Goal: Communication & Community: Share content

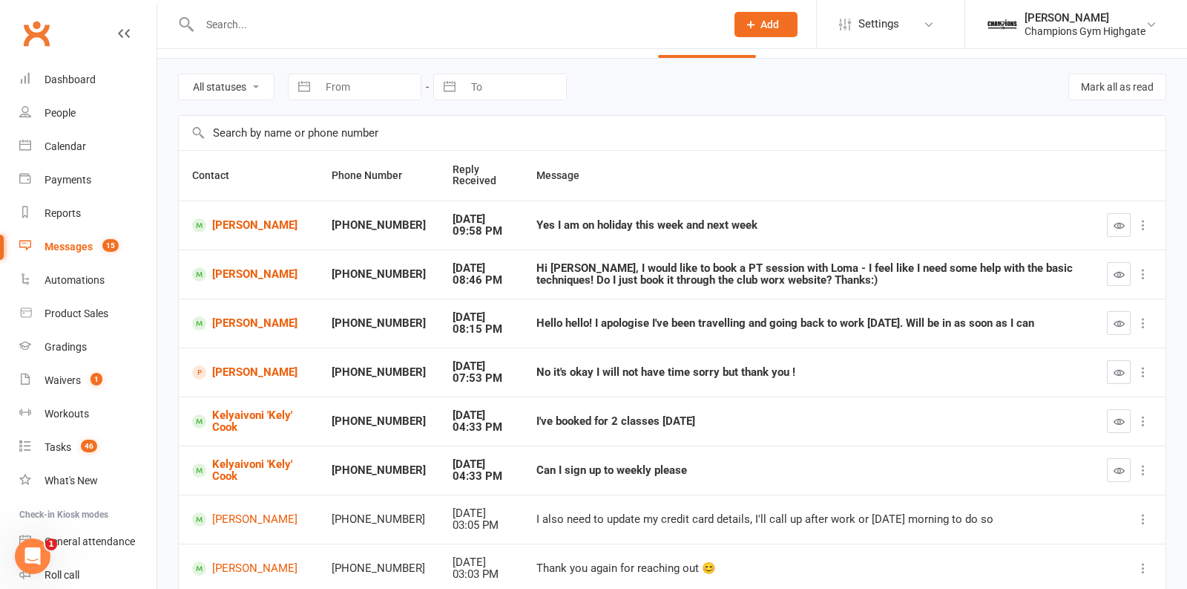
click at [78, 238] on link "Messages 15" at bounding box center [87, 246] width 137 height 33
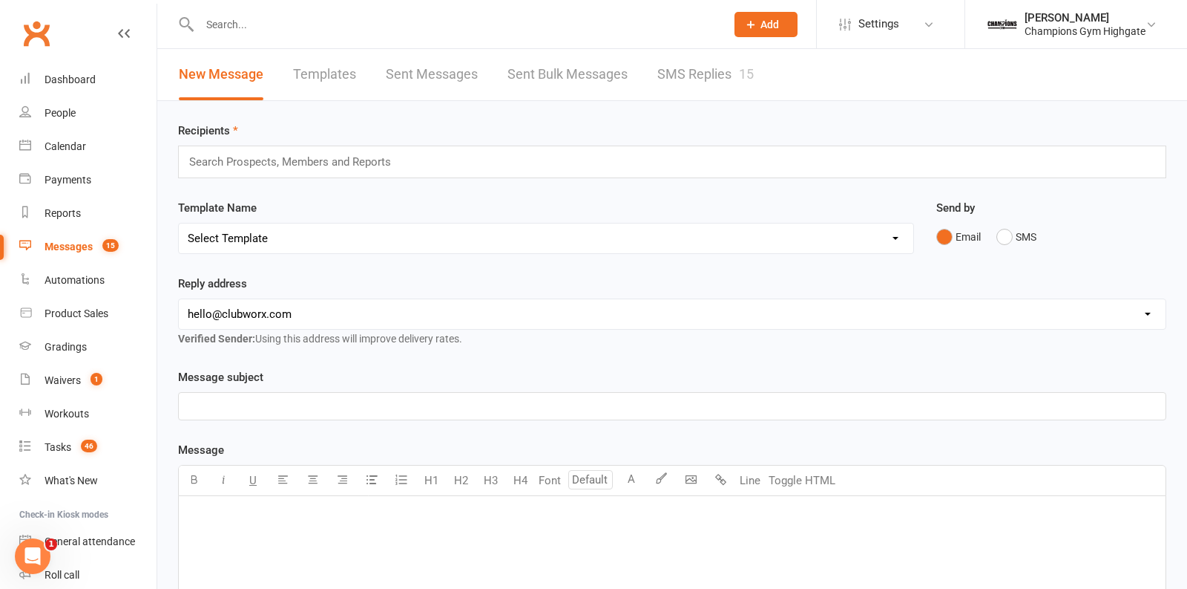
click at [534, 70] on link "Sent Bulk Messages" at bounding box center [568, 74] width 120 height 51
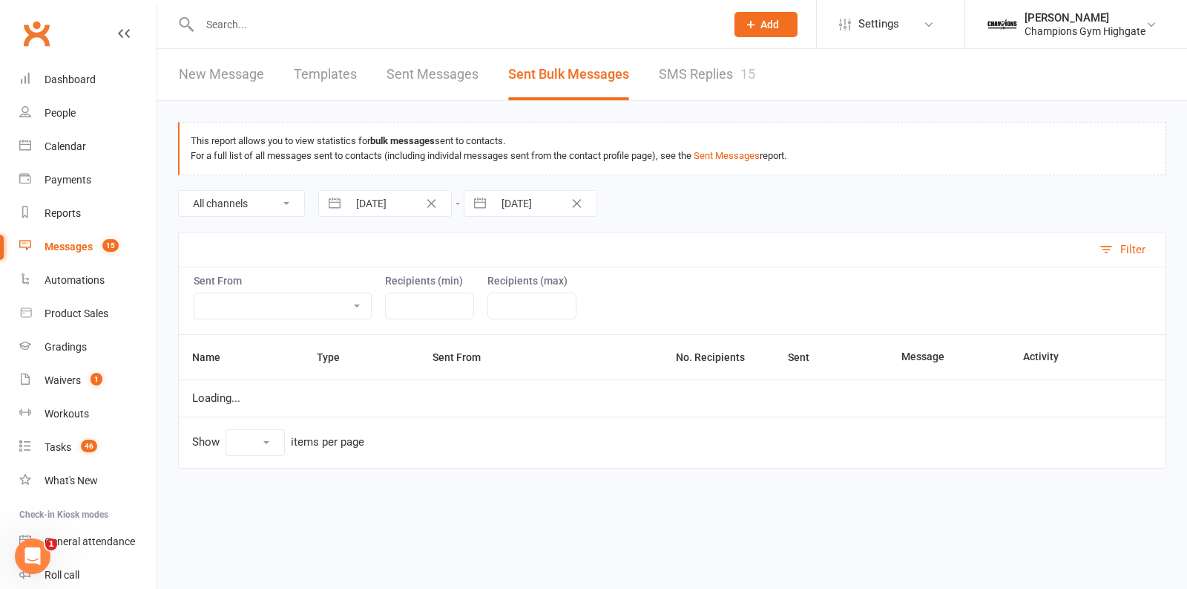
select select "10"
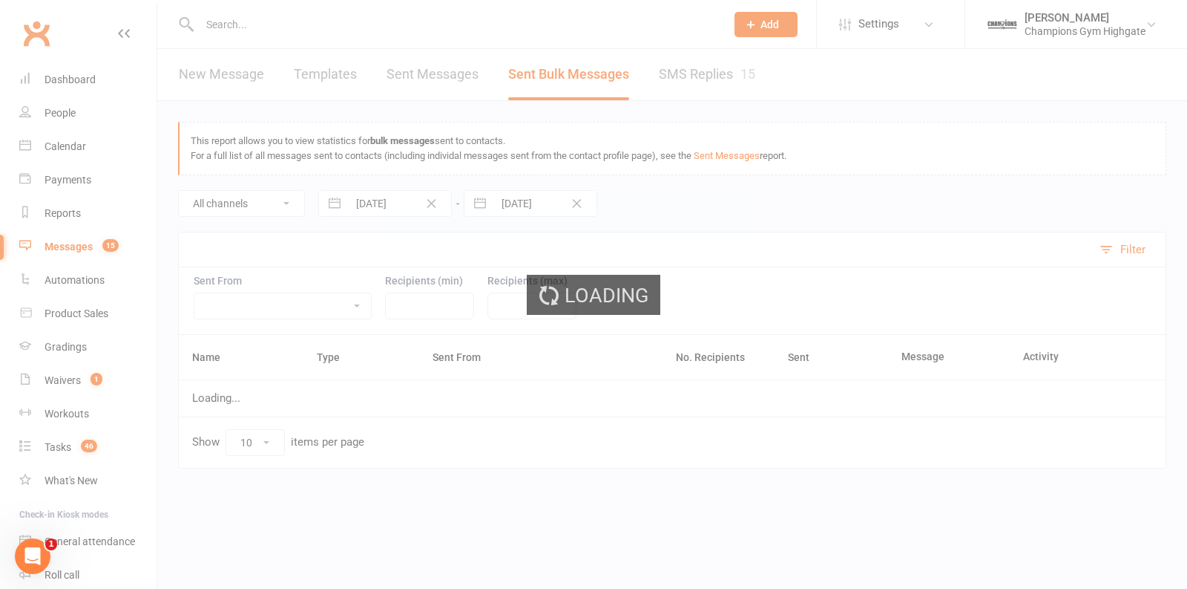
click at [238, 77] on div "Loading" at bounding box center [593, 294] width 1187 height 589
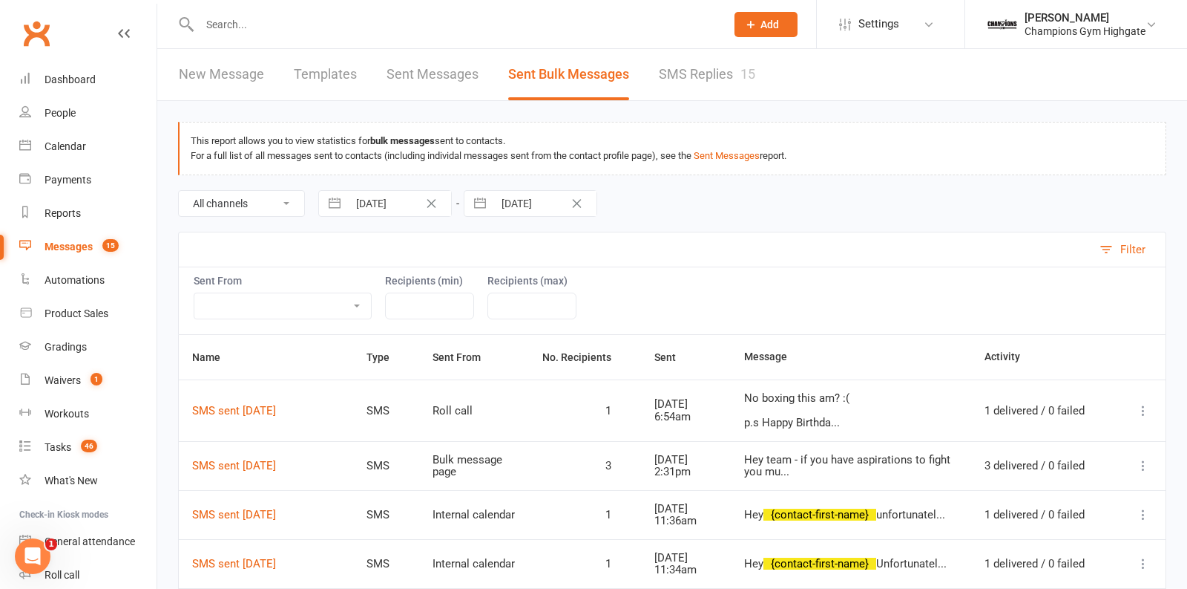
click at [238, 77] on link "New Message" at bounding box center [221, 74] width 85 height 51
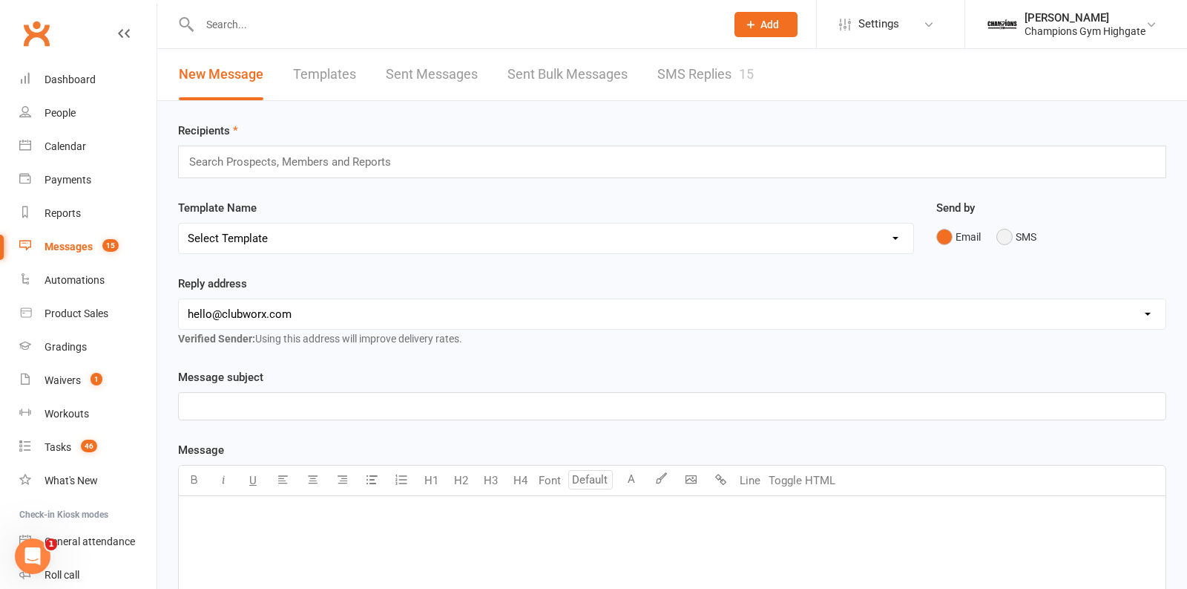
click at [998, 240] on button "SMS" at bounding box center [1017, 237] width 40 height 28
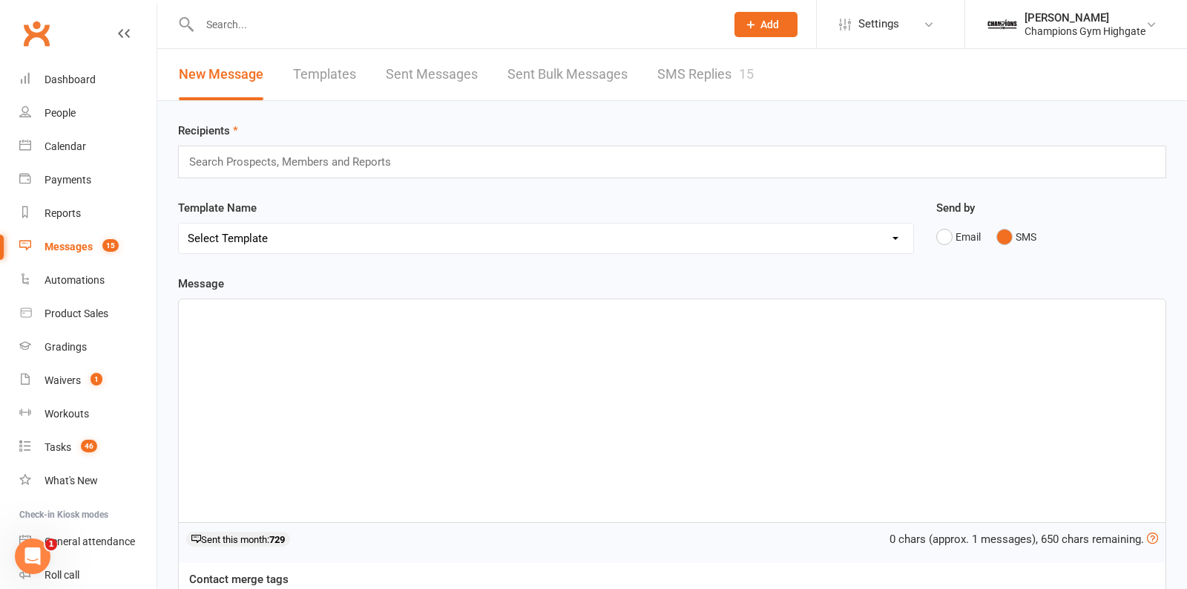
click at [532, 356] on div "﻿" at bounding box center [672, 410] width 987 height 223
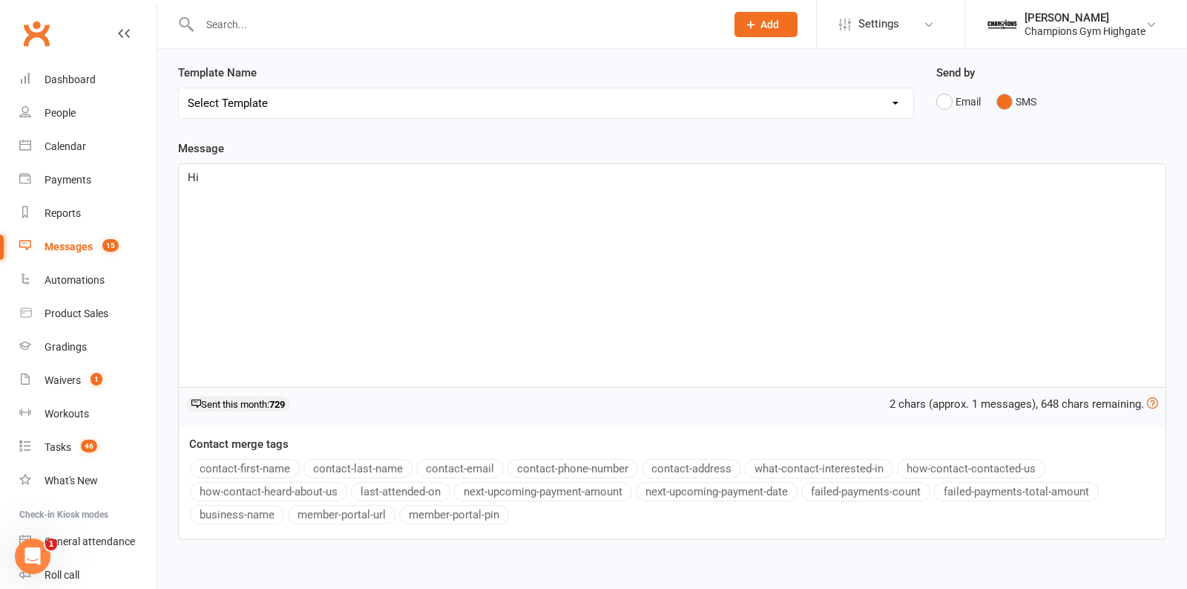
scroll to position [134, 0]
click at [263, 459] on button "contact-first-name" at bounding box center [245, 468] width 110 height 19
click at [358, 174] on span "! Please reply with Y or" at bounding box center [368, 177] width 113 height 13
click at [448, 177] on p "Hi ﻿ {contact-first-name} ! Please Reply with Y or" at bounding box center [672, 178] width 969 height 18
click at [547, 175] on span "! Please Reply with Y or N if you are coming to team dinner" at bounding box center [457, 177] width 291 height 13
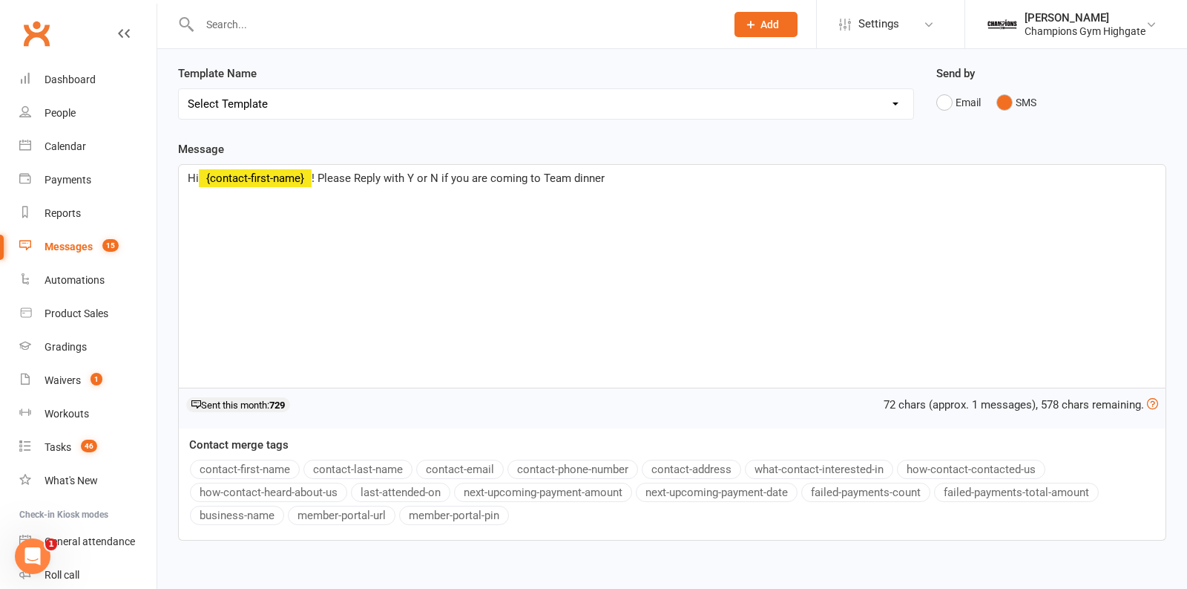
click at [577, 180] on span "! Please Reply with Y or N if you are coming to Team dinner" at bounding box center [458, 177] width 293 height 13
click at [643, 171] on p "Hi ﻿ {contact-first-name} ! Please Reply with Y or N if you are coming to Team …" at bounding box center [672, 178] width 969 height 18
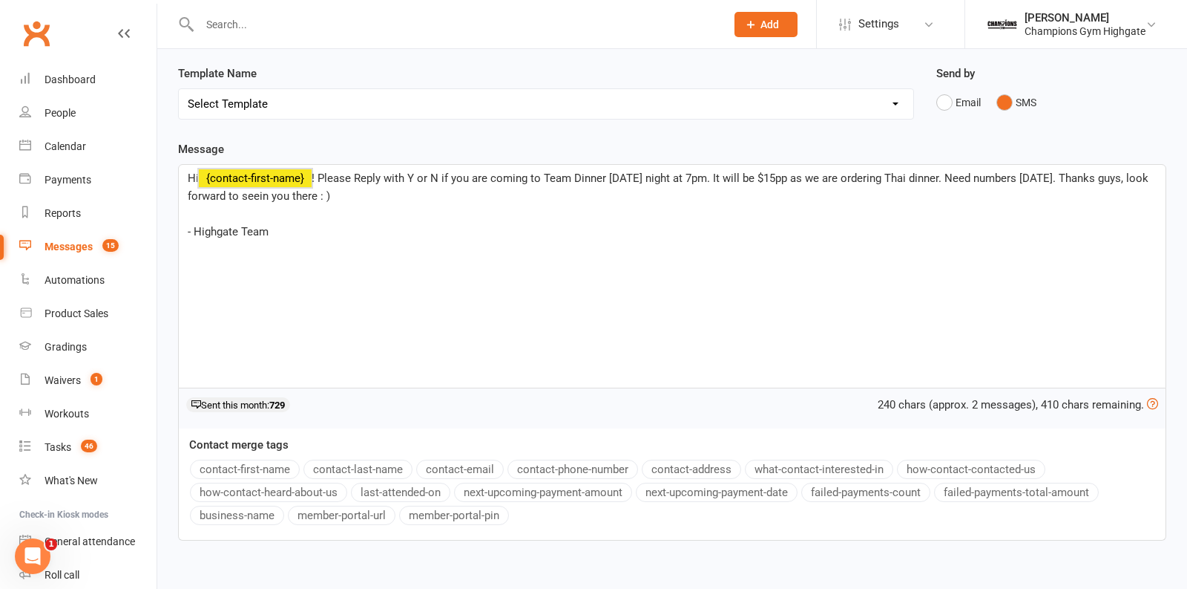
drag, startPoint x: 285, startPoint y: 228, endPoint x: 186, endPoint y: 159, distance: 121.1
click at [186, 159] on div "Message Hi ﻿ {contact-first-name} ! Please Reply with Y or N if you are coming …" at bounding box center [672, 340] width 989 height 400
copy div "Hi ﻿ {contact-first-name} ! Please Reply with Y or N if you are coming to Team …"
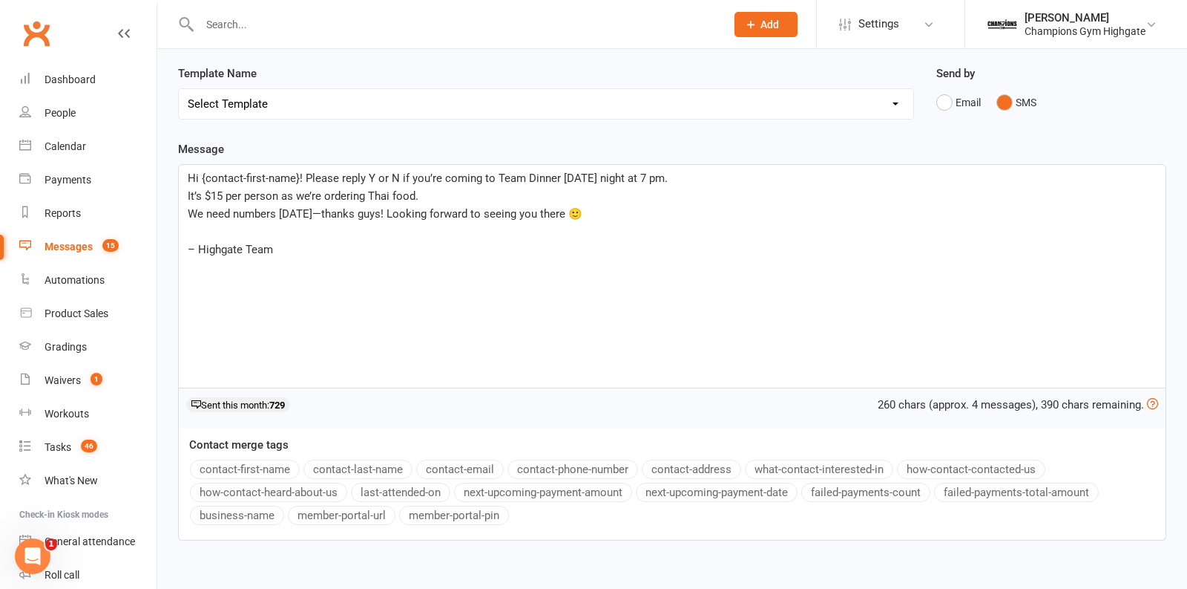
click at [296, 173] on span "Hi {contact-first-name}! Please reply Y or N if you’re coming to Team Dinner to…" at bounding box center [428, 177] width 480 height 13
drag, startPoint x: 300, startPoint y: 174, endPoint x: 200, endPoint y: 171, distance: 99.5
click at [200, 171] on span "Hi {contact-first-name}! Please reply Y or N if you’re coming to Team Dinner to…" at bounding box center [428, 177] width 480 height 13
click at [241, 465] on button "contact-first-name" at bounding box center [245, 468] width 110 height 19
click at [485, 188] on p "It’s $15 per person as we’re ordering Thai food." at bounding box center [672, 196] width 969 height 18
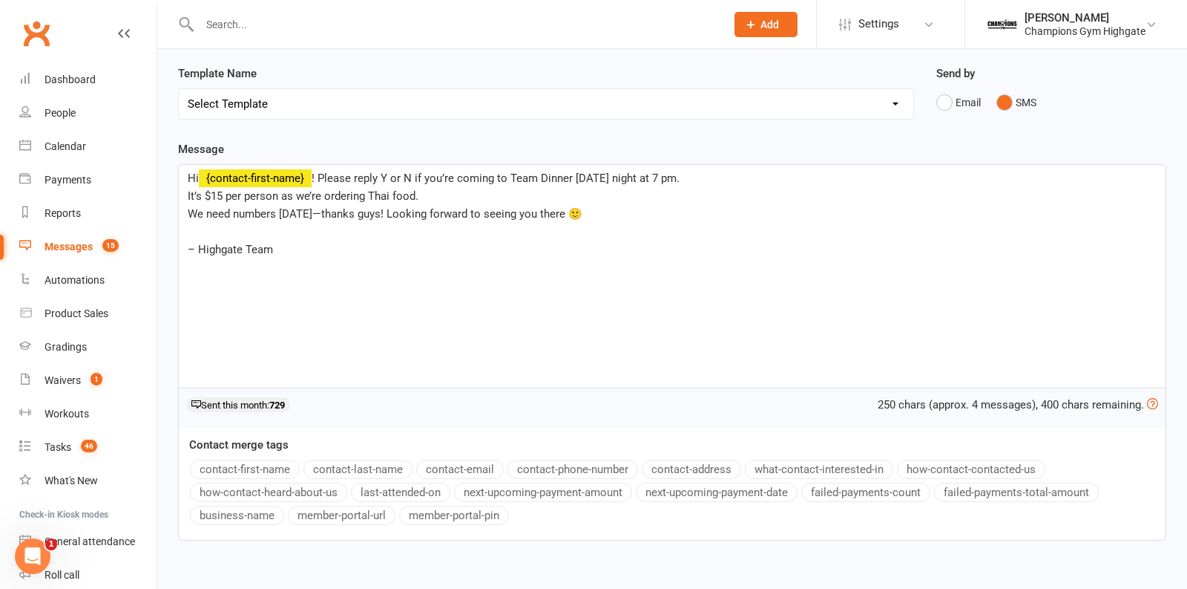
click at [619, 207] on p "We need numbers today—thanks guys! Looking forward to seeing you there 🙂" at bounding box center [672, 214] width 969 height 18
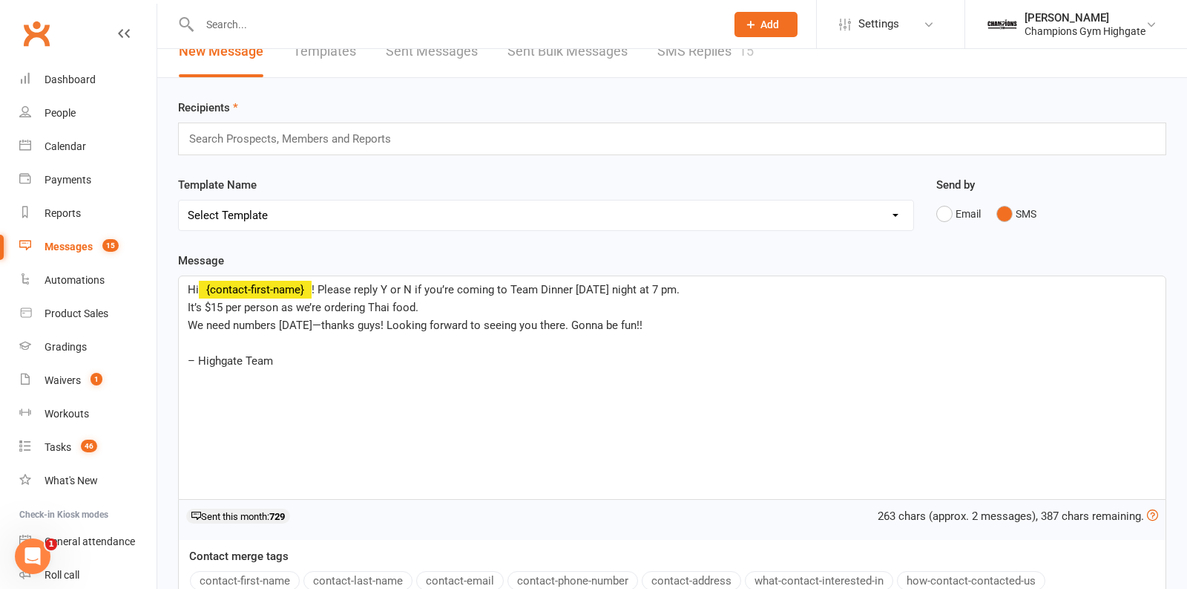
scroll to position [24, 0]
click at [444, 133] on div "Search Prospects, Members and Reports" at bounding box center [672, 138] width 989 height 33
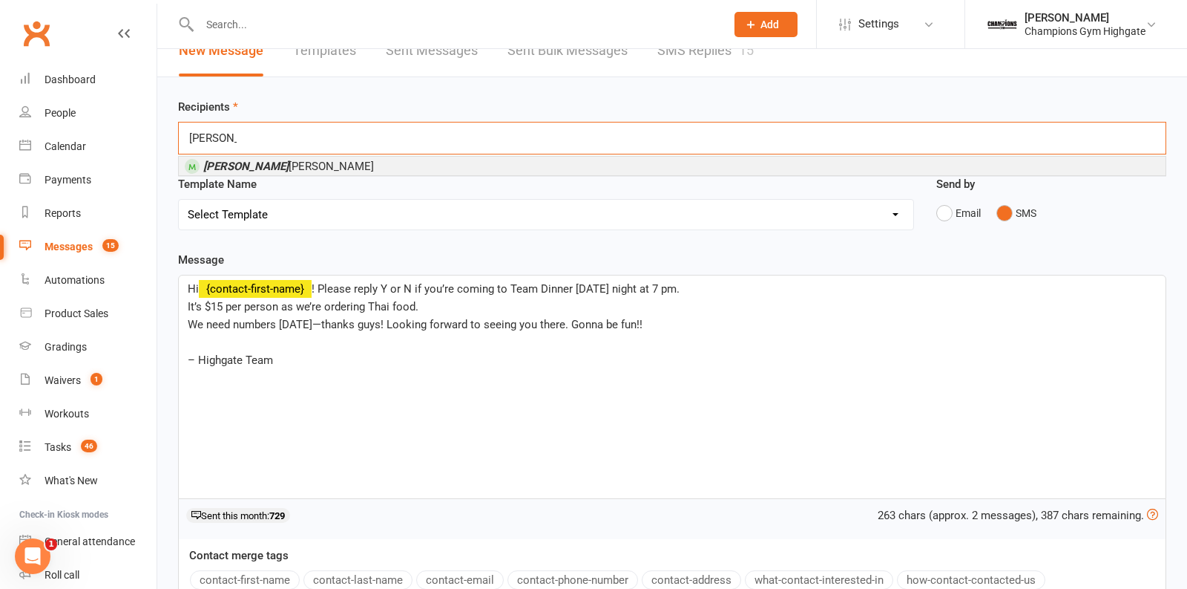
click at [425, 175] on div "Template Name Select Template [SMS] 14 days non-attendance sms [Email] A. First…" at bounding box center [546, 202] width 736 height 55
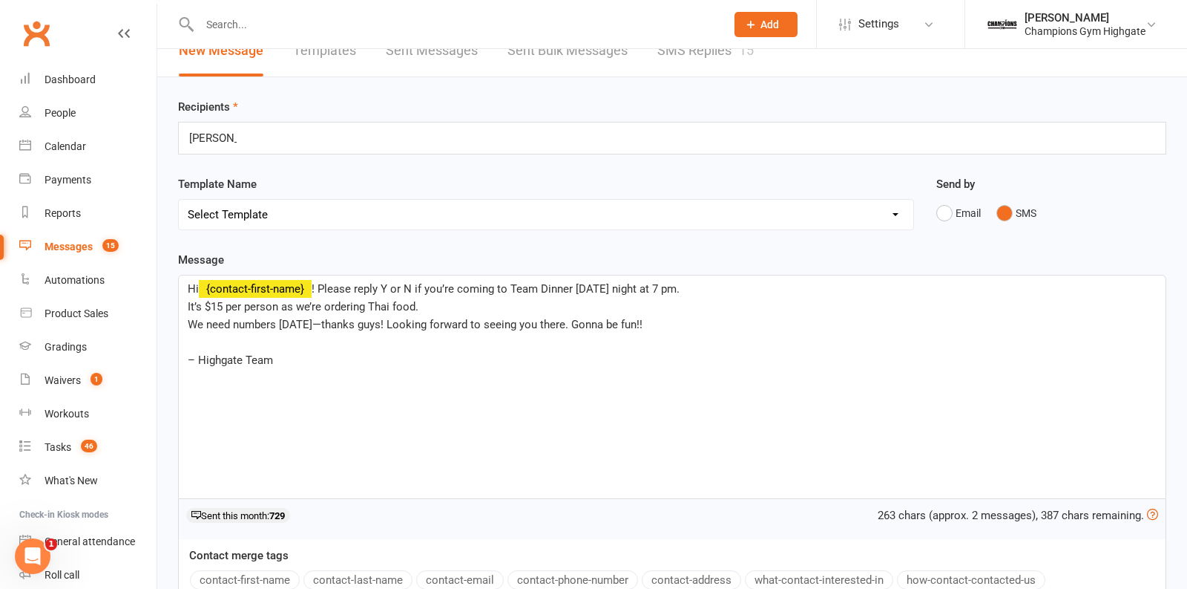
click at [387, 139] on div "johnny johnny" at bounding box center [672, 138] width 989 height 33
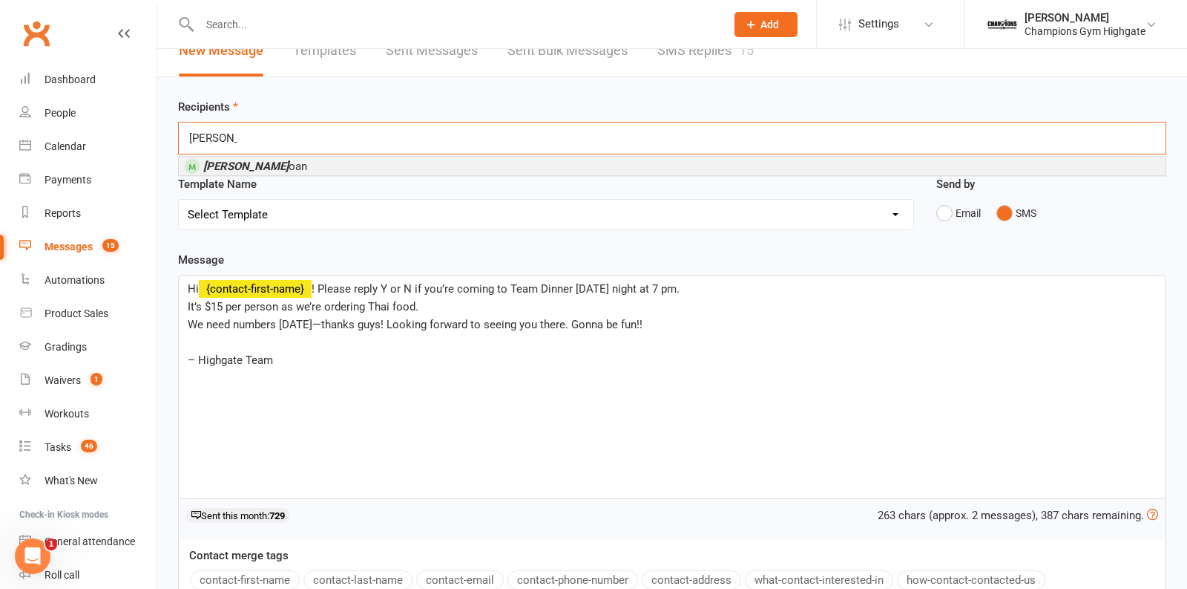
type input "johnny d"
click at [272, 163] on li "Johnny D oan" at bounding box center [672, 166] width 987 height 19
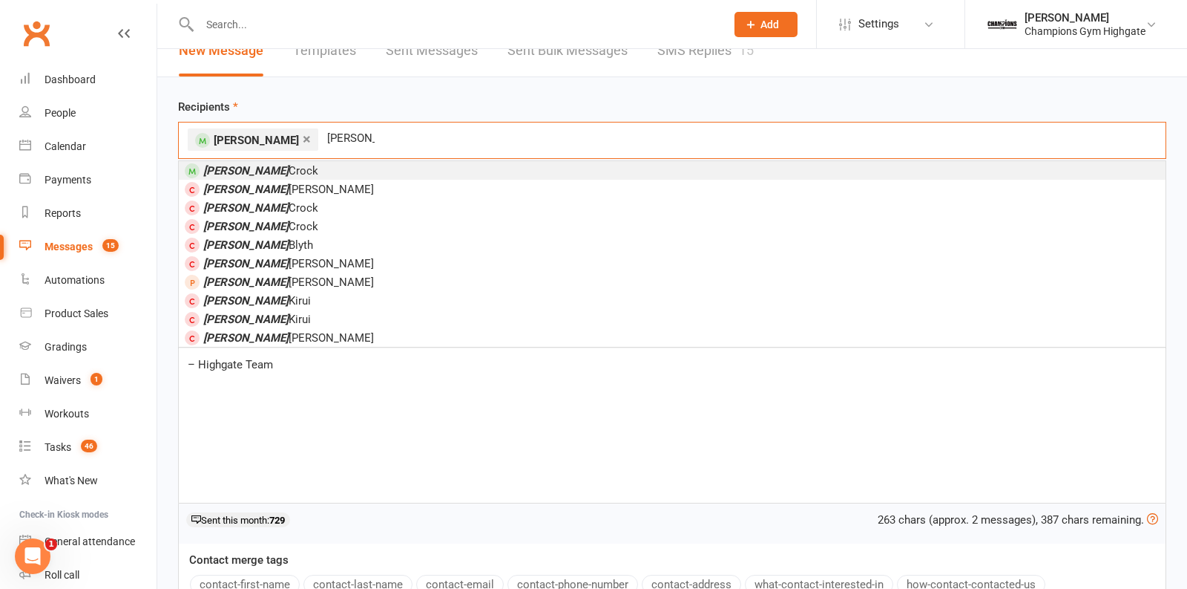
type input "emily"
click at [298, 164] on li "Emily Crock" at bounding box center [672, 170] width 987 height 19
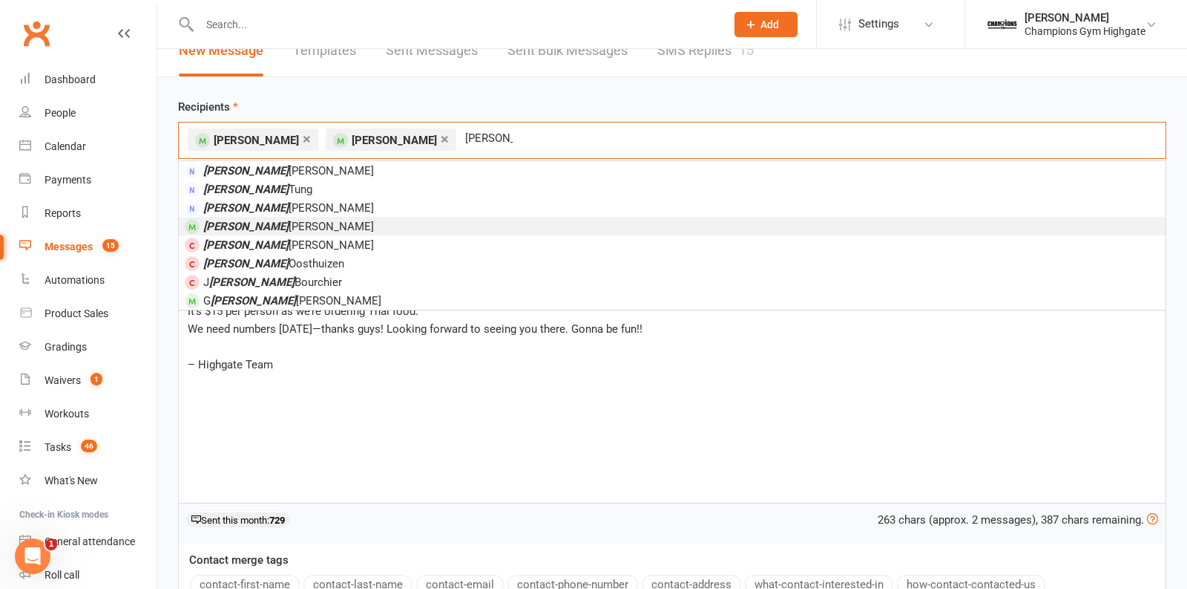
type input "emma"
click at [310, 217] on li "Emma Mallia" at bounding box center [672, 226] width 987 height 19
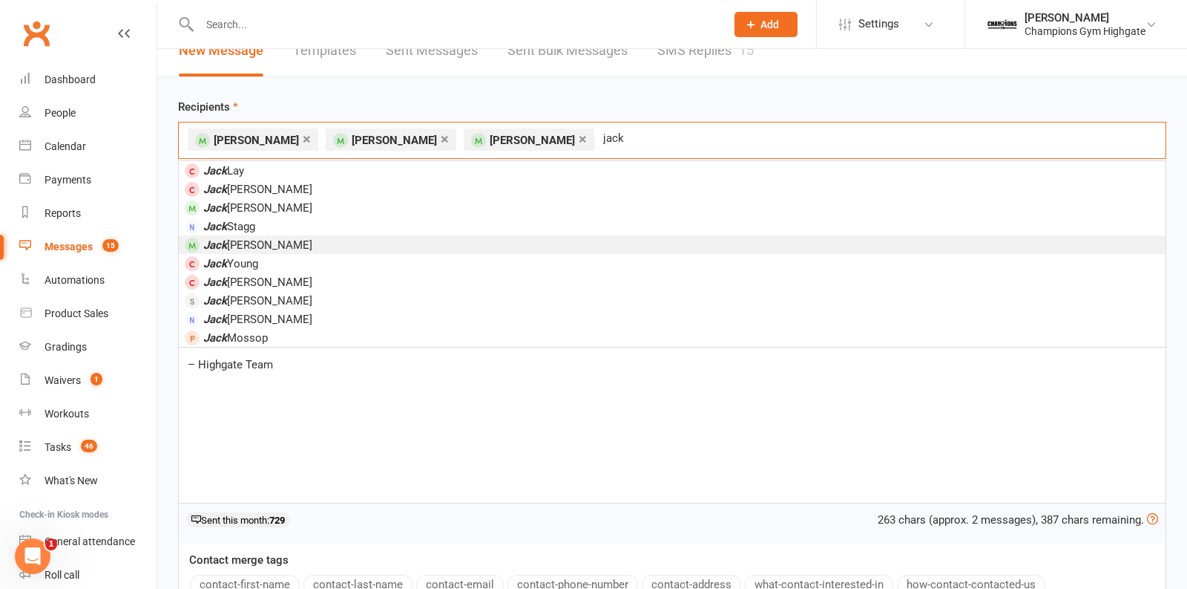
type input "jack"
click at [290, 247] on li "Jack Hodges" at bounding box center [672, 244] width 987 height 19
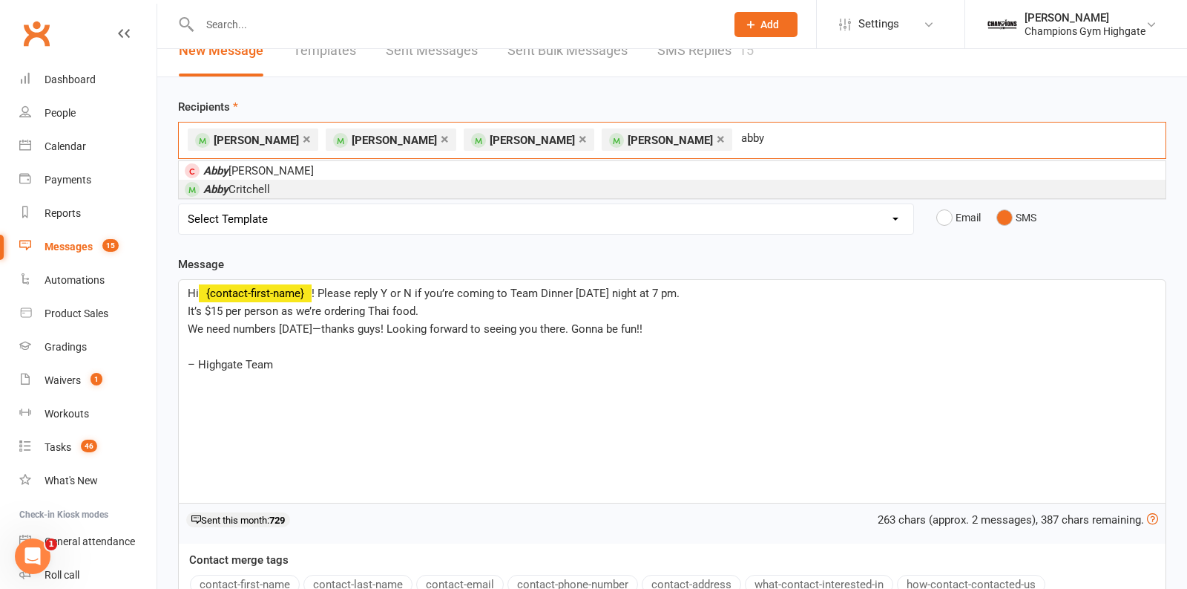
type input "abby"
click at [272, 181] on li "Abby Critchell" at bounding box center [672, 189] width 987 height 19
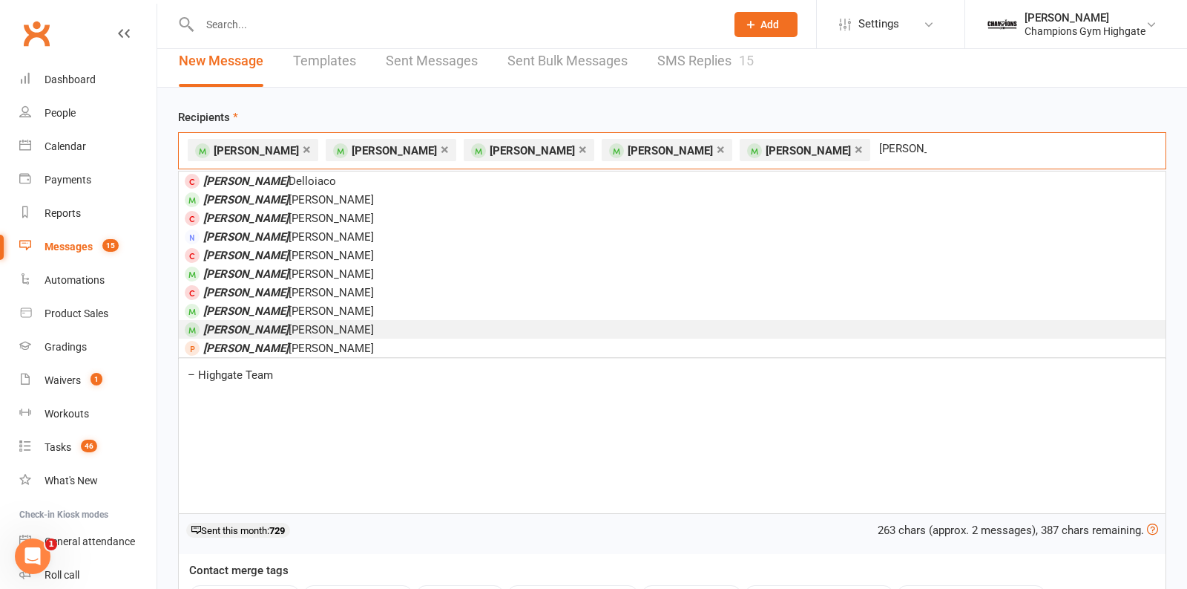
scroll to position [12, 0]
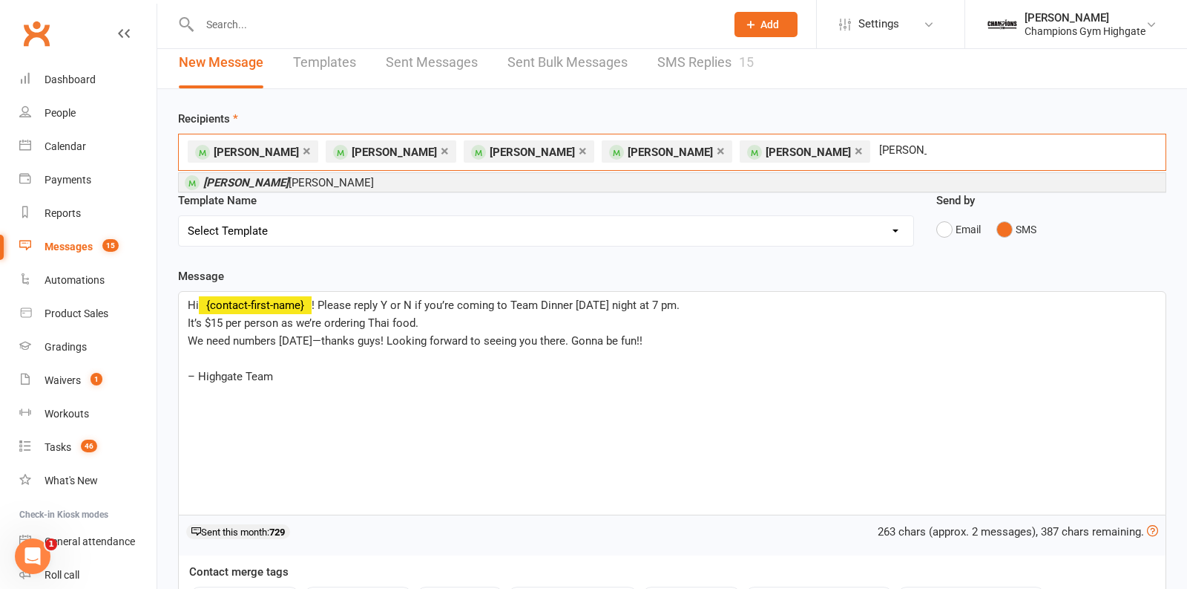
type input "alex ng"
click at [263, 180] on span "Alex Ng uyen" at bounding box center [288, 182] width 171 height 13
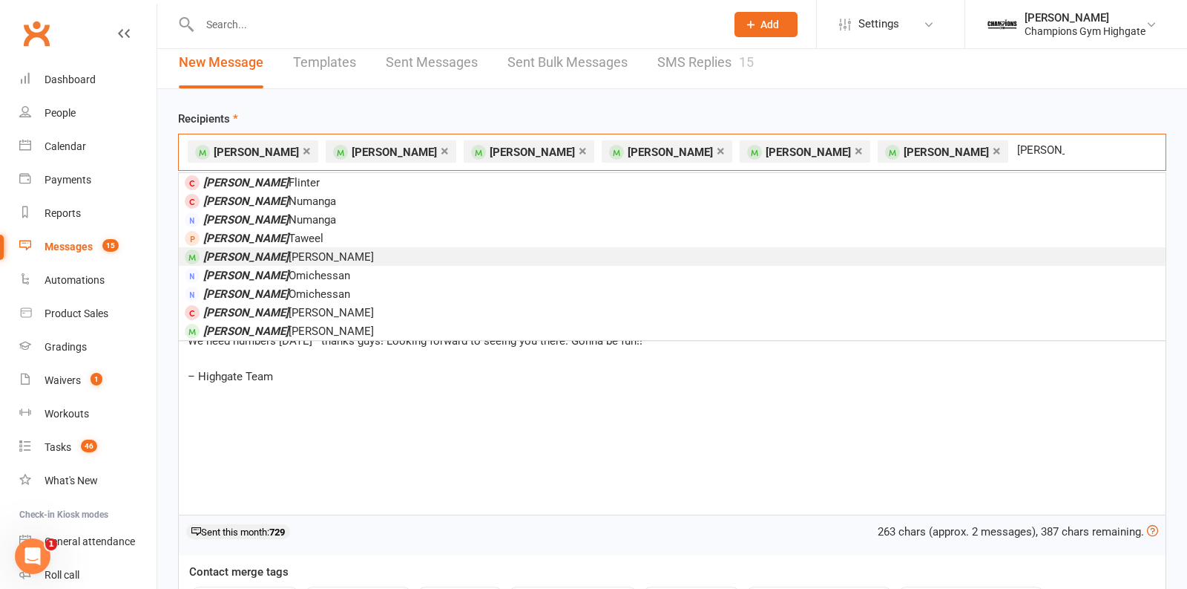
type input "anthony"
click at [278, 257] on span "Anthony Nguyen" at bounding box center [288, 256] width 171 height 13
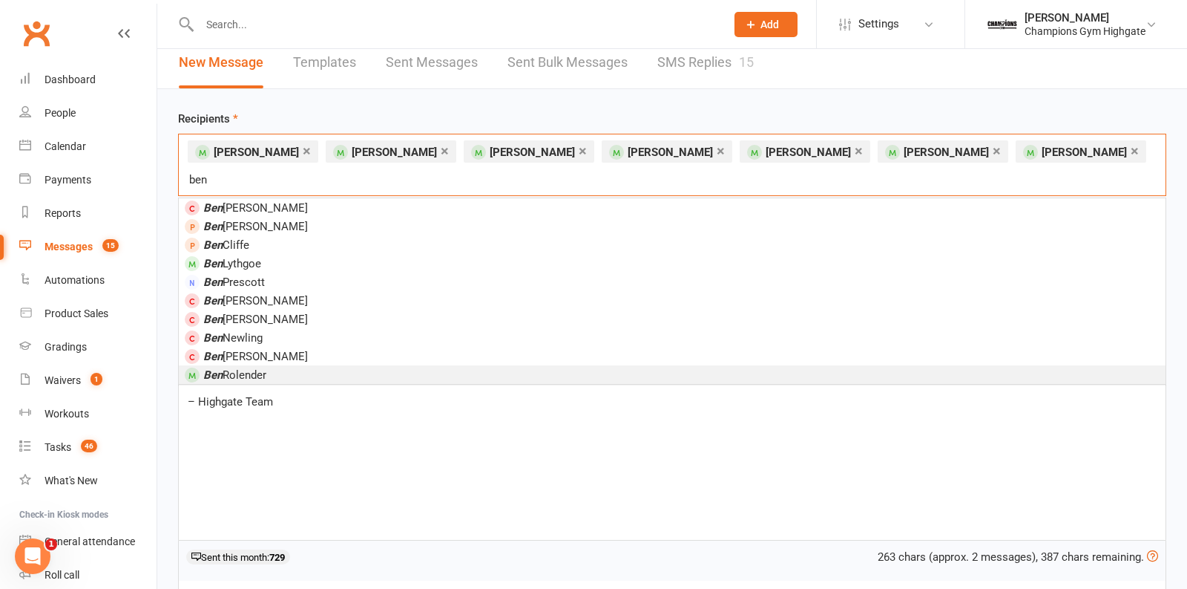
type input "ben"
click at [260, 368] on span "Ben Rolender" at bounding box center [234, 374] width 63 height 13
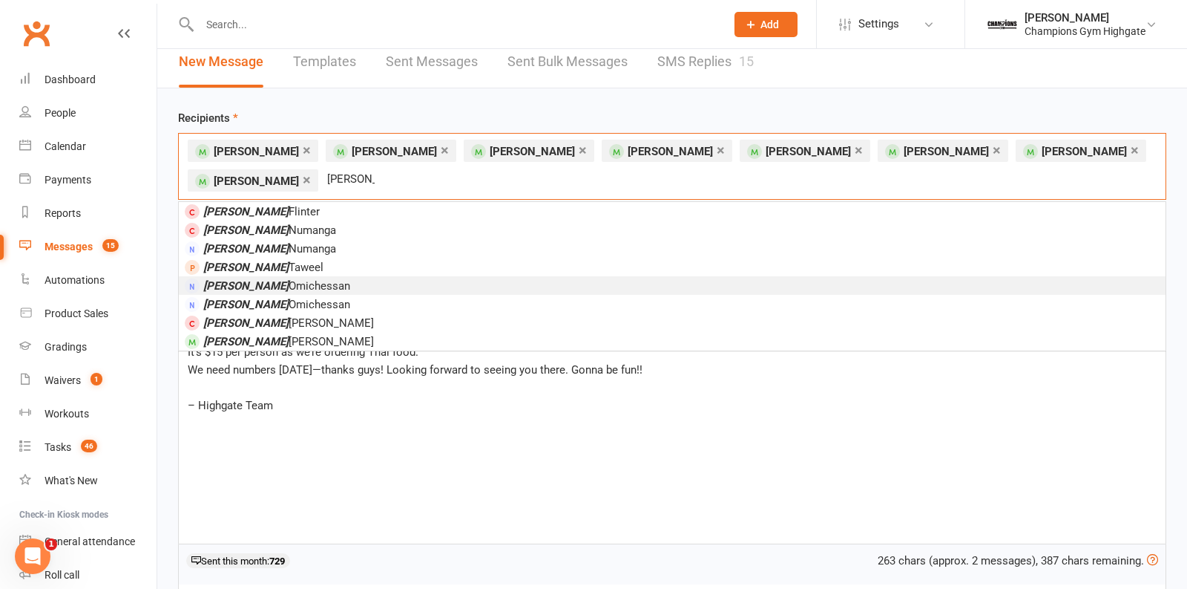
scroll to position [8, 0]
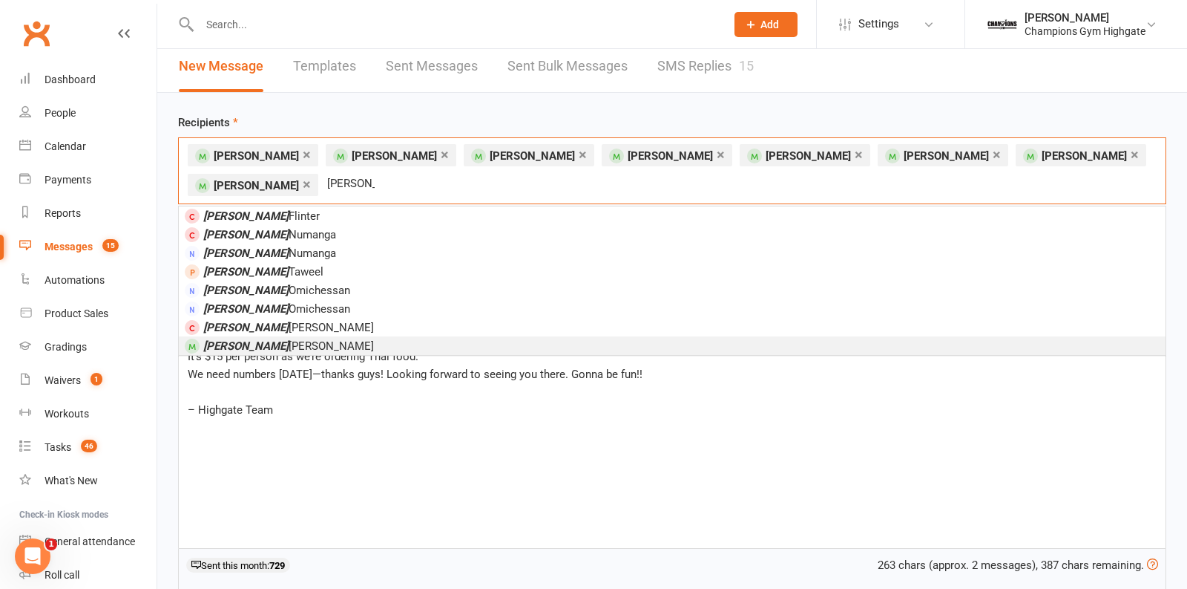
type input "anthony"
click at [307, 338] on li "Anthony O Brien" at bounding box center [672, 345] width 987 height 19
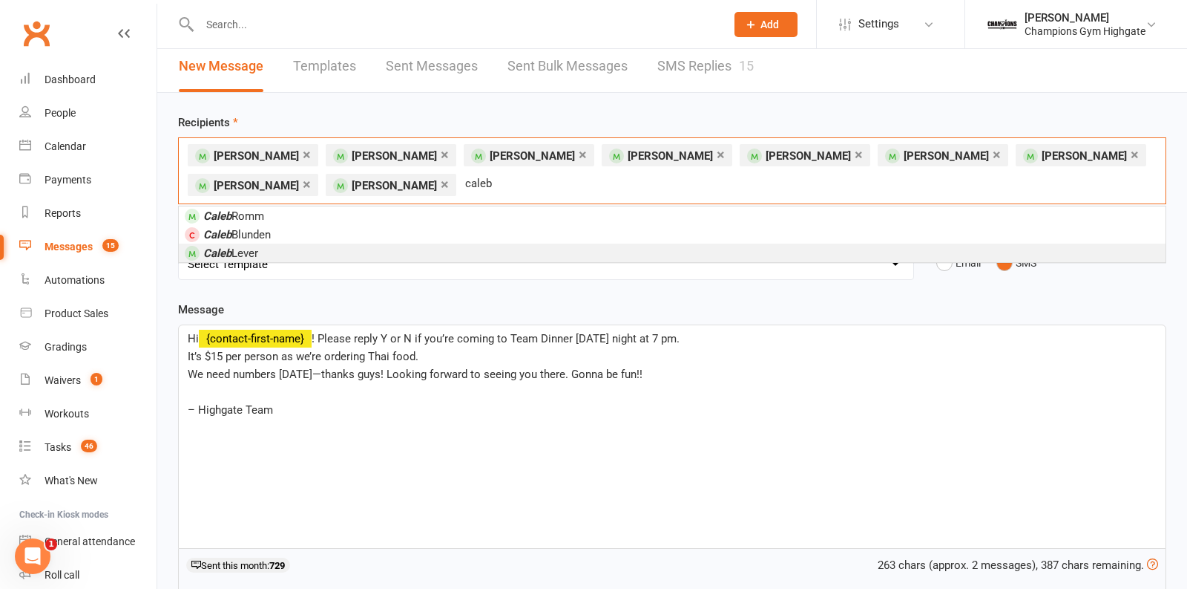
type input "caleb"
click at [267, 243] on li "Caleb Lever" at bounding box center [672, 252] width 987 height 19
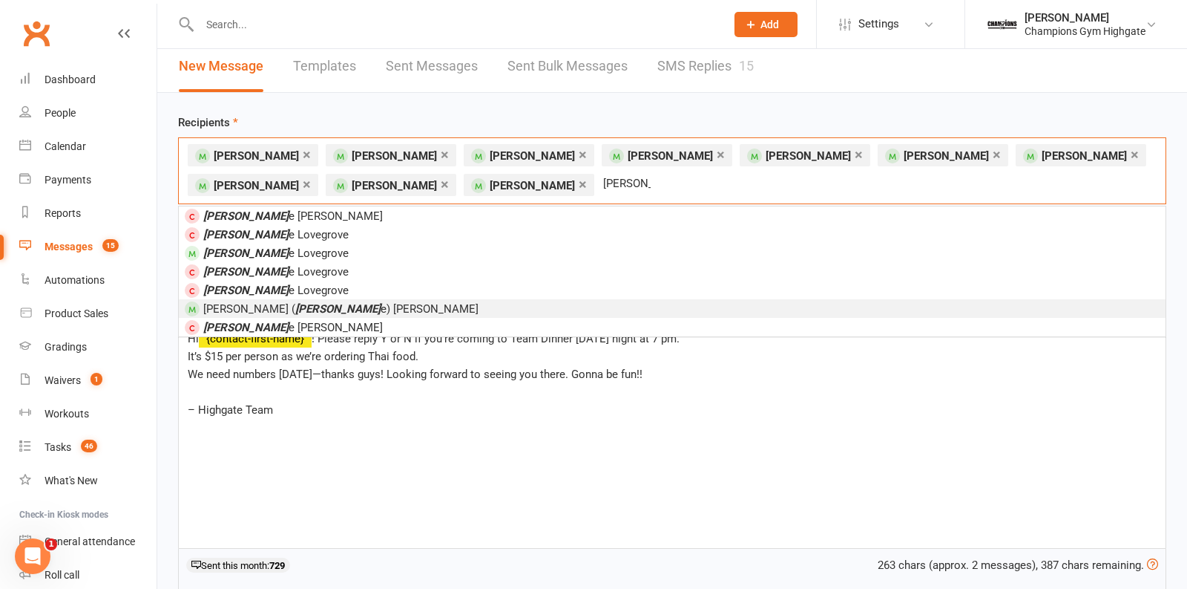
type input "charlott"
click at [295, 308] on em "charlott" at bounding box center [337, 308] width 85 height 13
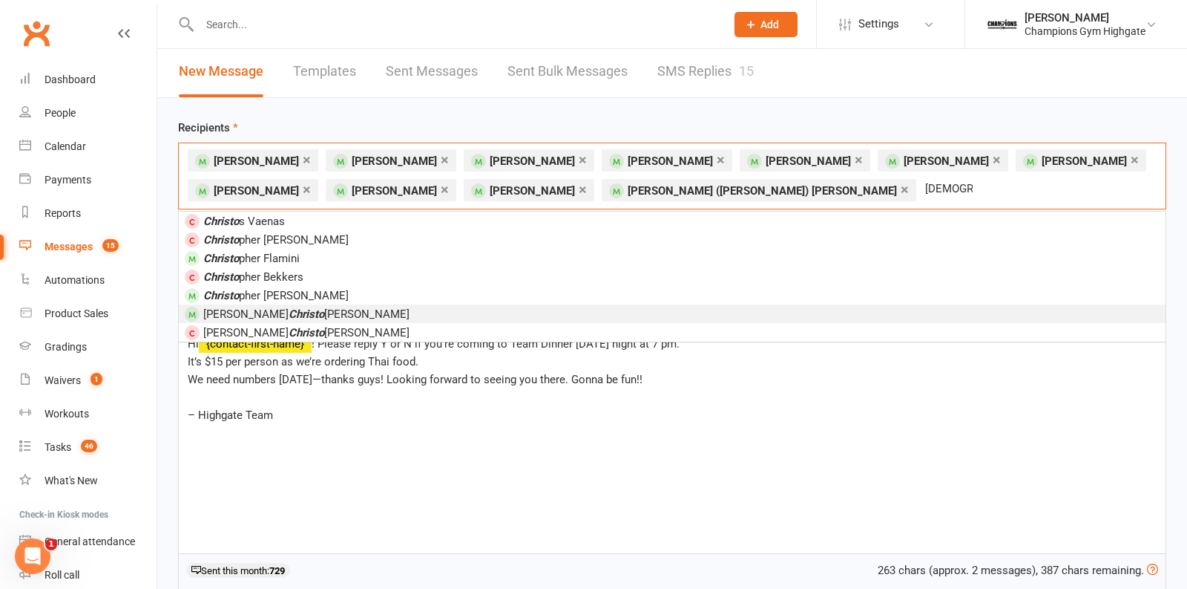
scroll to position [1, 0]
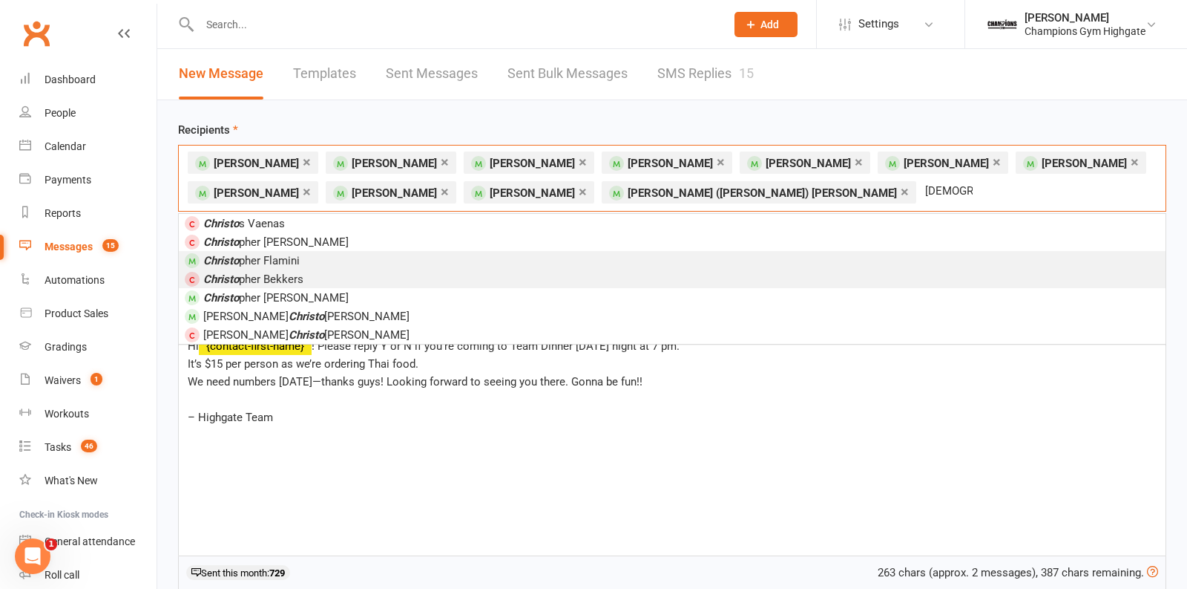
type input "christo"
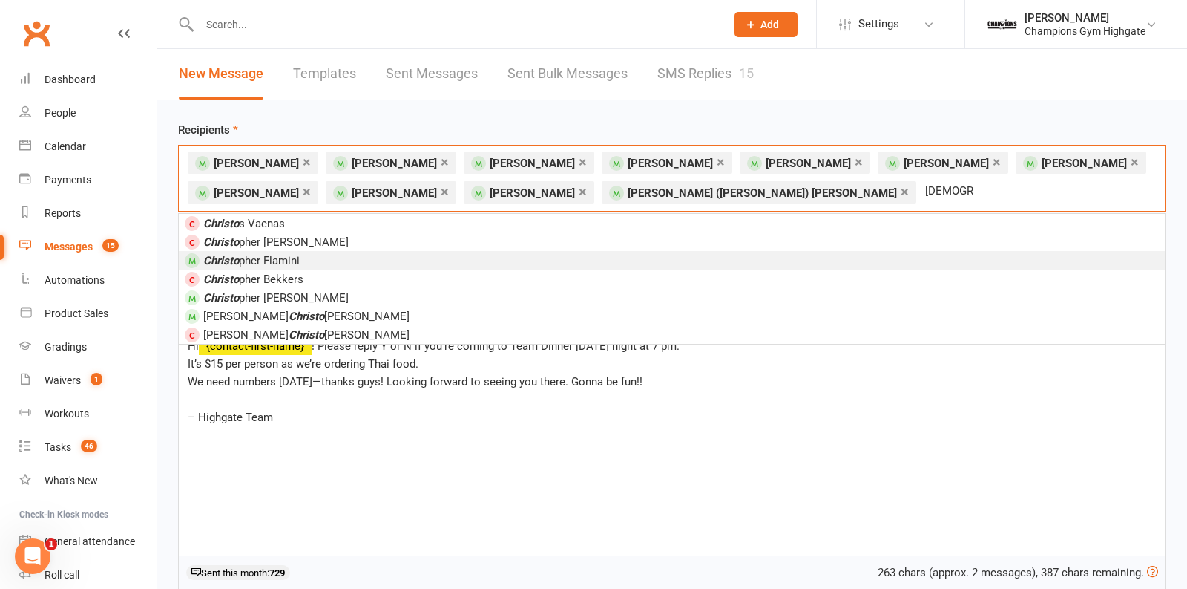
click at [281, 262] on span "Christo pher Flamini" at bounding box center [251, 260] width 96 height 13
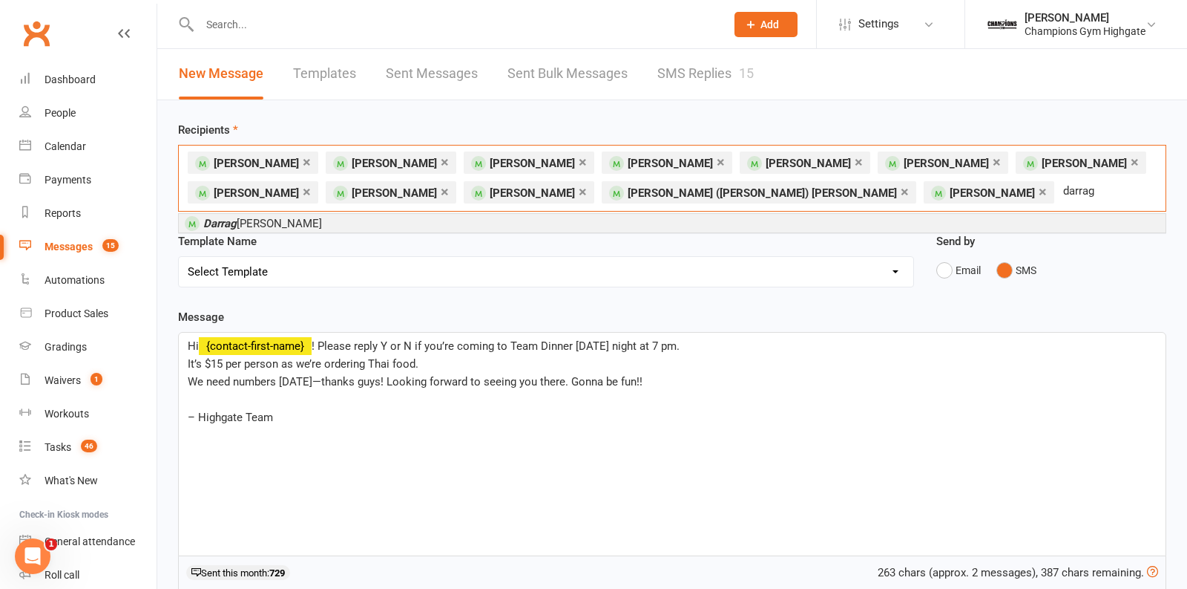
type input "darrag"
click at [212, 227] on em "Darrag" at bounding box center [219, 223] width 33 height 13
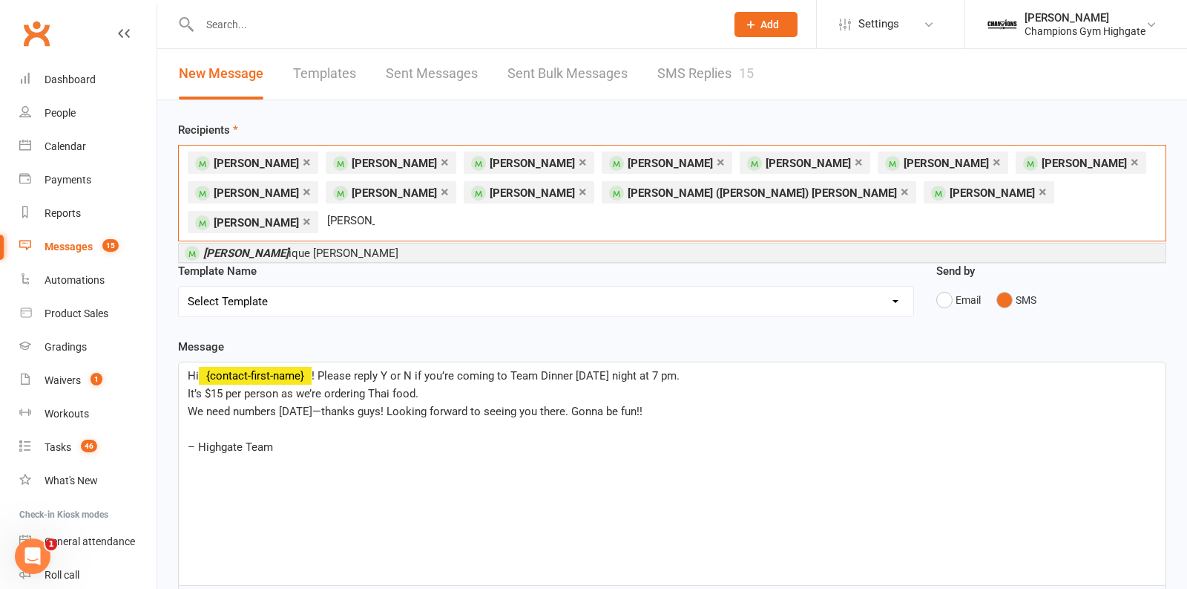
type input "domin"
click at [257, 246] on span "Domin ique Denunzio" at bounding box center [300, 252] width 195 height 13
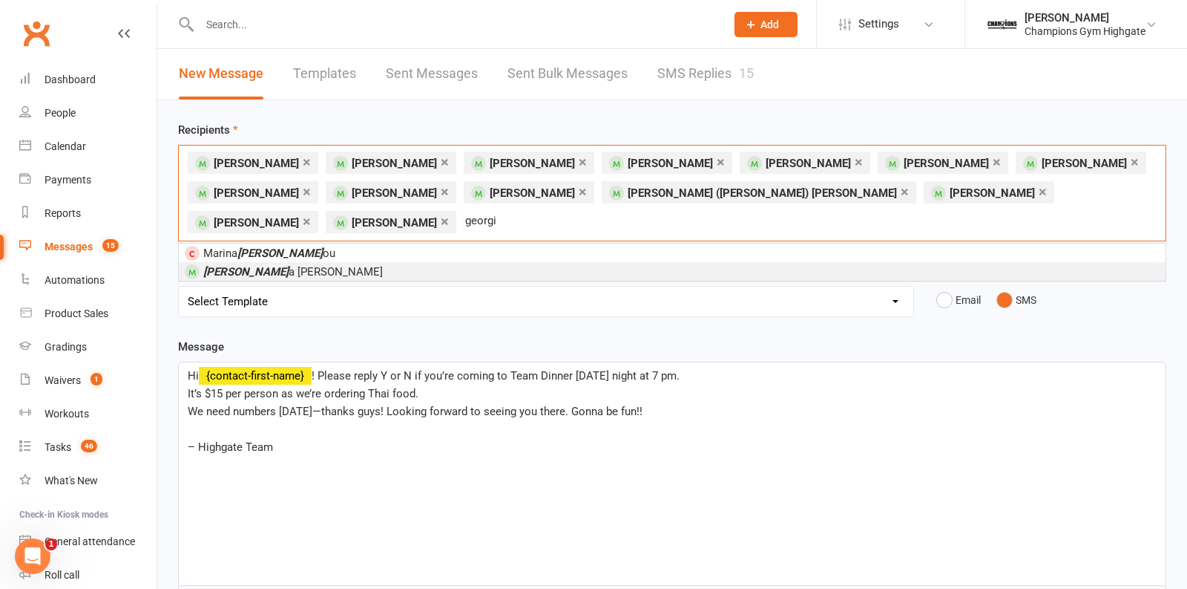
type input "georgi"
click at [259, 265] on span "Georgi a Payne" at bounding box center [293, 271] width 180 height 13
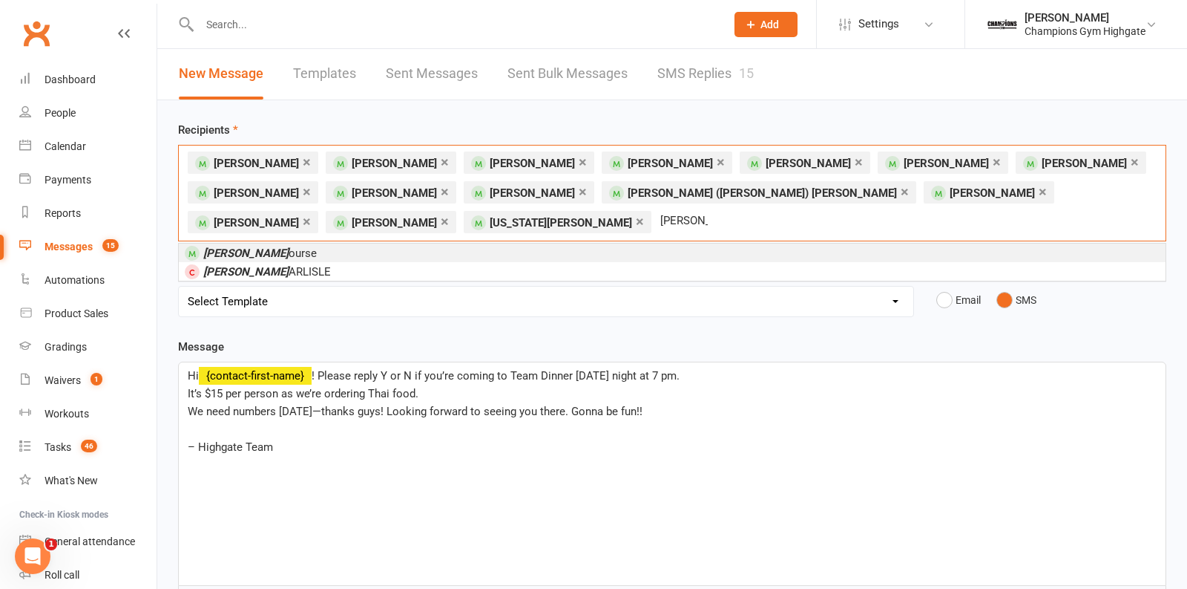
type input "harry c"
click at [265, 249] on span "Harry C ourse" at bounding box center [260, 252] width 114 height 13
type input "hayden glou"
click at [284, 250] on span "Hayden Glou demans" at bounding box center [265, 252] width 125 height 13
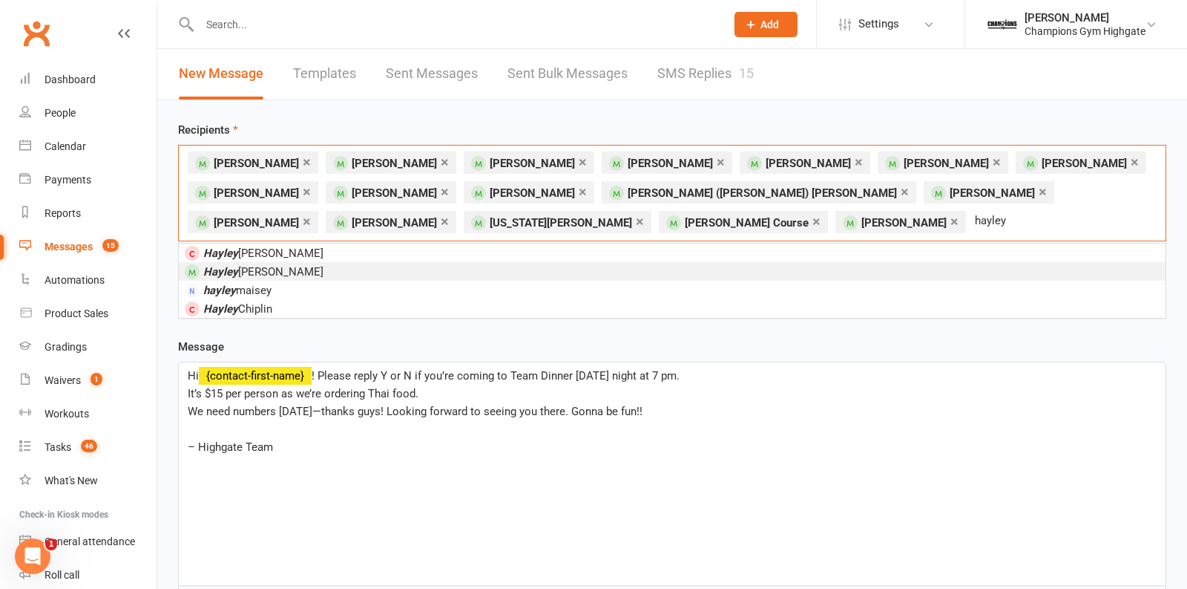
type input "hayley"
click at [309, 266] on li "Hayley Hackman" at bounding box center [672, 271] width 987 height 19
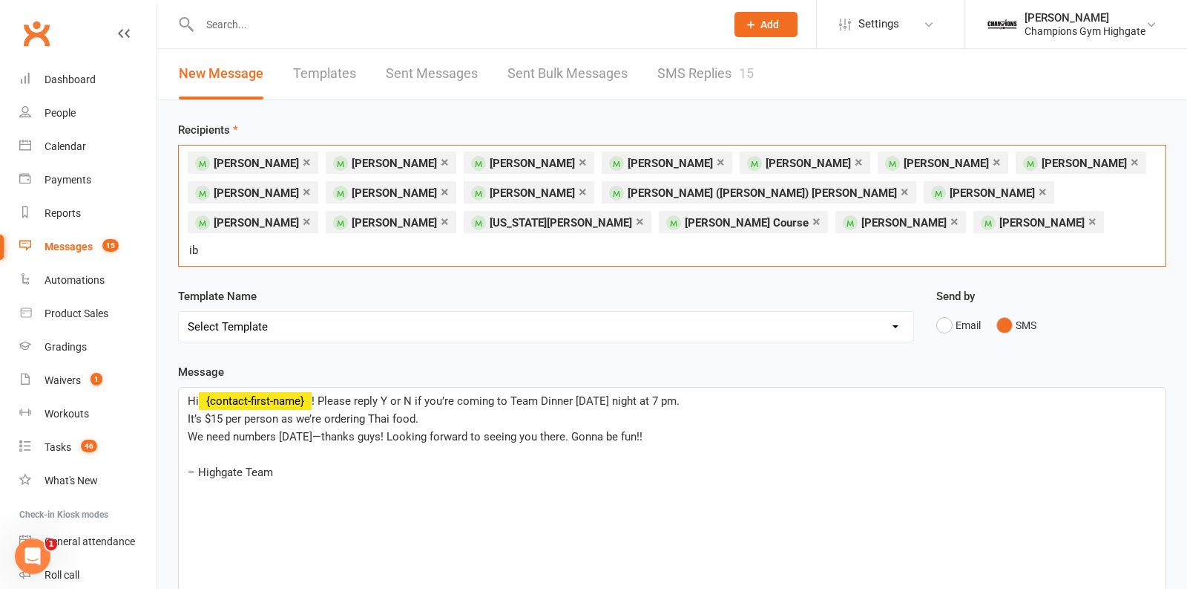
type input "i"
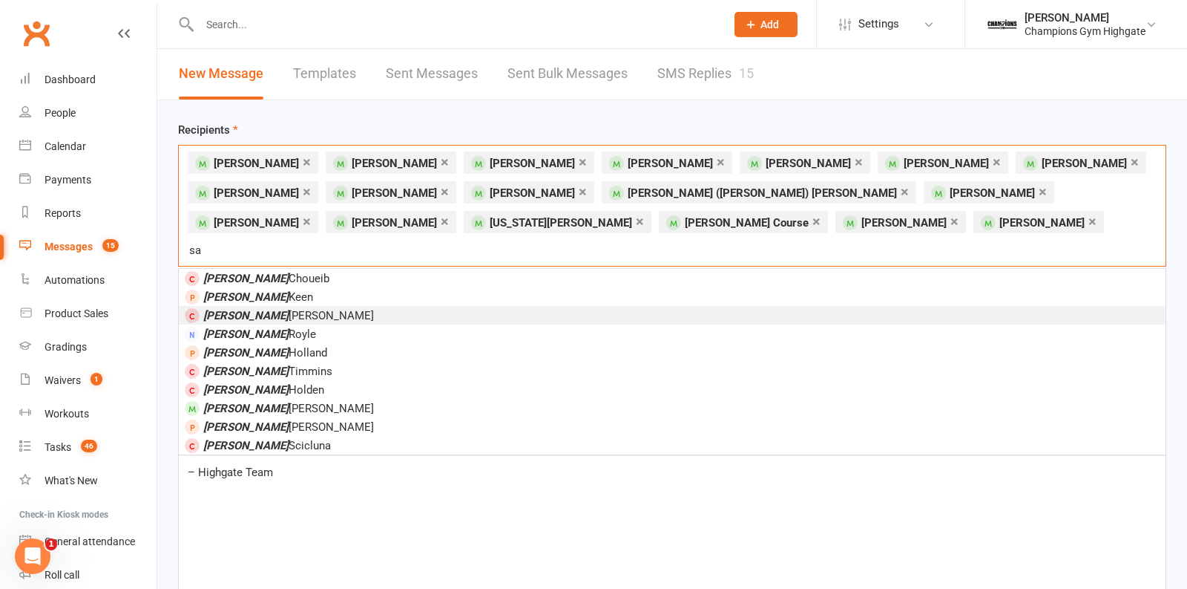
type input "s"
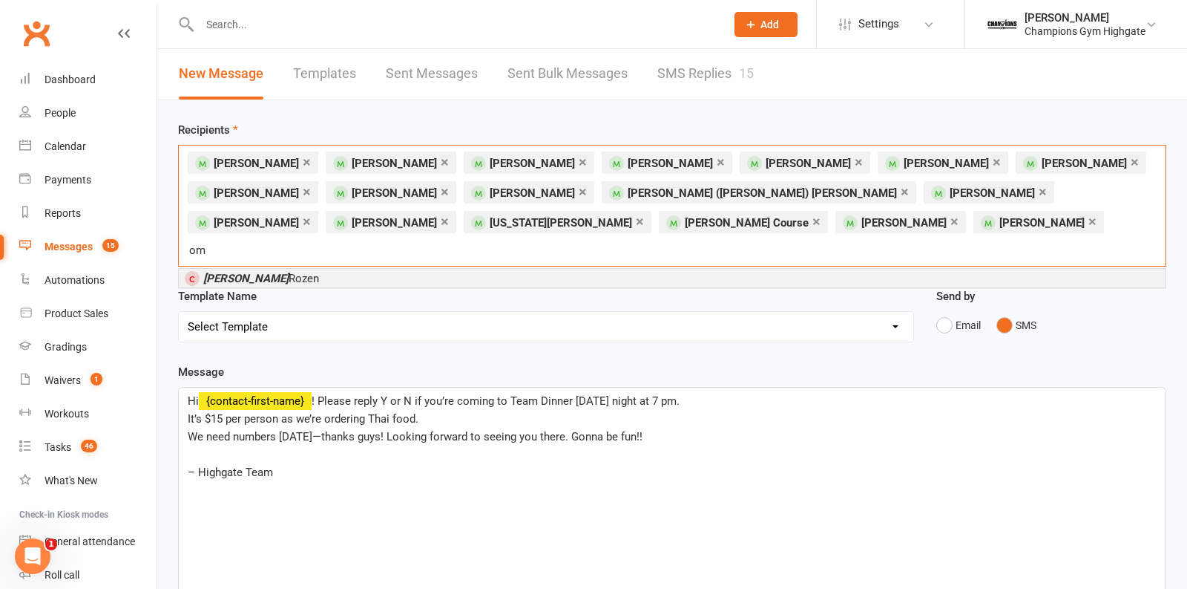
type input "o"
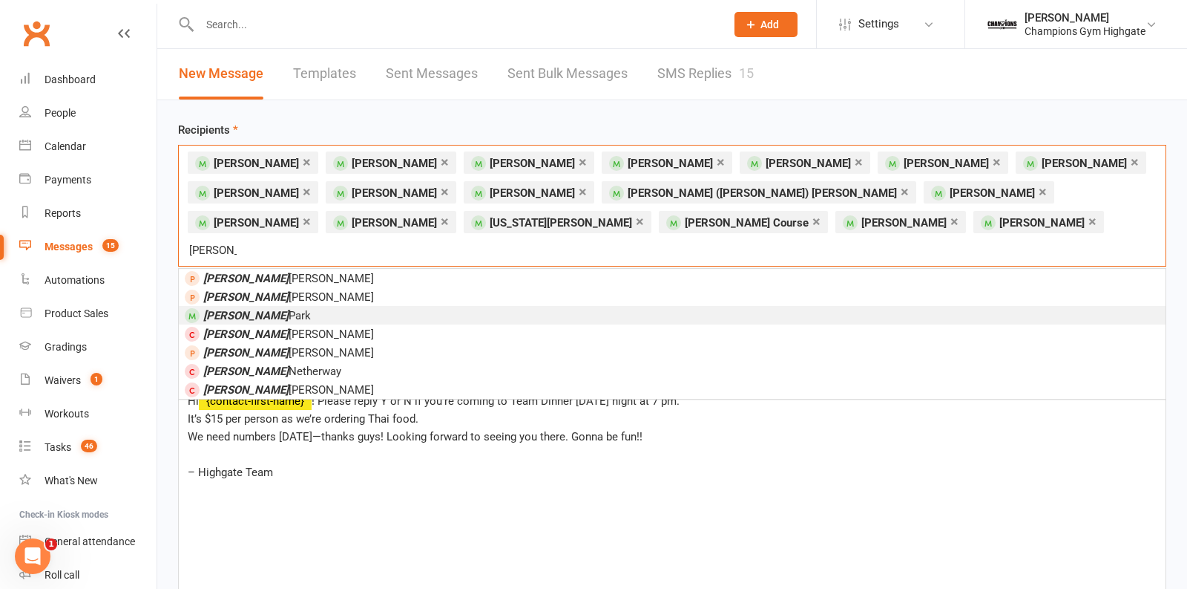
type input "jason"
click at [278, 306] on li "Jason Park" at bounding box center [672, 315] width 987 height 19
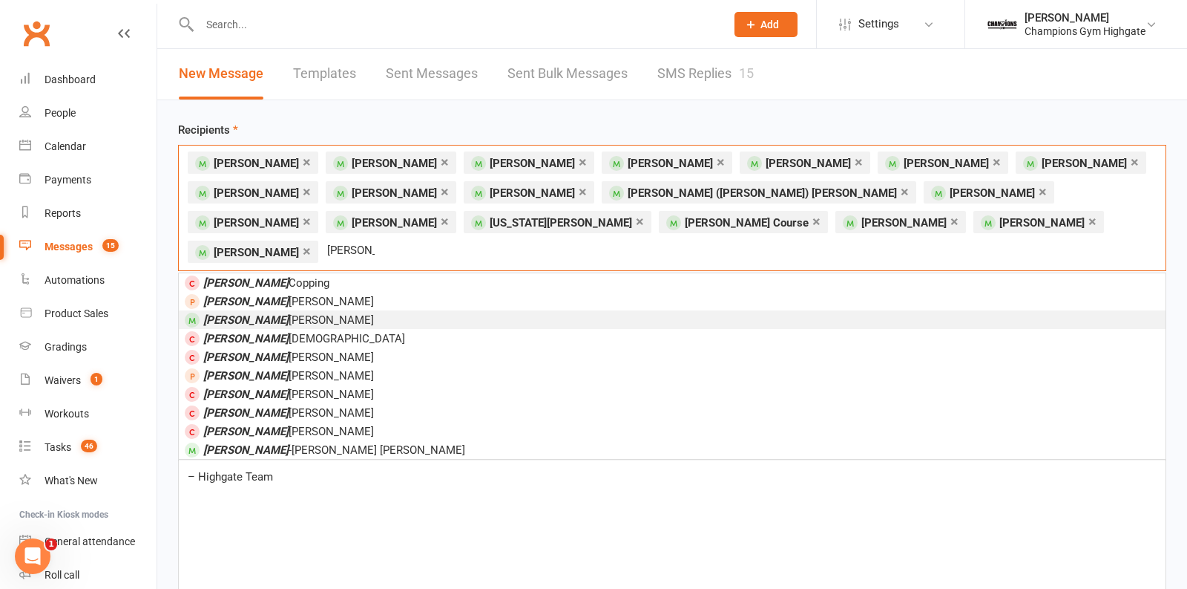
type input "joe"
click at [428, 310] on li "Joe McCoy" at bounding box center [672, 319] width 987 height 19
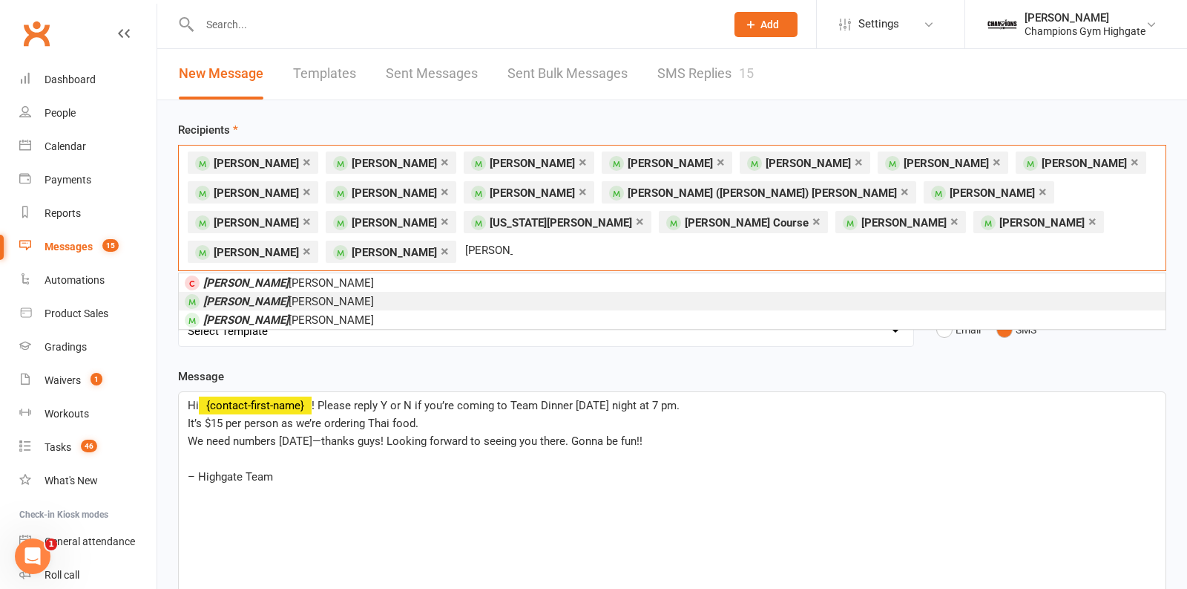
type input "jonathan"
click at [327, 292] on li "Jonathan Lewis" at bounding box center [672, 301] width 987 height 19
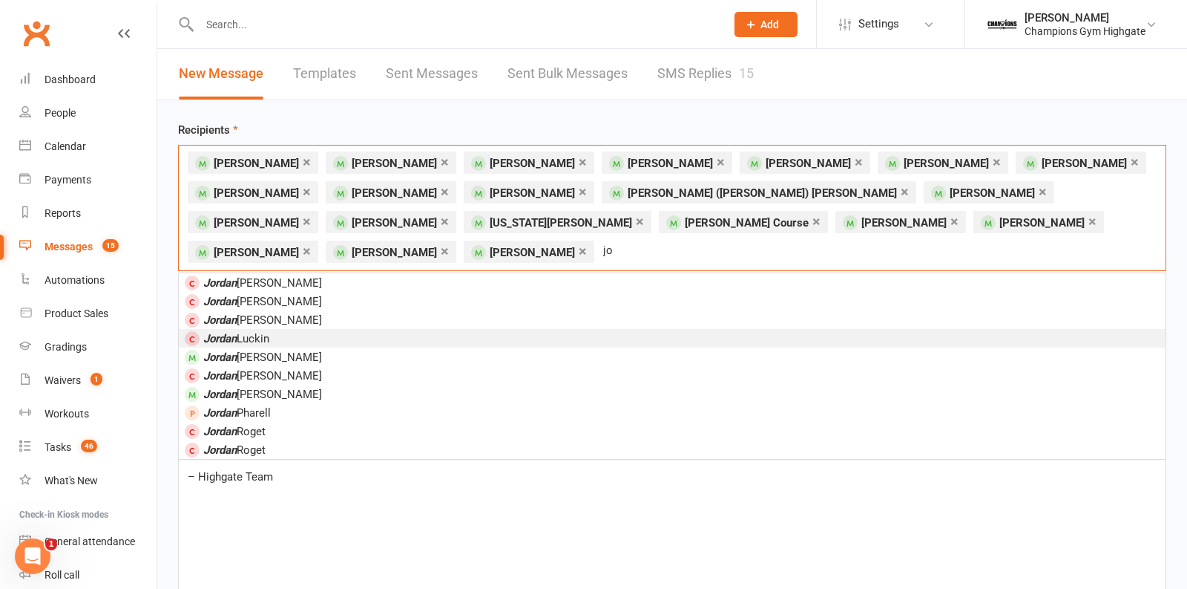
type input "j"
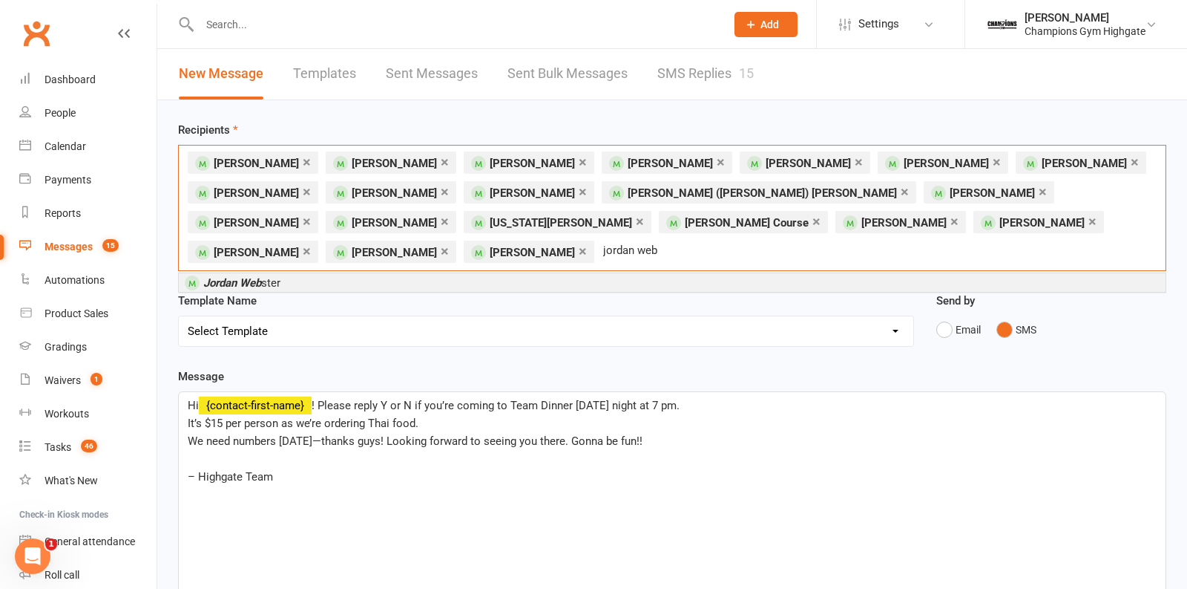
type input "jordan web"
click at [281, 276] on span "Jordan Web ster" at bounding box center [241, 282] width 77 height 13
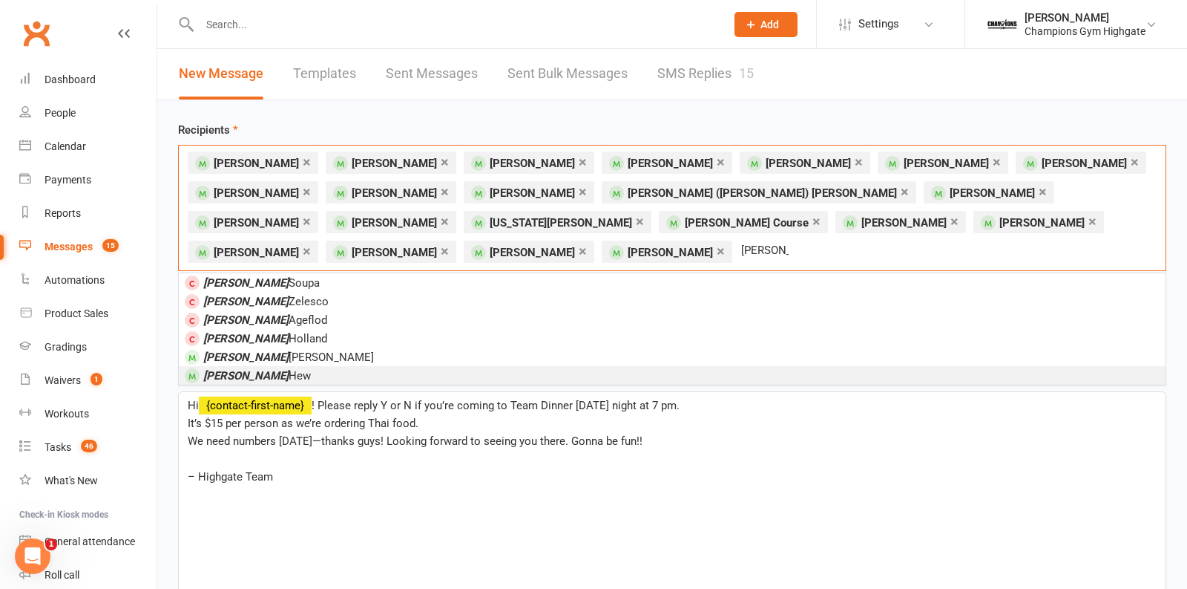
type input "joshua"
click at [252, 369] on span "Joshua Hew" at bounding box center [257, 375] width 108 height 13
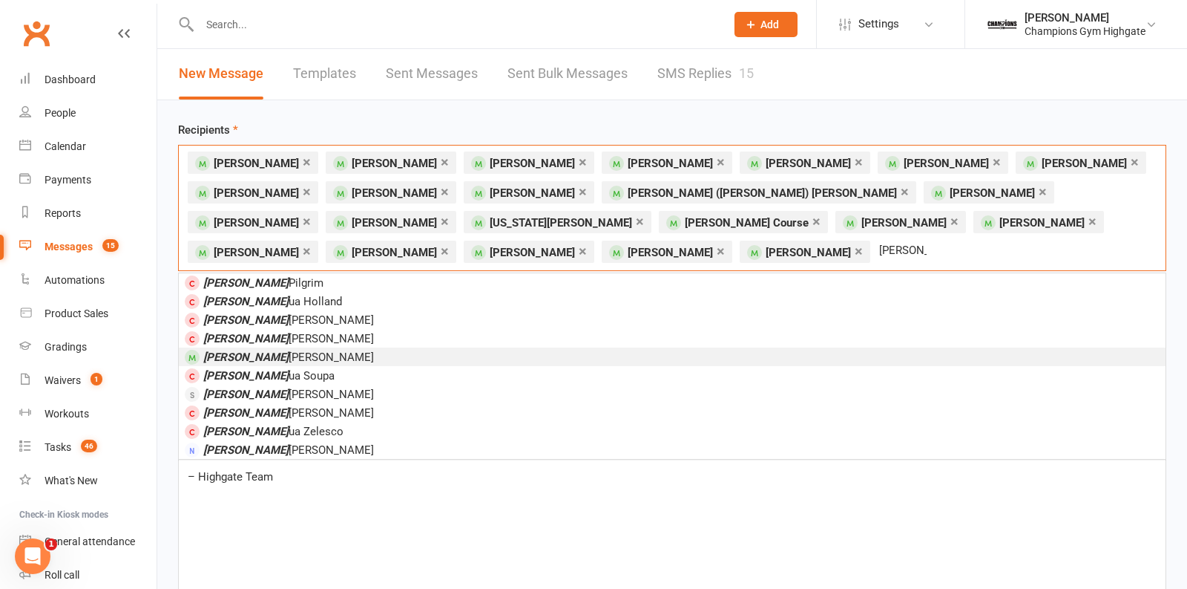
type input "josh"
click at [246, 355] on span "Josh McDonald" at bounding box center [288, 356] width 171 height 13
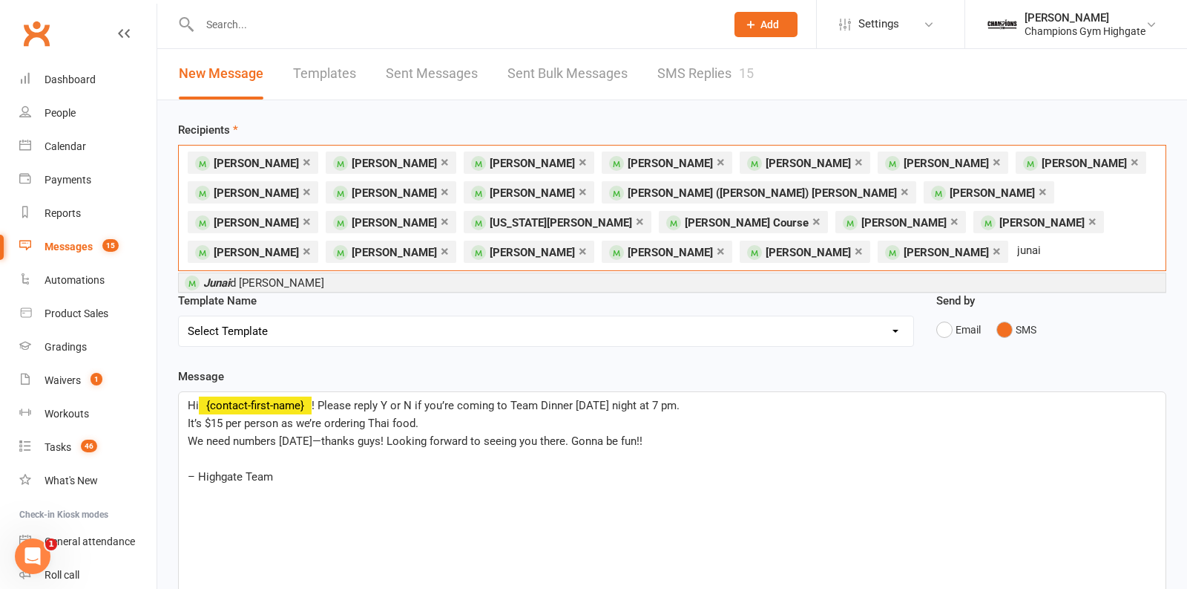
type input "junai"
click at [329, 278] on li "Junai d Sheik Dawood" at bounding box center [672, 282] width 987 height 19
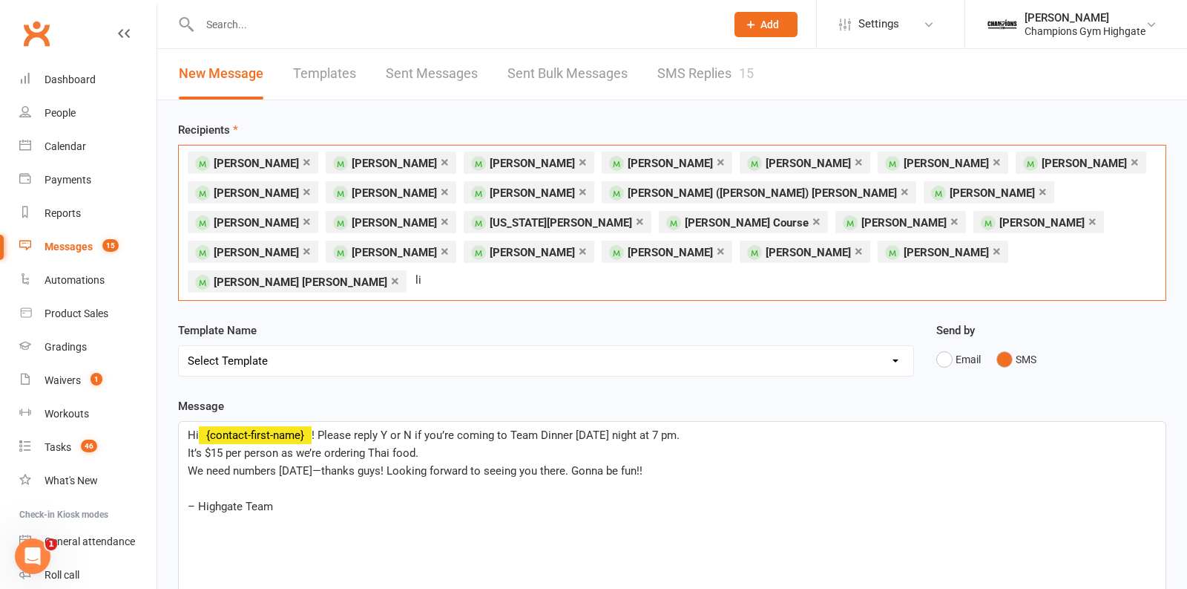
type input "l"
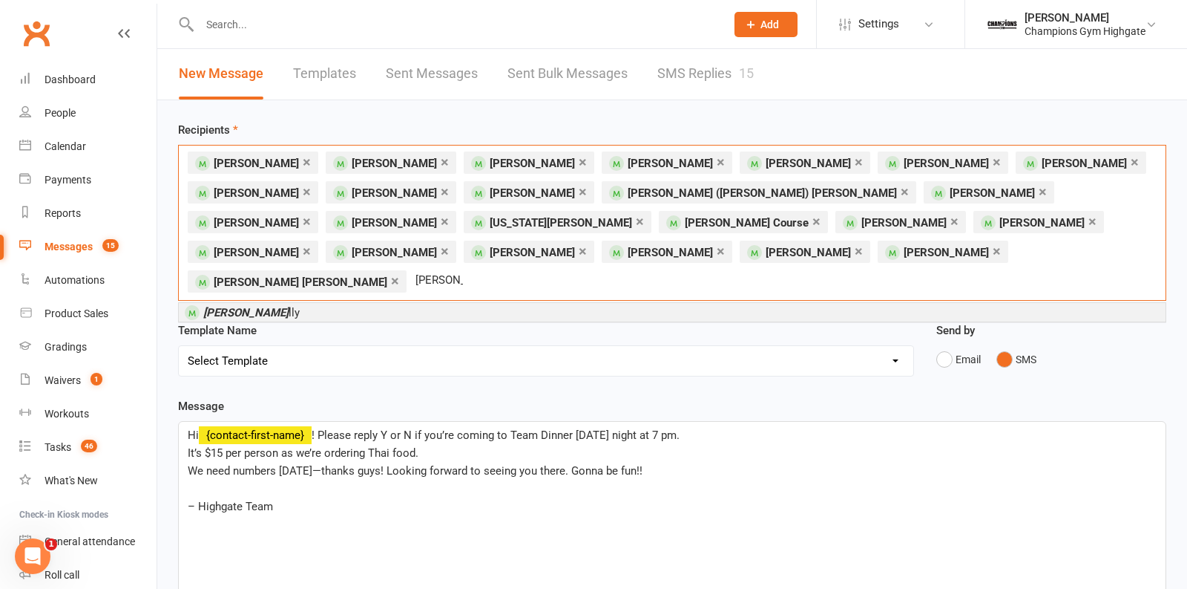
type input "liam rei"
click at [328, 303] on li "Liam Rei lly" at bounding box center [672, 312] width 987 height 19
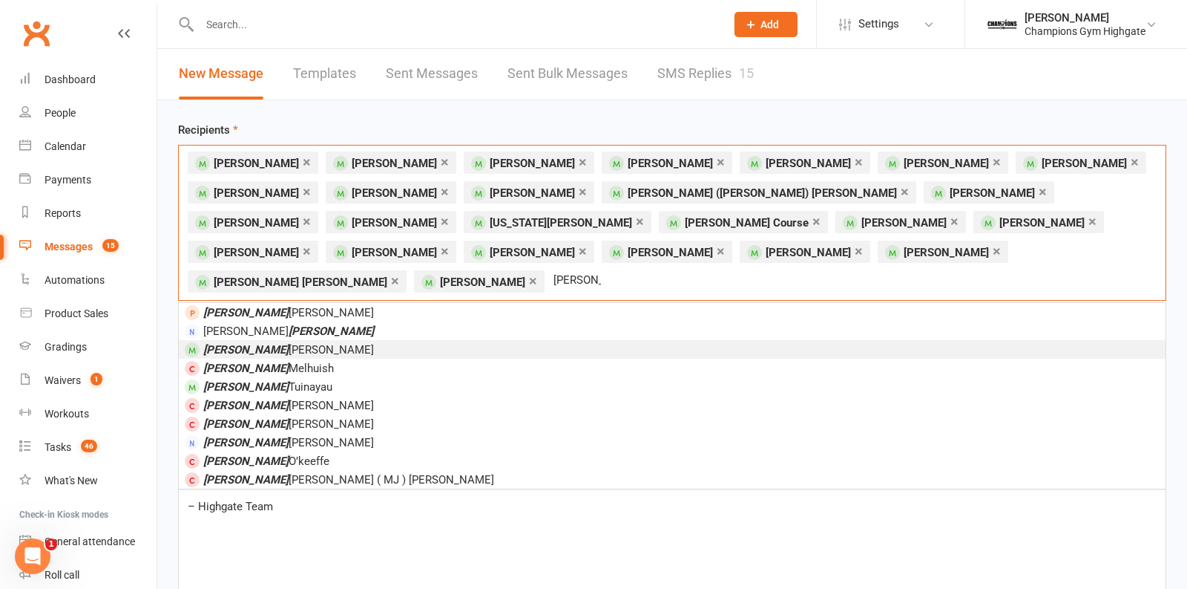
type input "michael"
click at [321, 340] on li "Michael Moss" at bounding box center [672, 349] width 987 height 19
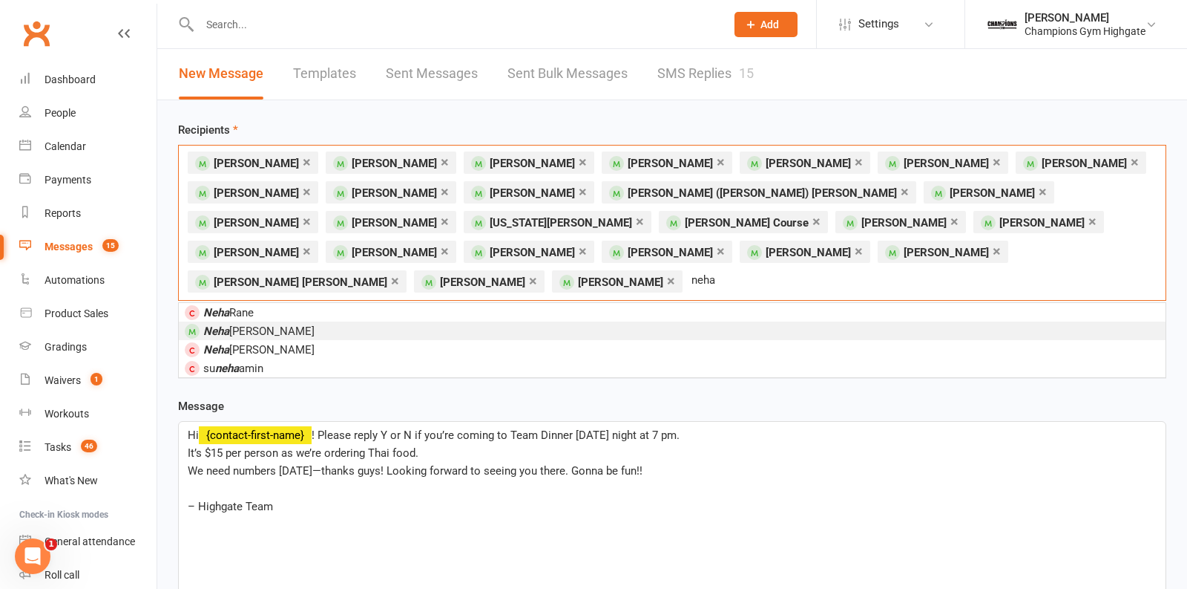
type input "neha"
click at [294, 321] on li "Neha Thomas" at bounding box center [672, 330] width 987 height 19
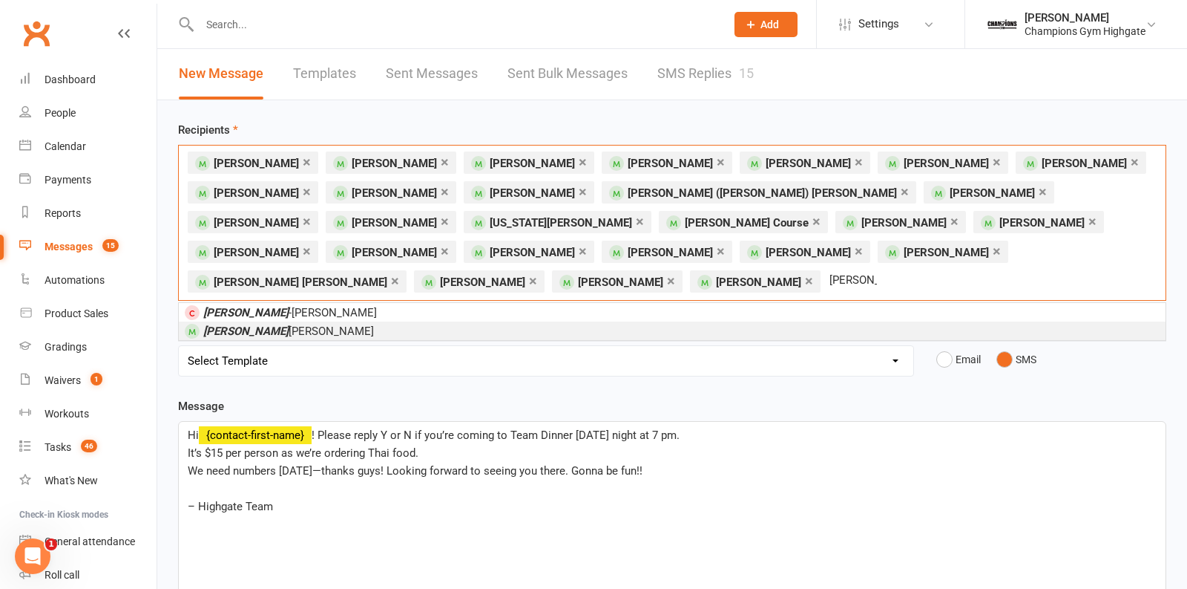
type input "reuben"
click at [260, 324] on span "Reuben Christman" at bounding box center [288, 330] width 171 height 13
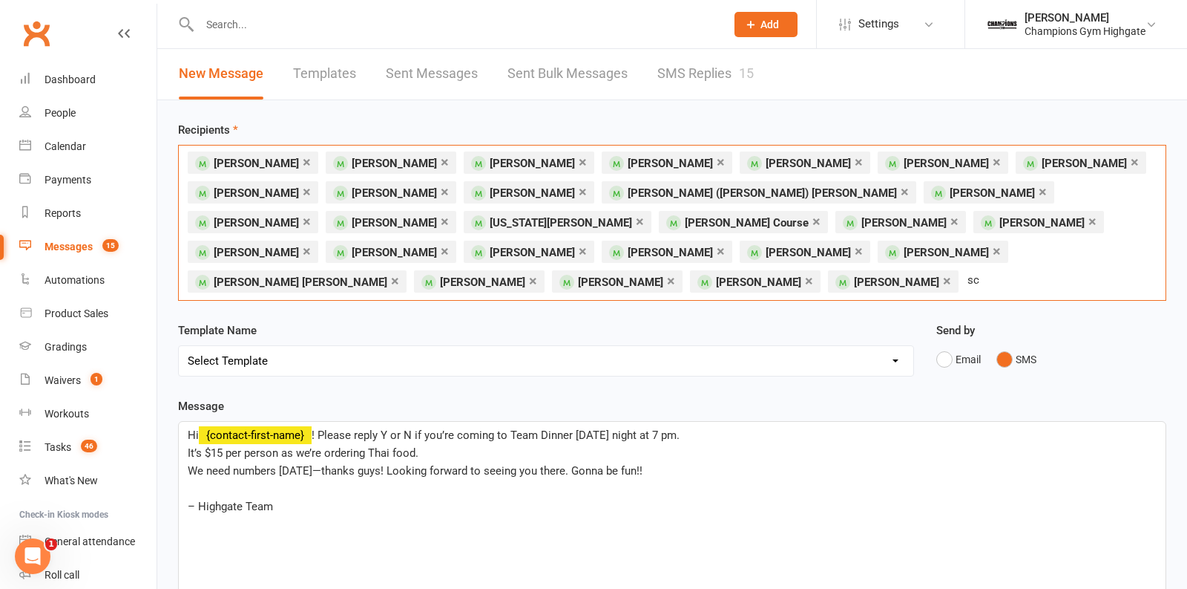
type input "s"
type input "y"
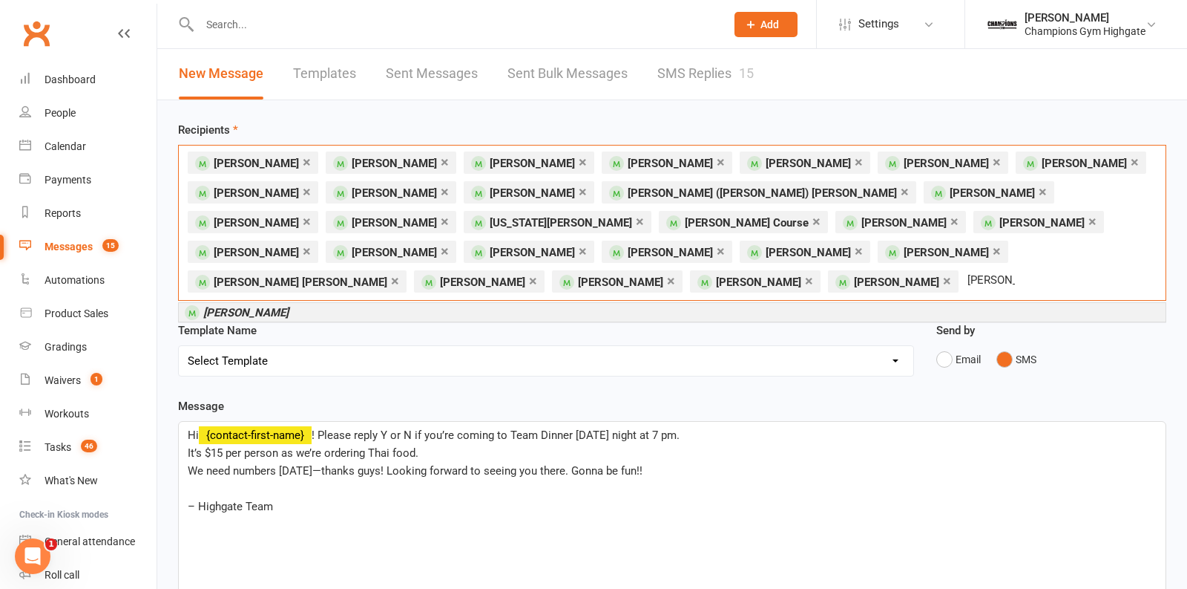
type input "kevin lee"
click at [279, 312] on li "Kevin Lee" at bounding box center [672, 312] width 987 height 19
type input "alex hill"
click at [266, 316] on li "Alex Hill" at bounding box center [672, 312] width 987 height 19
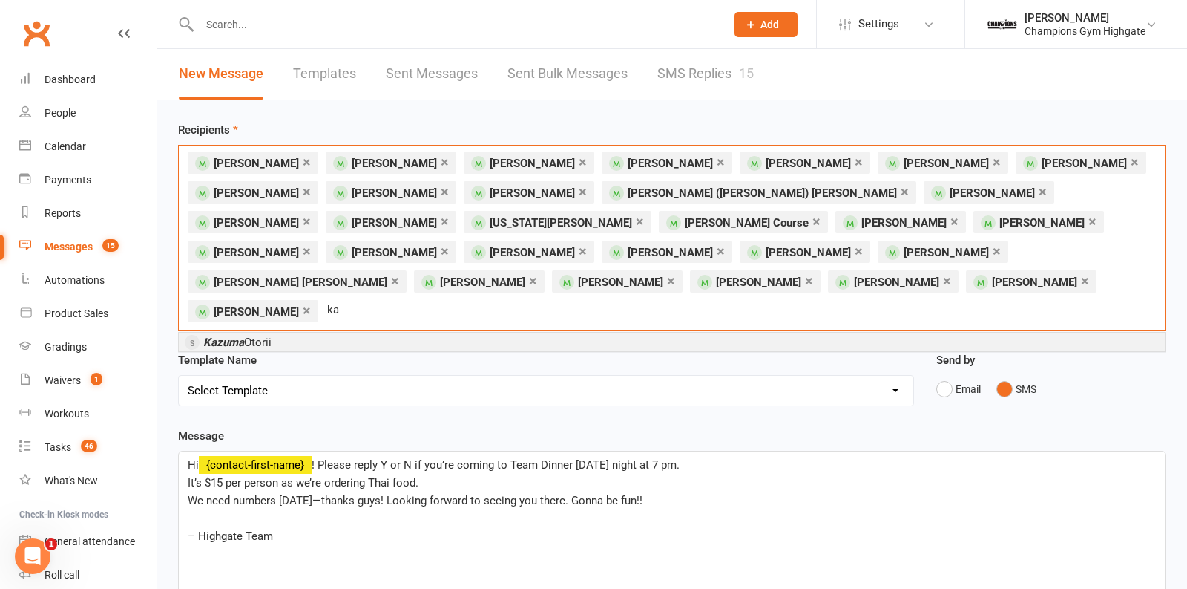
type input "k"
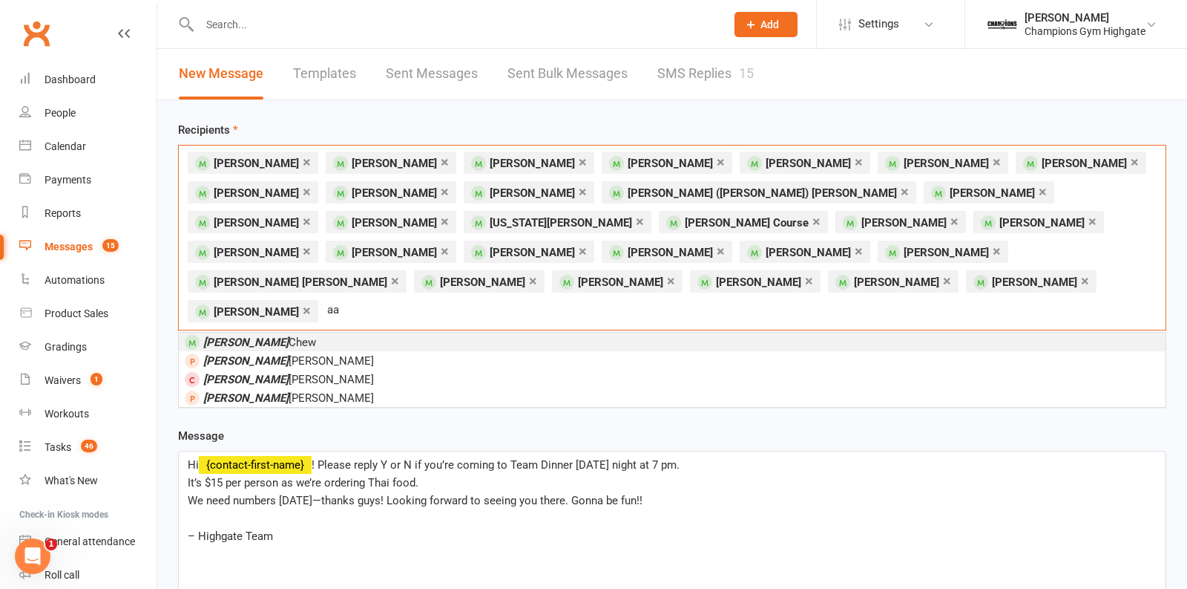
type input "a"
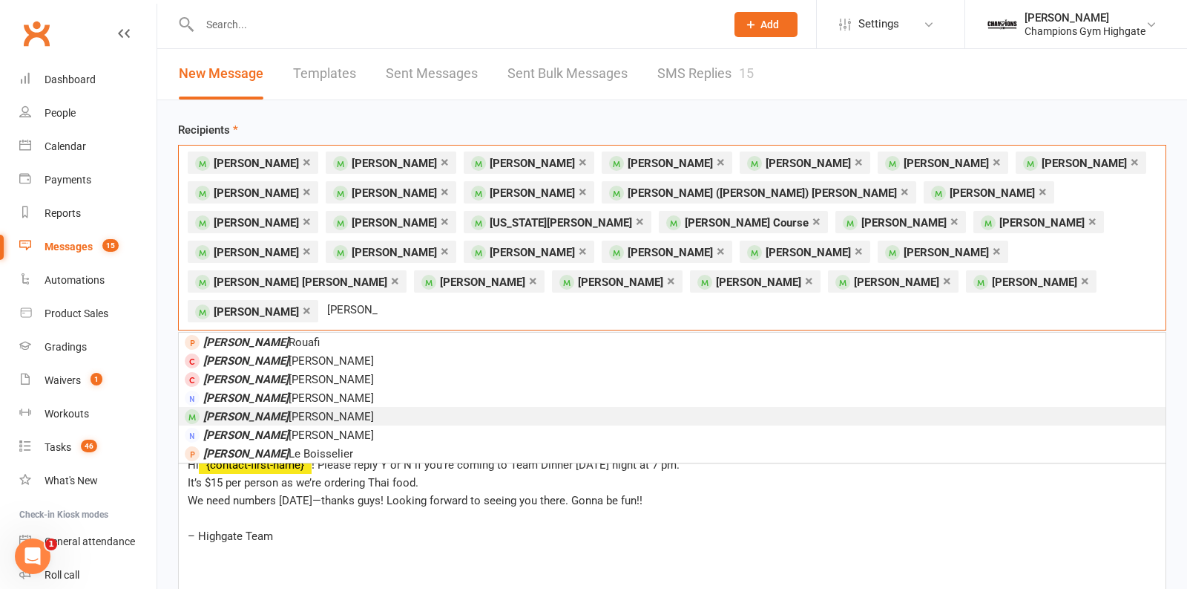
type input "alexandre"
click at [315, 407] on li "Alexandre Muller" at bounding box center [672, 416] width 987 height 19
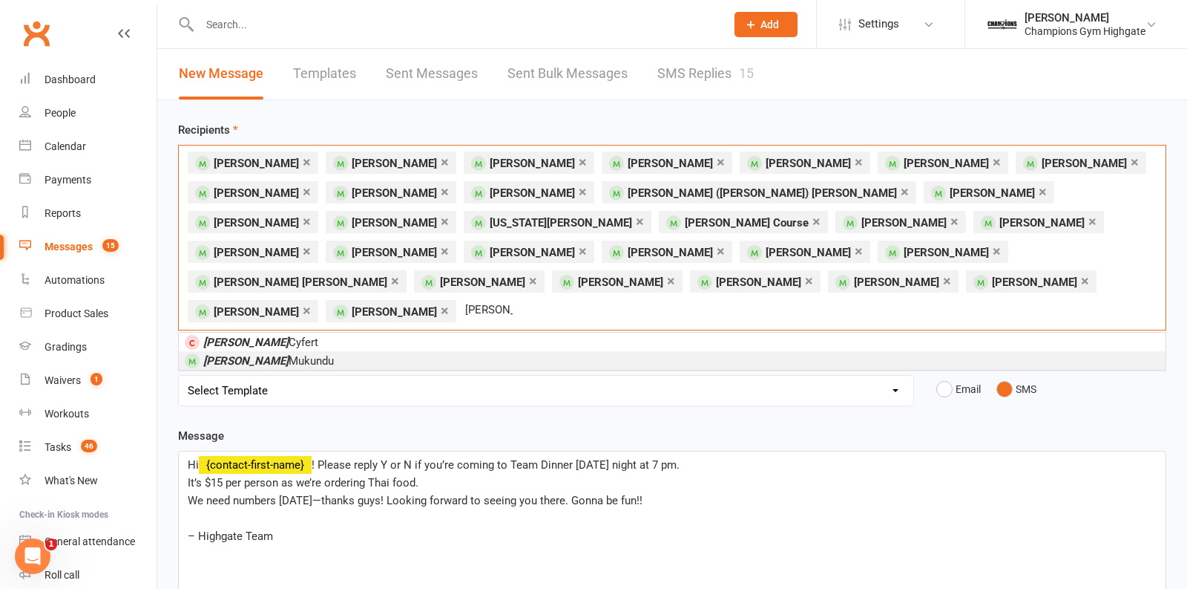
type input "amanda"
click at [345, 351] on li "Amanda Mukundu" at bounding box center [672, 360] width 987 height 19
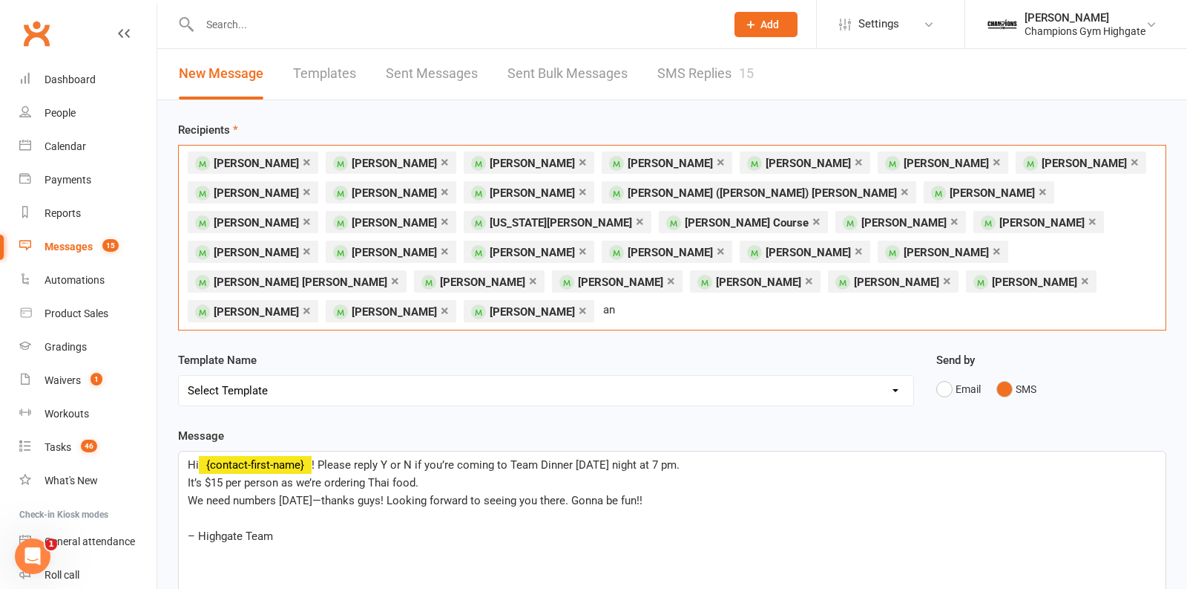
type input "a"
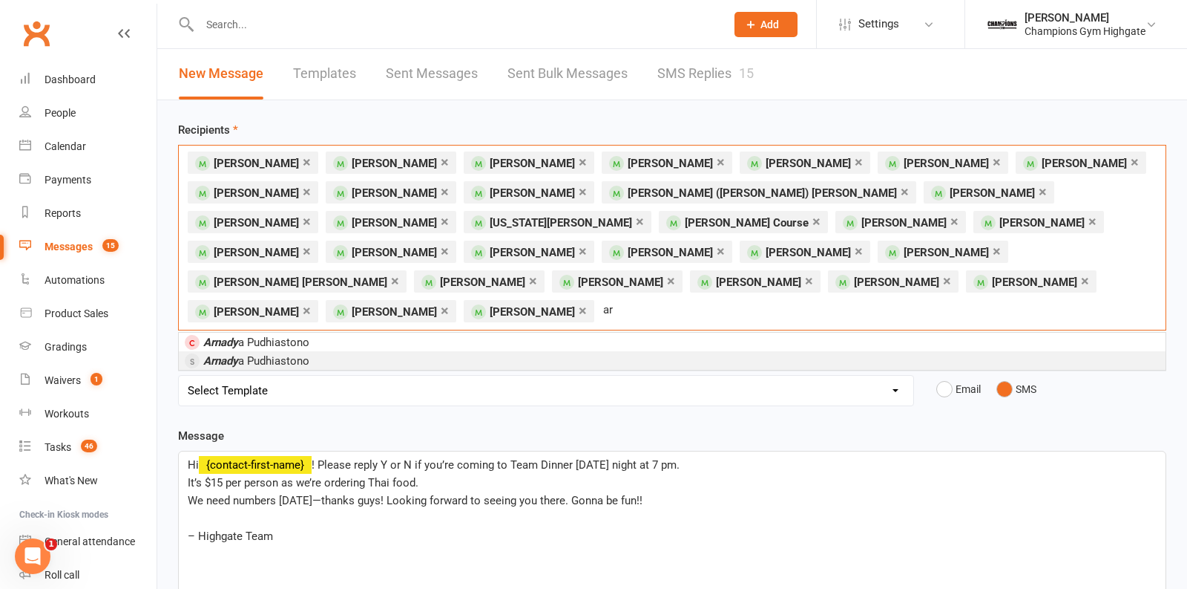
type input "a"
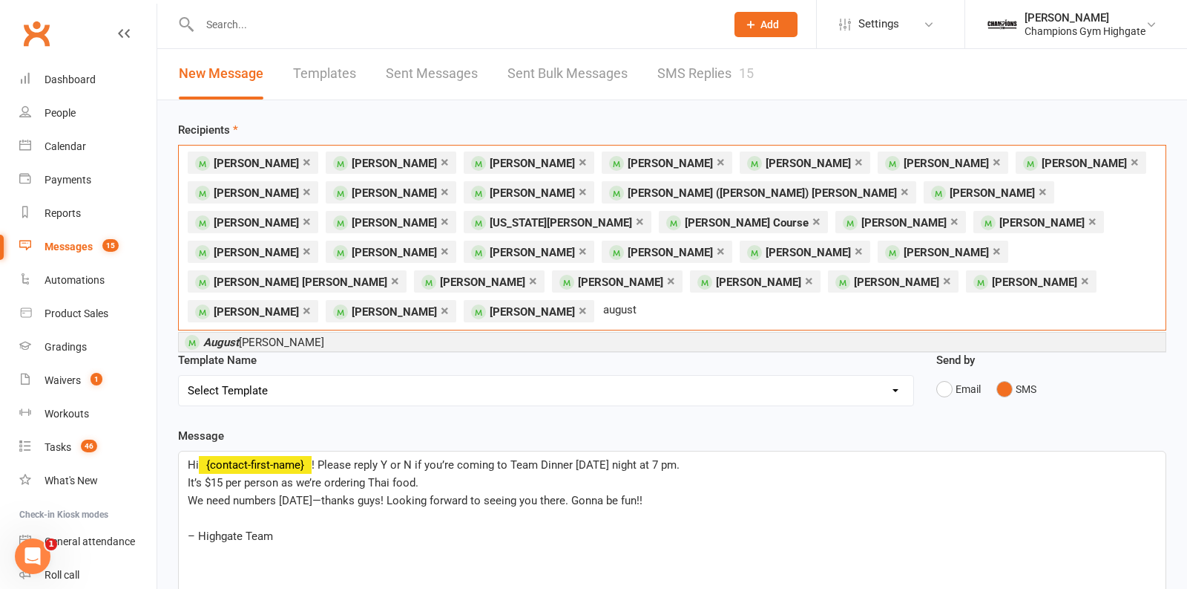
type input "august"
click at [333, 332] on li "August o Peralta" at bounding box center [672, 341] width 987 height 19
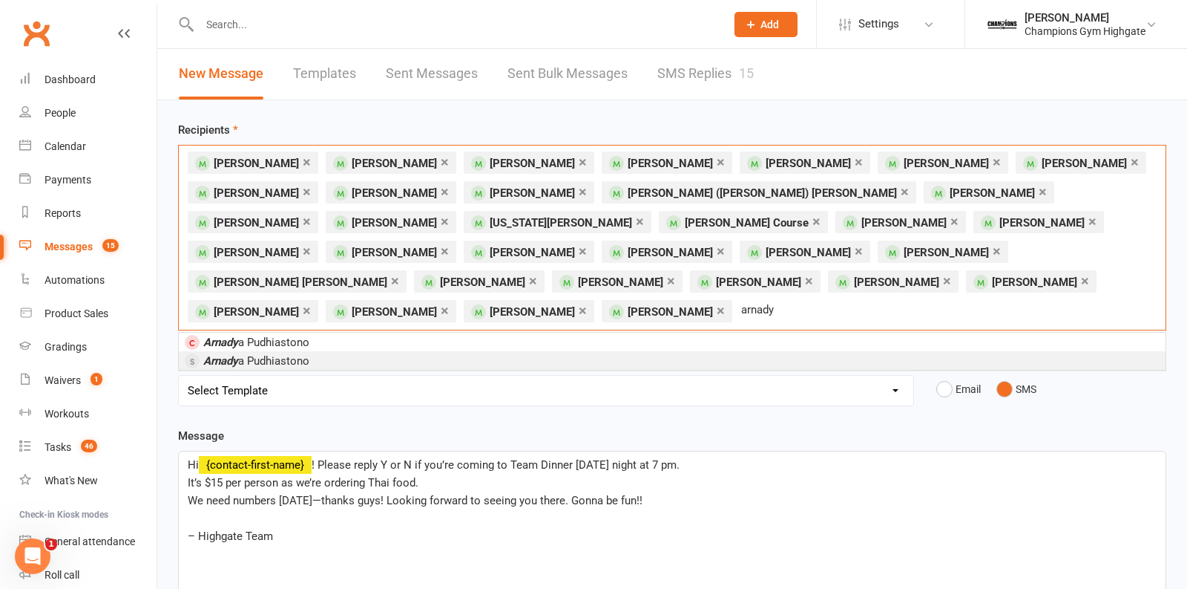
type input "arnady"
click at [353, 351] on li "Arnady a Pudhiastono" at bounding box center [672, 360] width 987 height 19
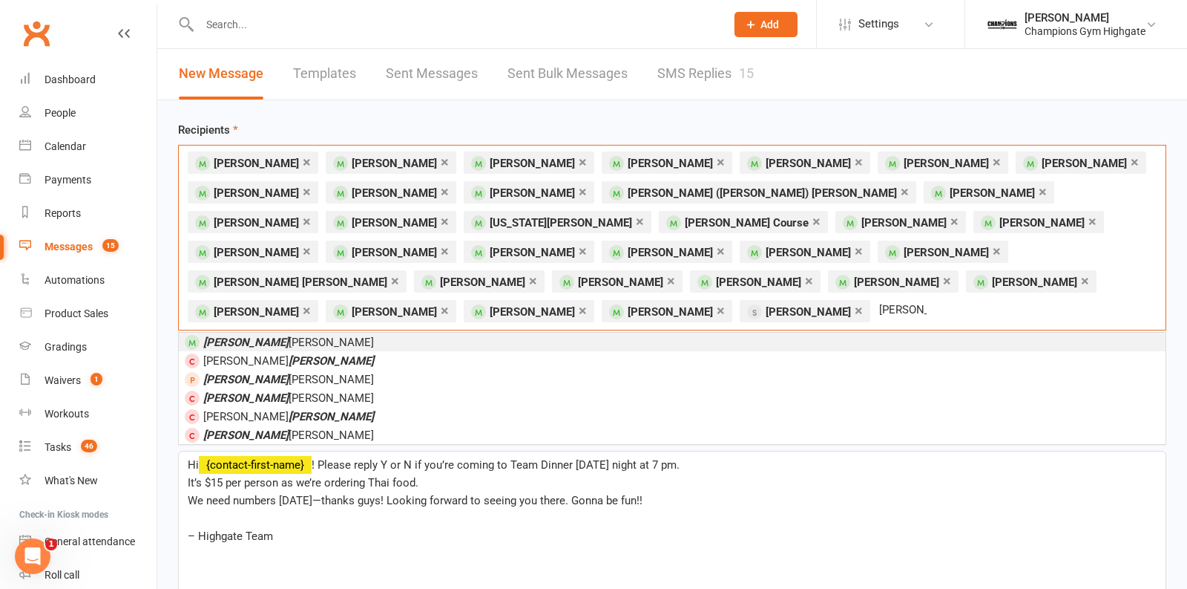
type input "brandon"
click at [304, 332] on li "Brandon Hine" at bounding box center [672, 341] width 987 height 19
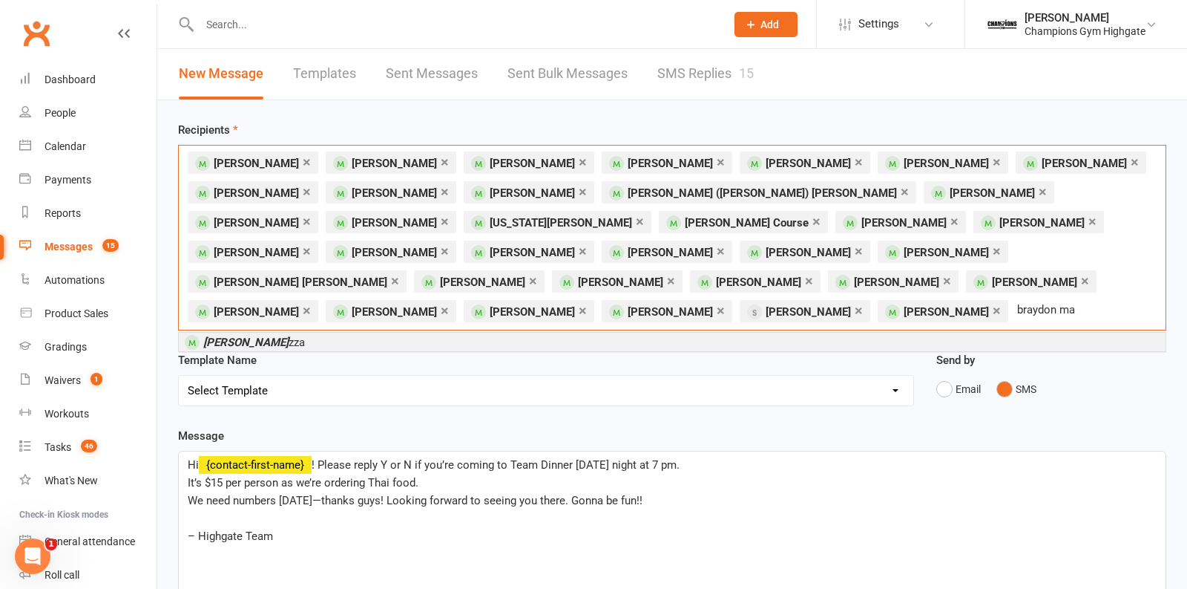
type input "braydon ma"
click at [313, 338] on li "Braydon Ma zza" at bounding box center [672, 341] width 987 height 19
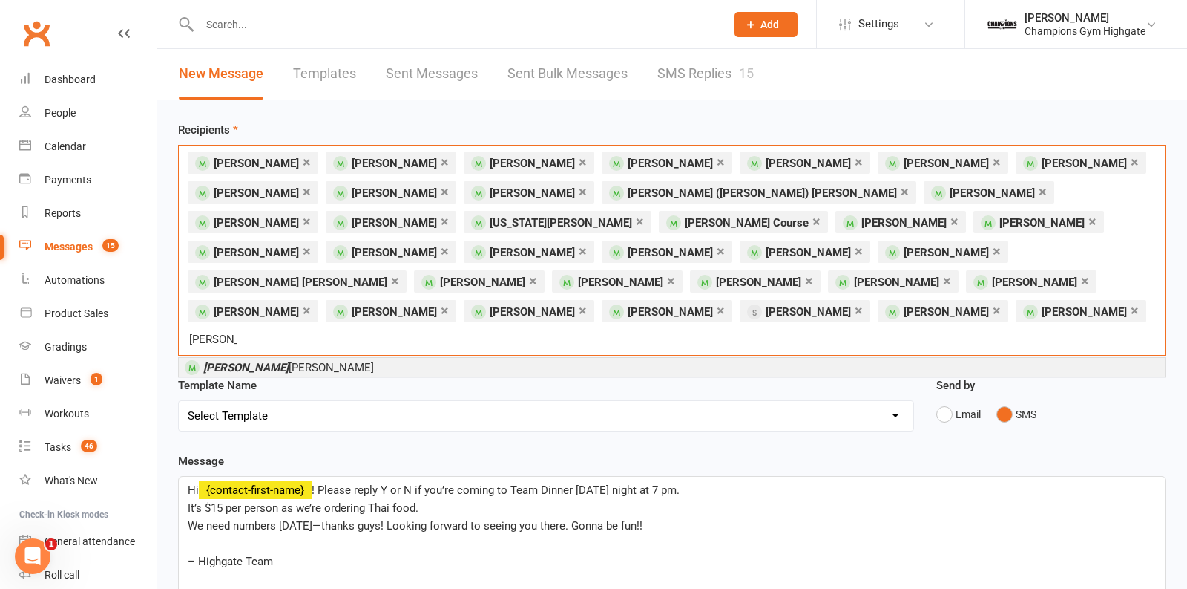
type input "cain"
click at [303, 358] on li "Cain Simpson" at bounding box center [672, 367] width 987 height 19
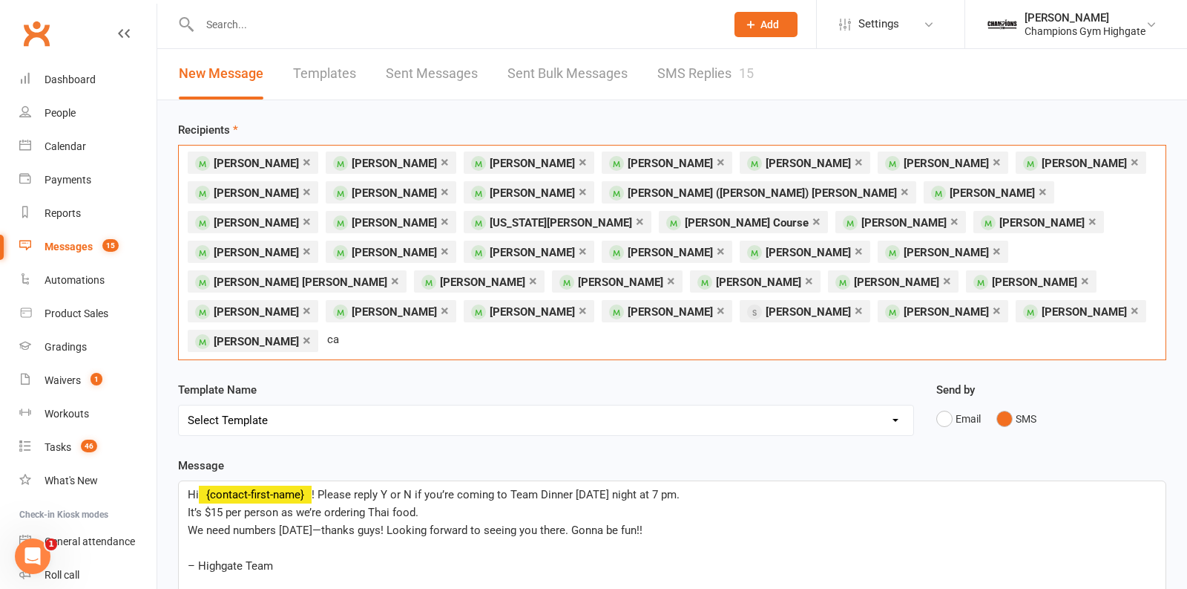
type input "c"
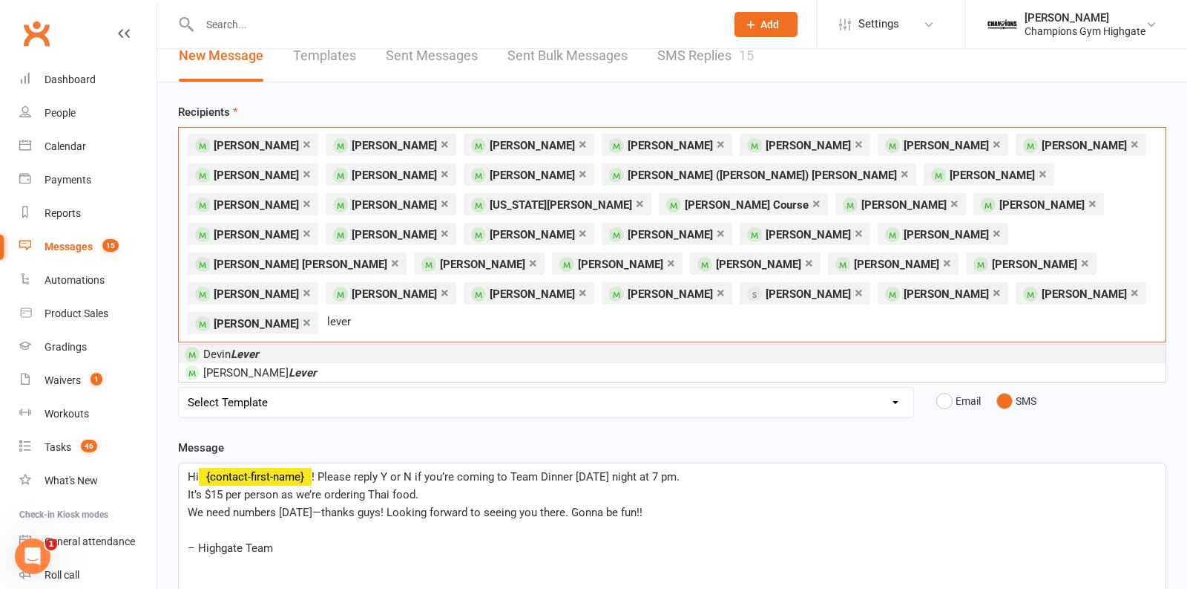
scroll to position [0, 0]
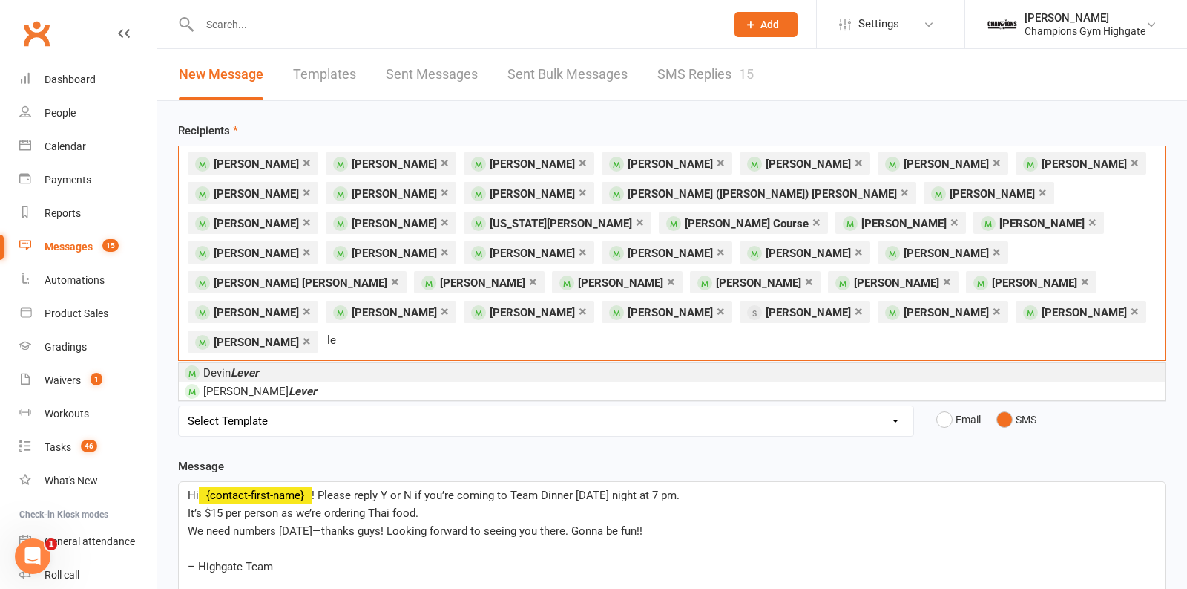
type input "l"
type input "ciaran"
click at [572, 363] on li "Ciaran Mullin" at bounding box center [672, 372] width 987 height 19
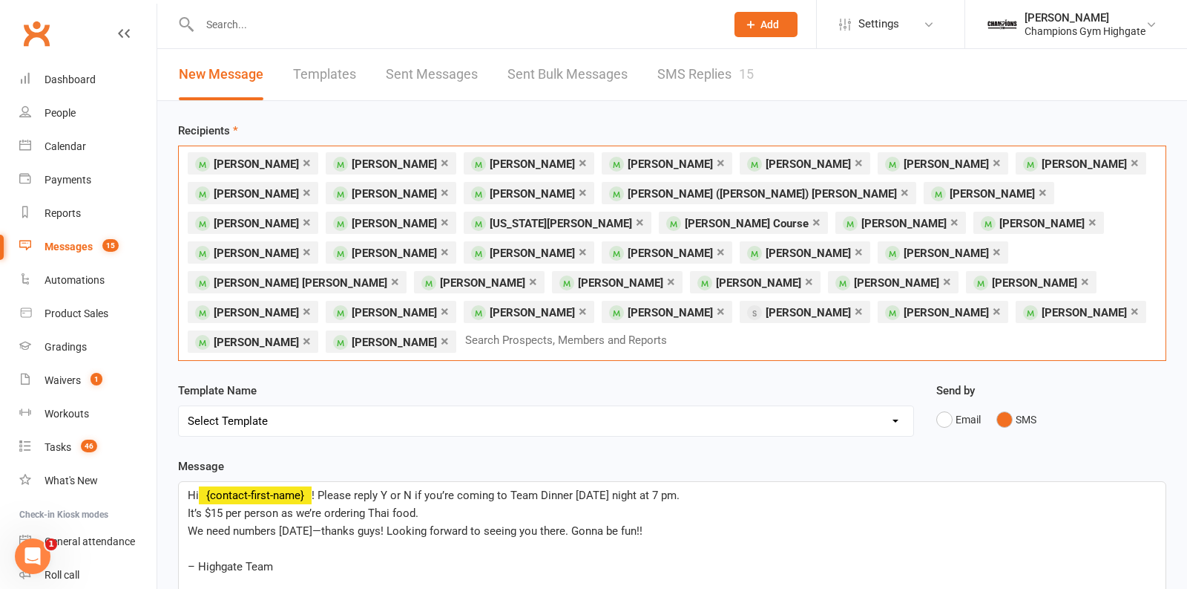
click at [449, 329] on link "×" at bounding box center [445, 341] width 8 height 24
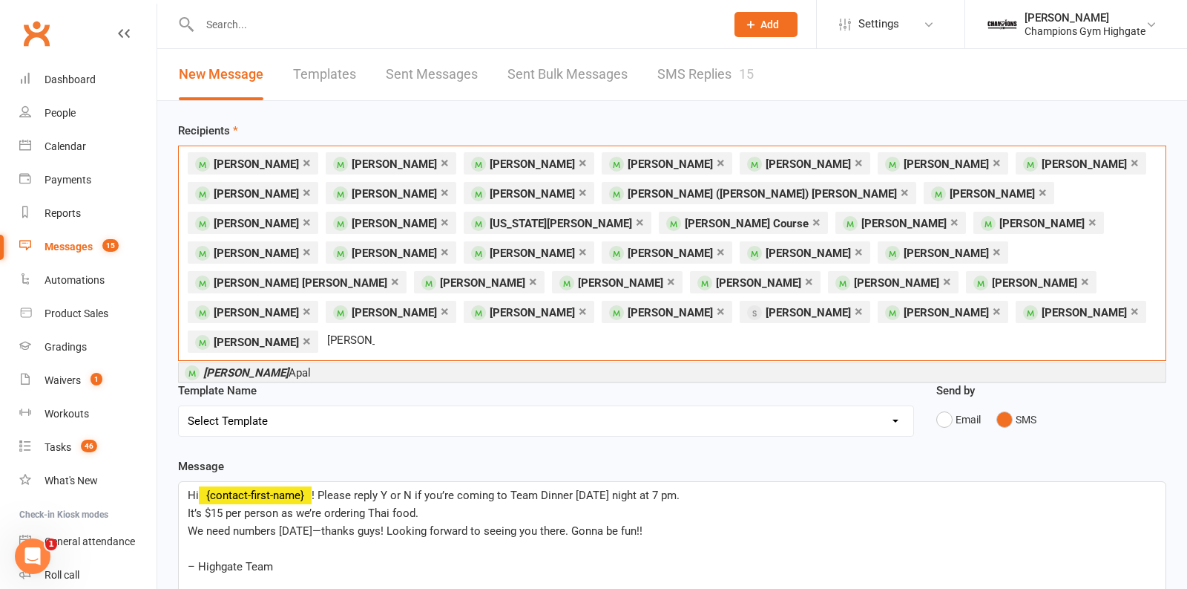
type input "clyde"
click at [554, 363] on li "Clyde Apal" at bounding box center [672, 372] width 987 height 19
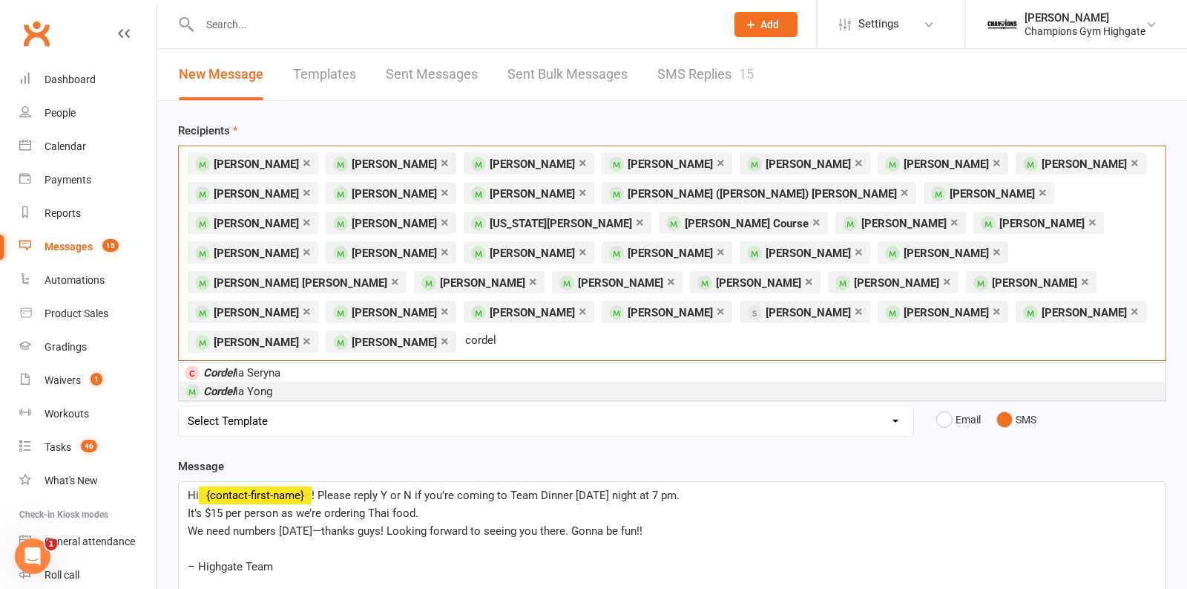
type input "cordel"
click at [361, 381] on li "Cordel ia Yong" at bounding box center [672, 390] width 987 height 19
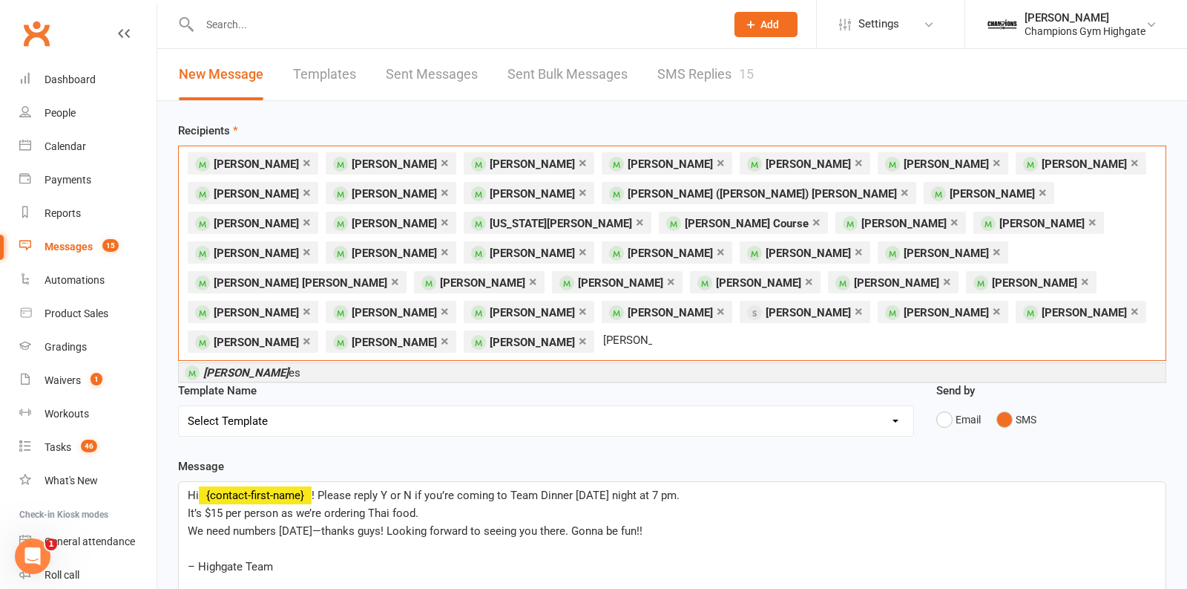
type input "david hyn"
click at [292, 363] on li "David Hyn es" at bounding box center [672, 372] width 987 height 19
type input "fatine"
click at [269, 366] on span "Fatine Rayane" at bounding box center [236, 372] width 66 height 13
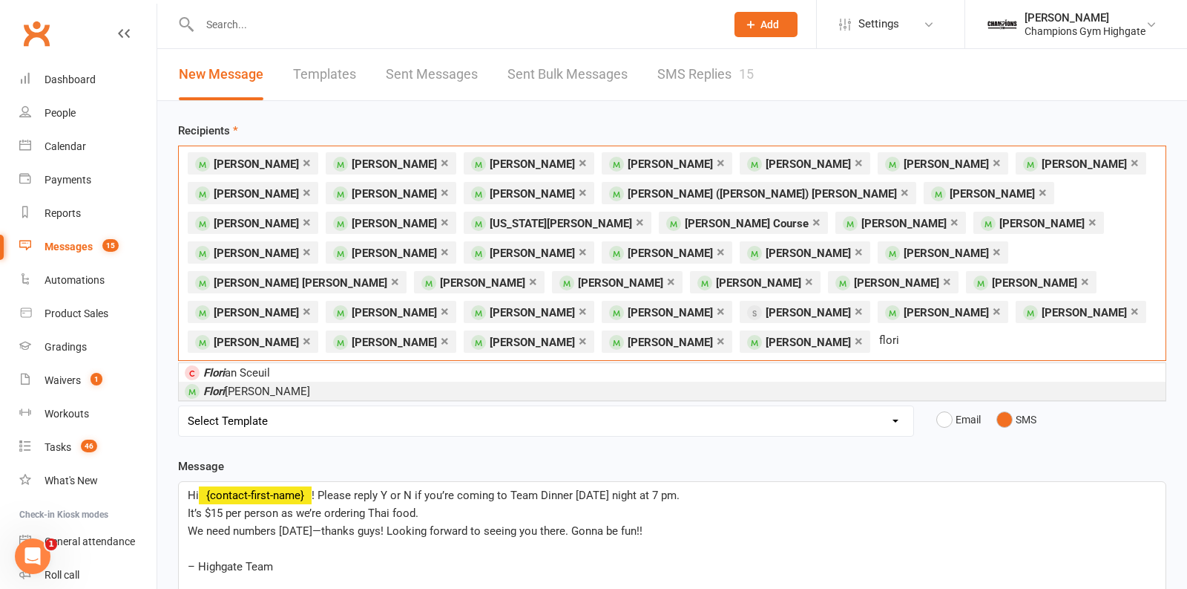
type input "flori"
click at [327, 381] on li "Flori vic Melnitsenko" at bounding box center [672, 390] width 987 height 19
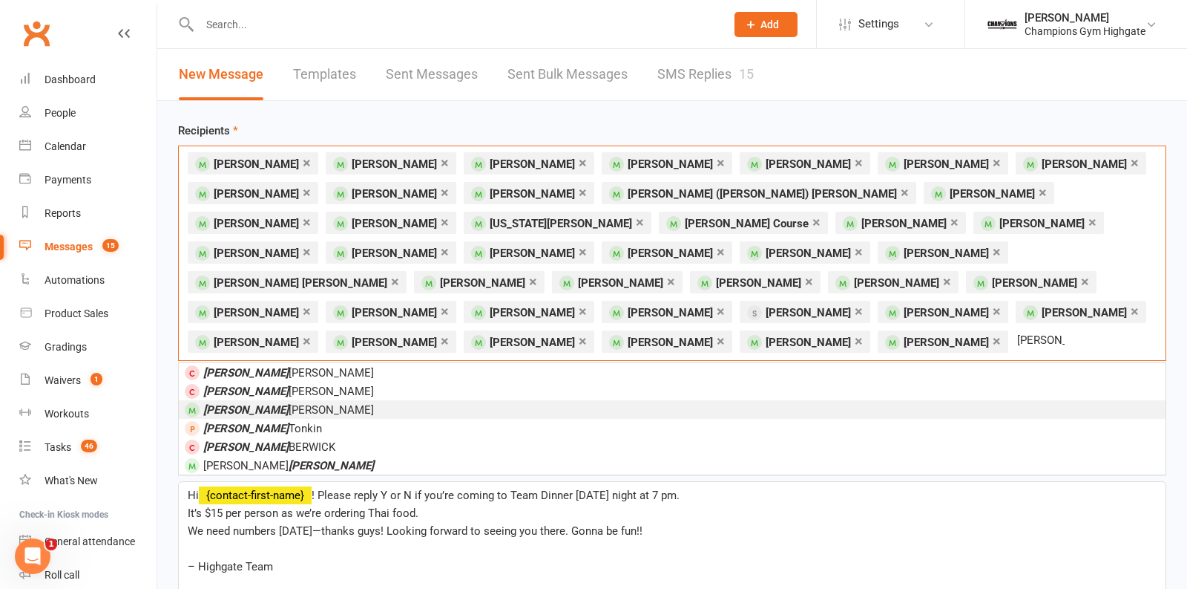
type input "george"
click at [304, 404] on li "George Bason" at bounding box center [672, 409] width 987 height 19
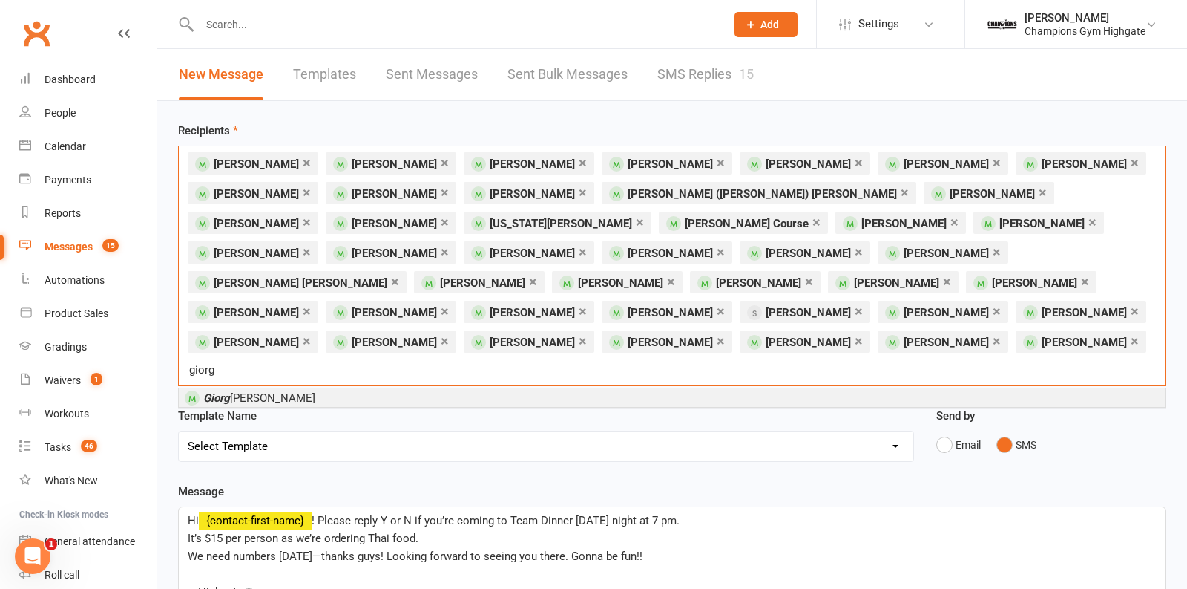
type input "giorg"
click at [289, 388] on li "Giorg io Olivero" at bounding box center [672, 397] width 987 height 19
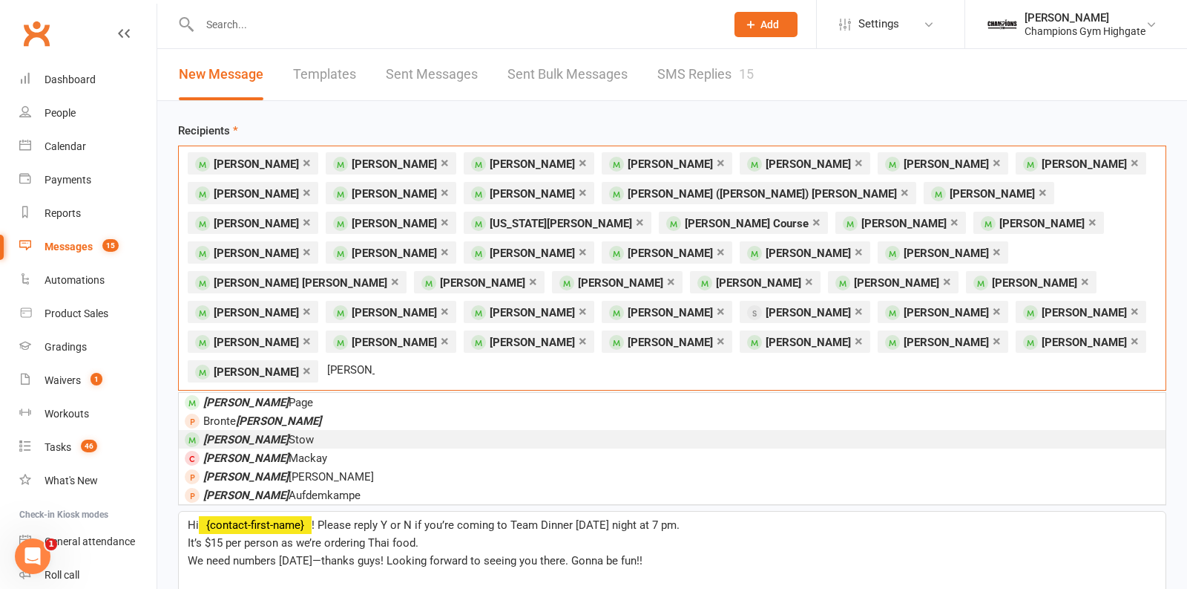
type input "hannah"
click at [280, 430] on li "Hannah Stow" at bounding box center [672, 439] width 987 height 19
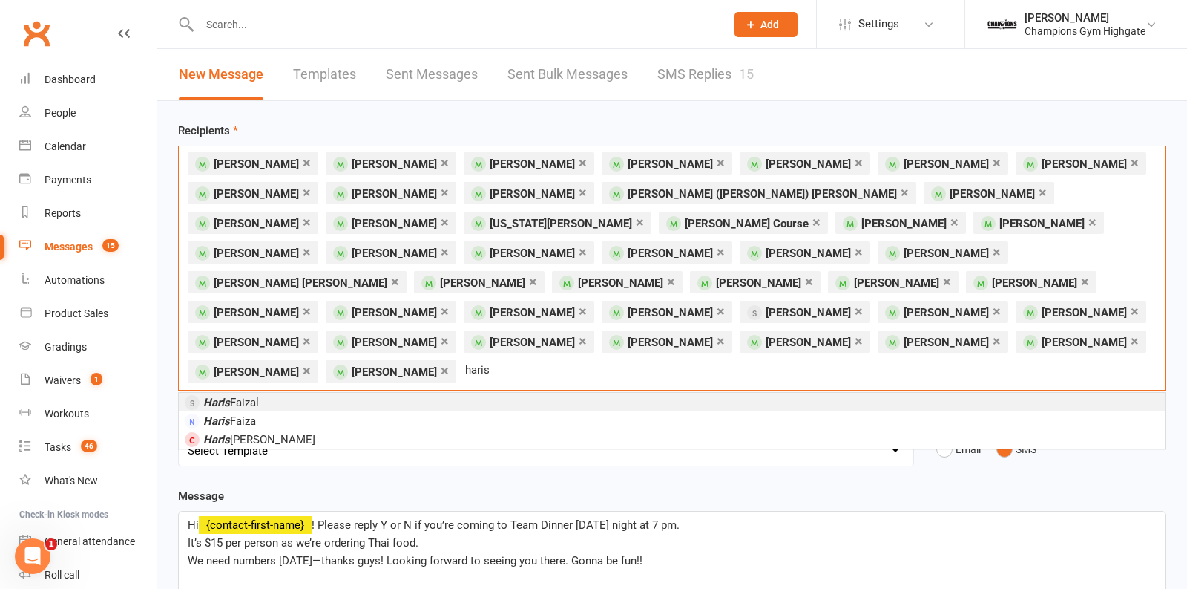
type input "haris"
click at [275, 393] on li "Haris Faizal" at bounding box center [672, 402] width 987 height 19
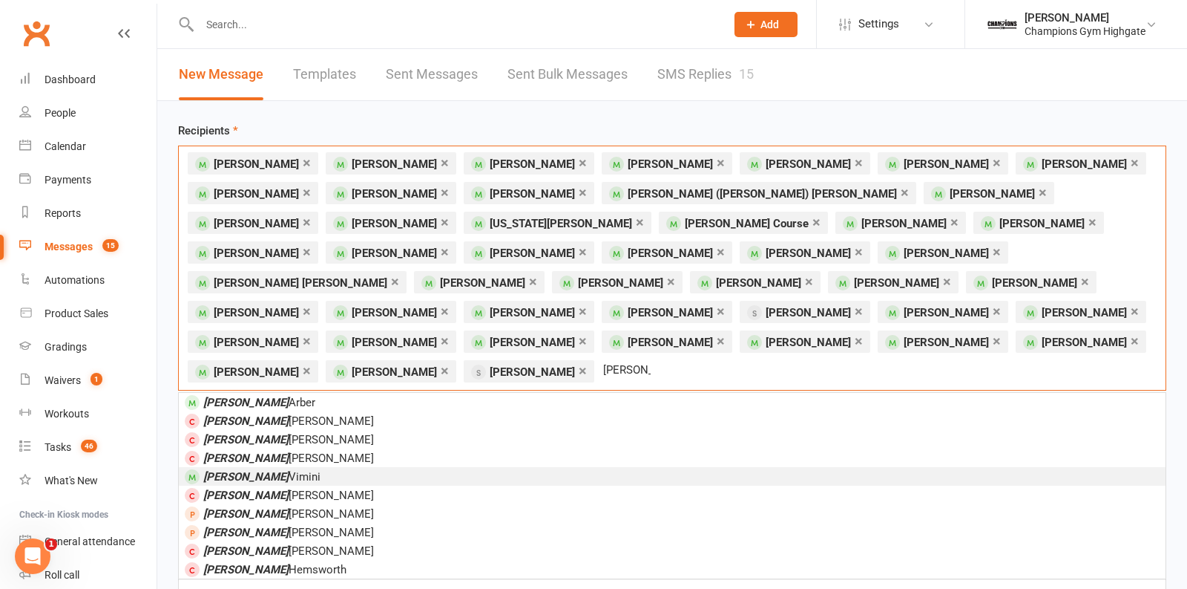
type input "jake"
click at [418, 467] on li "Jake Vimini" at bounding box center [672, 476] width 987 height 19
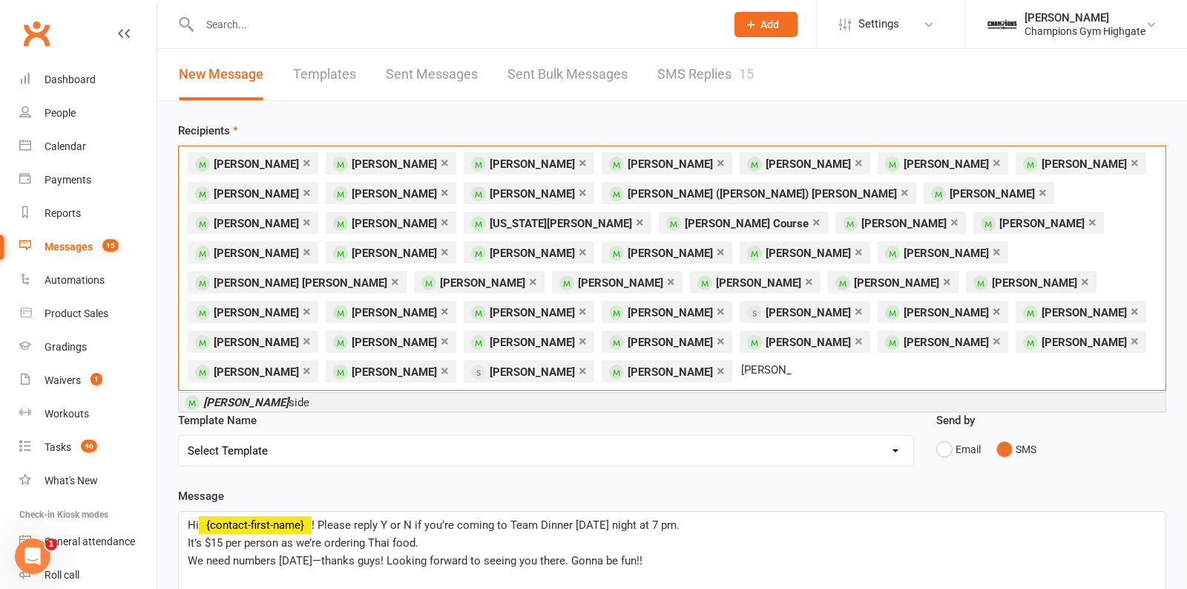
type input "james rae"
click at [302, 393] on li "James Rae side" at bounding box center [672, 402] width 987 height 19
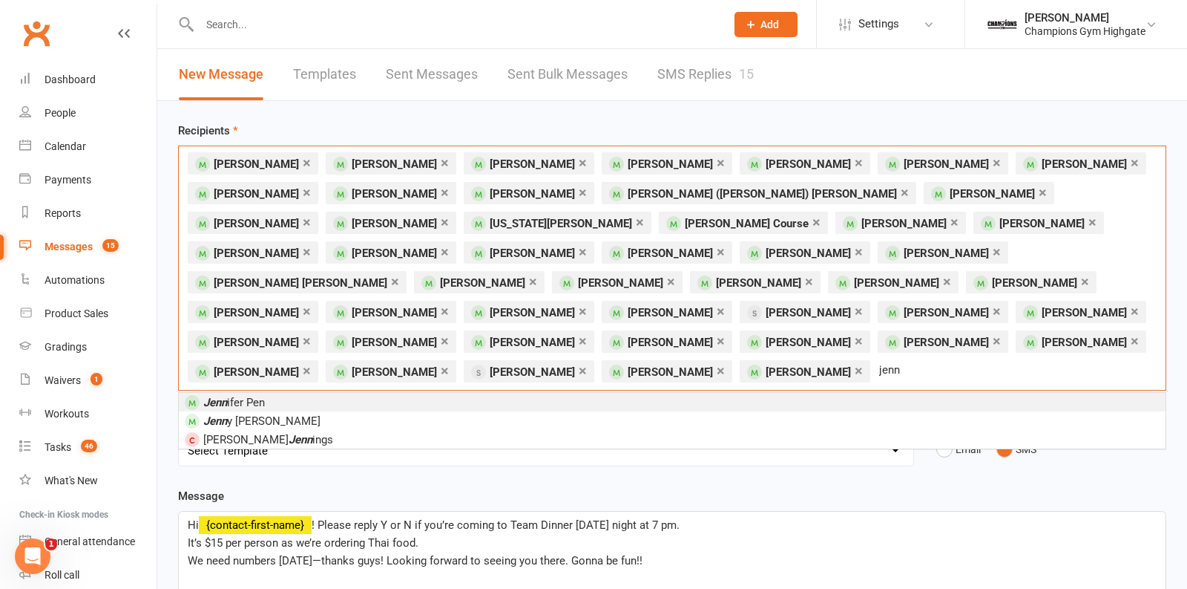
type input "jenn"
click at [284, 393] on li "Jenn ifer Pen" at bounding box center [672, 402] width 987 height 19
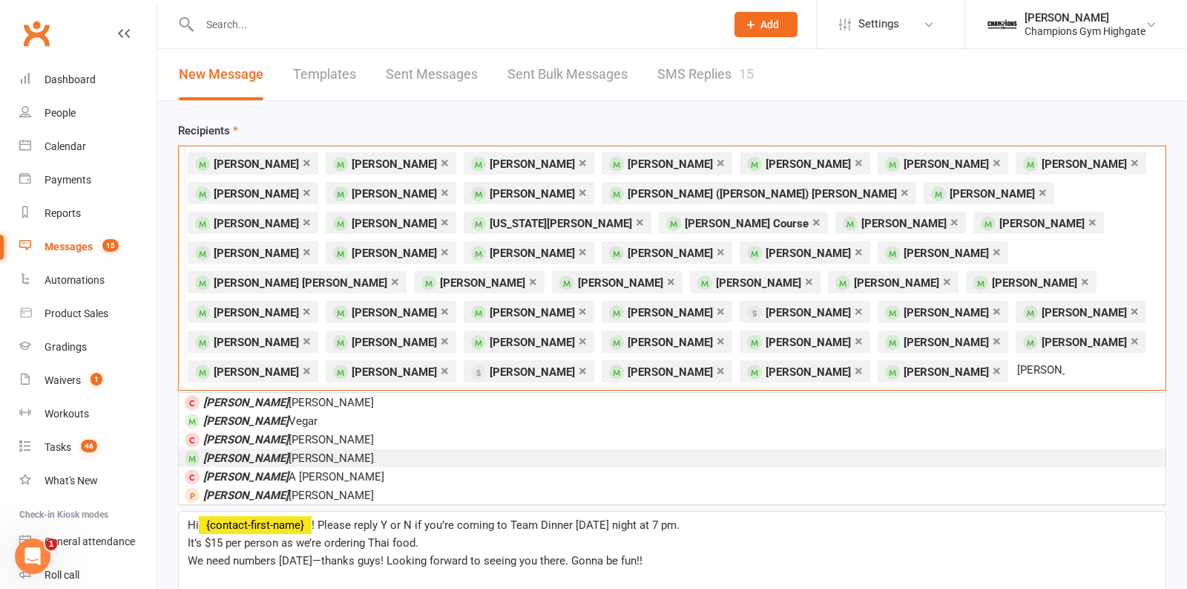
type input "jesse"
click at [303, 451] on li "Jesse Hislop" at bounding box center [672, 457] width 987 height 19
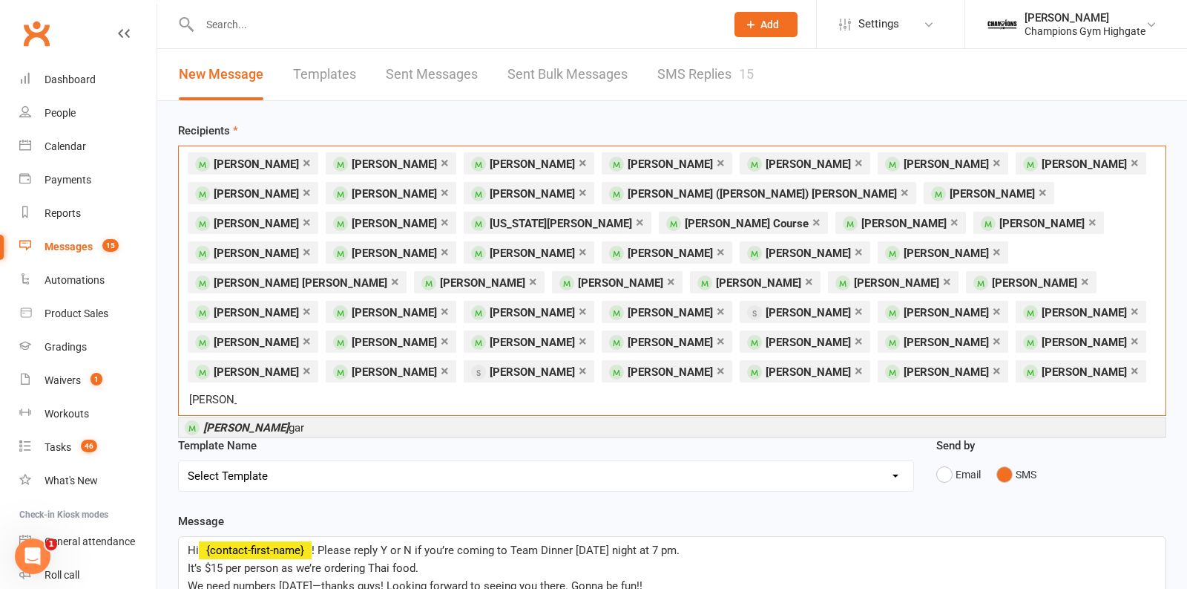
type input "jesse ve"
click at [350, 418] on li "Jesse Ve gar" at bounding box center [672, 427] width 987 height 19
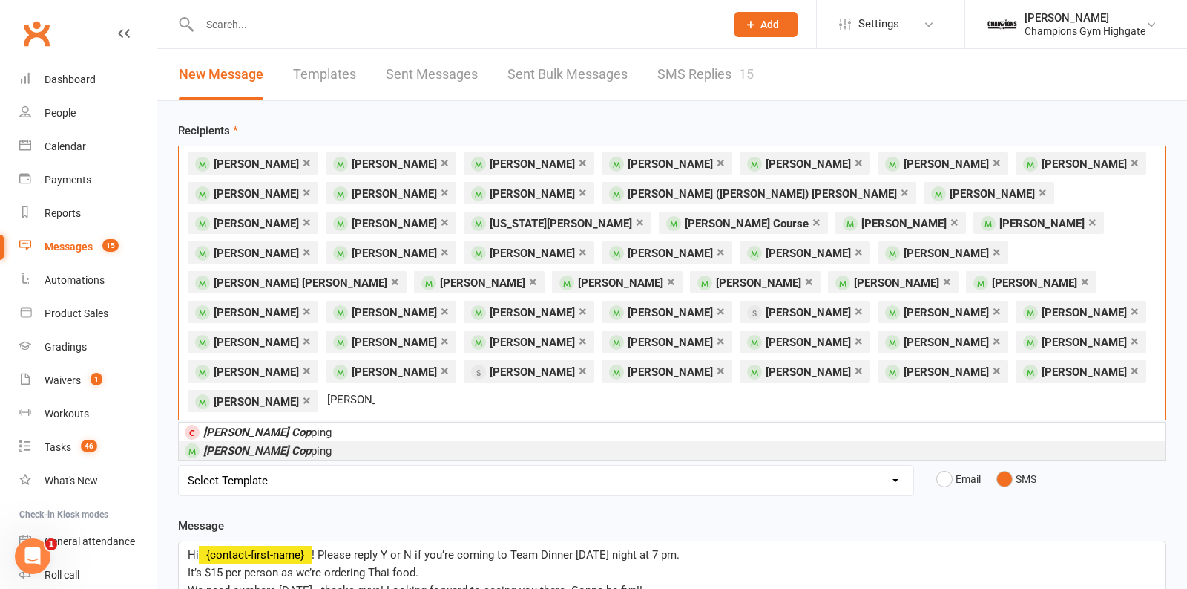
type input "louis cop"
click at [297, 441] on li "Louis Cop ping" at bounding box center [672, 450] width 987 height 19
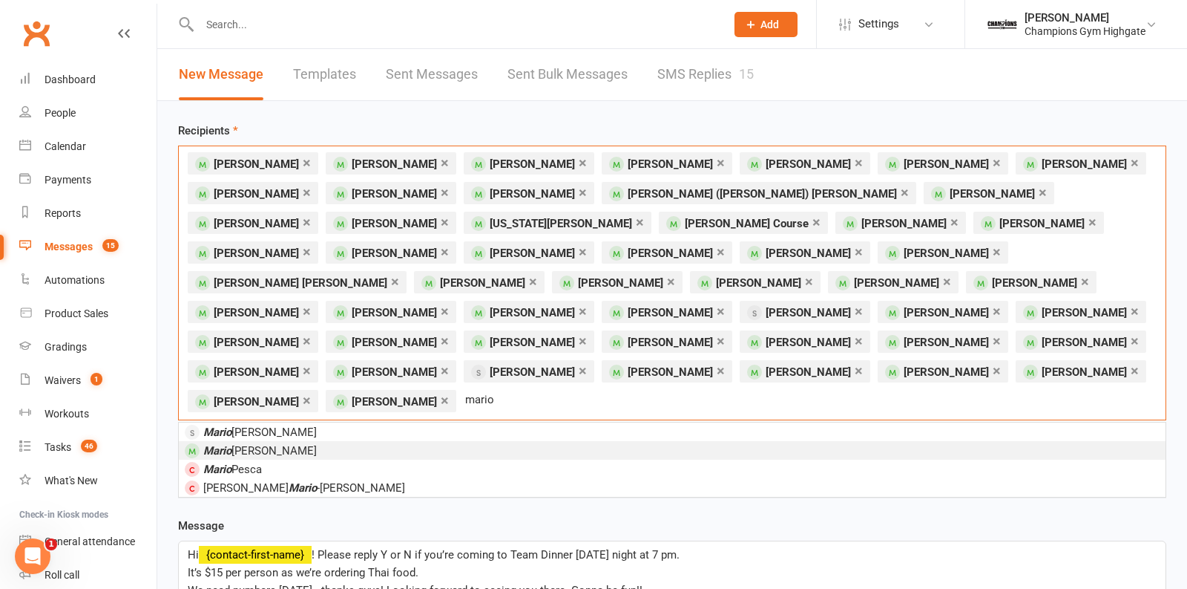
type input "mario"
click at [249, 444] on span "Mario Recchia" at bounding box center [260, 450] width 114 height 13
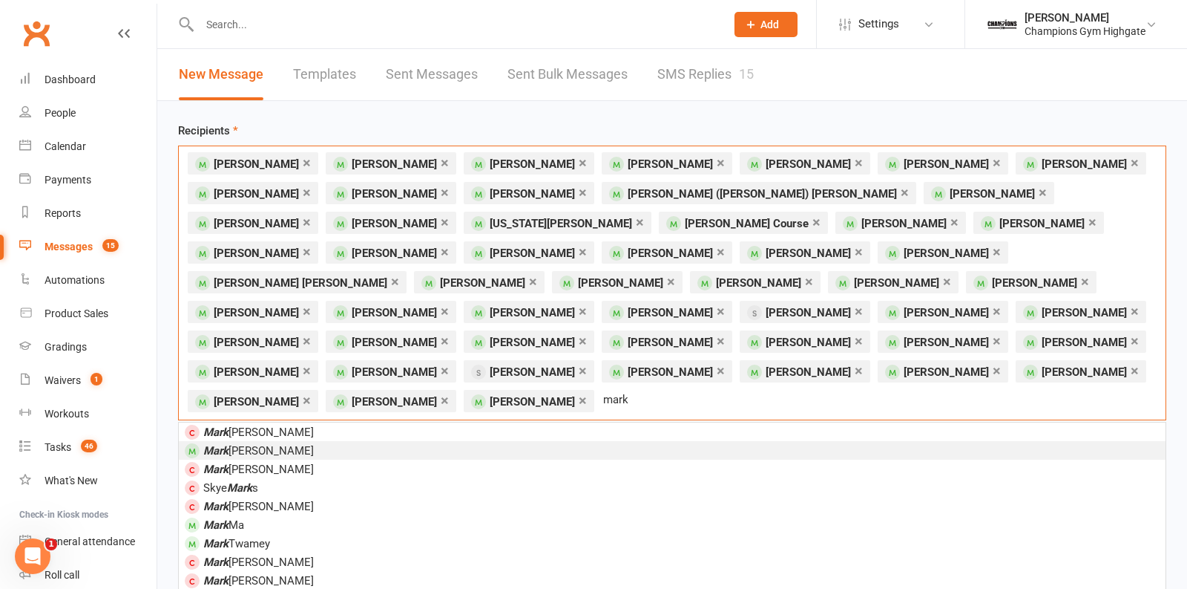
type input "mark"
click at [278, 441] on li "Mark Mennell" at bounding box center [672, 450] width 987 height 19
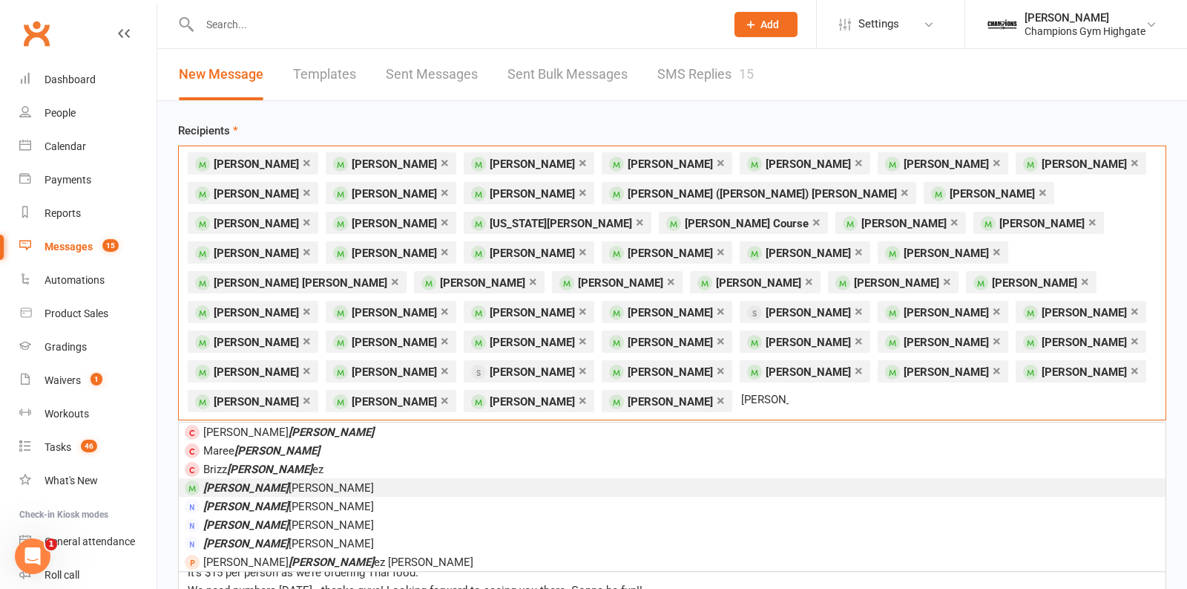
type input "martin"
click at [260, 481] on span "Martin Walker" at bounding box center [288, 487] width 171 height 13
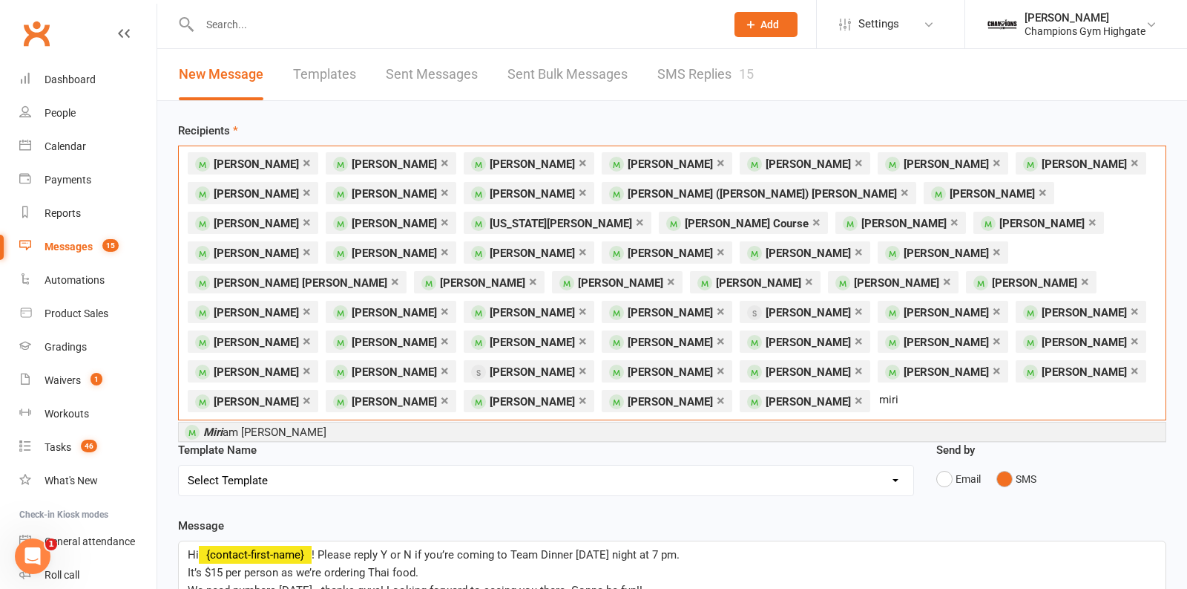
type input "miri"
click at [246, 425] on span "Miri am Villani" at bounding box center [264, 431] width 123 height 13
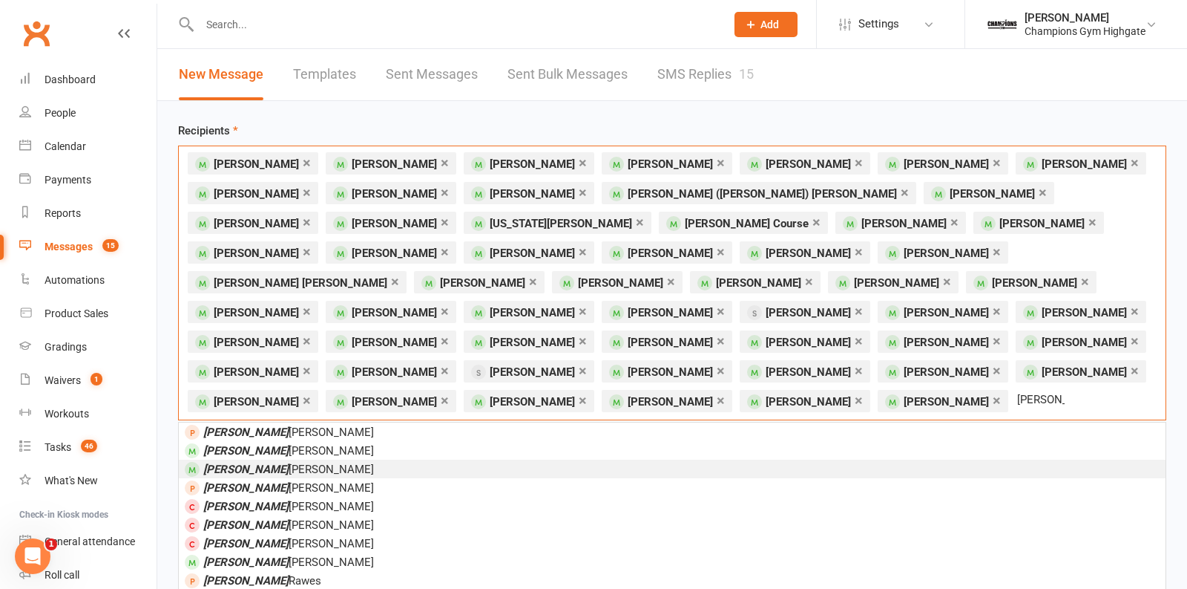
type input "nathan"
click at [275, 459] on li "Nathan Levien" at bounding box center [672, 468] width 987 height 19
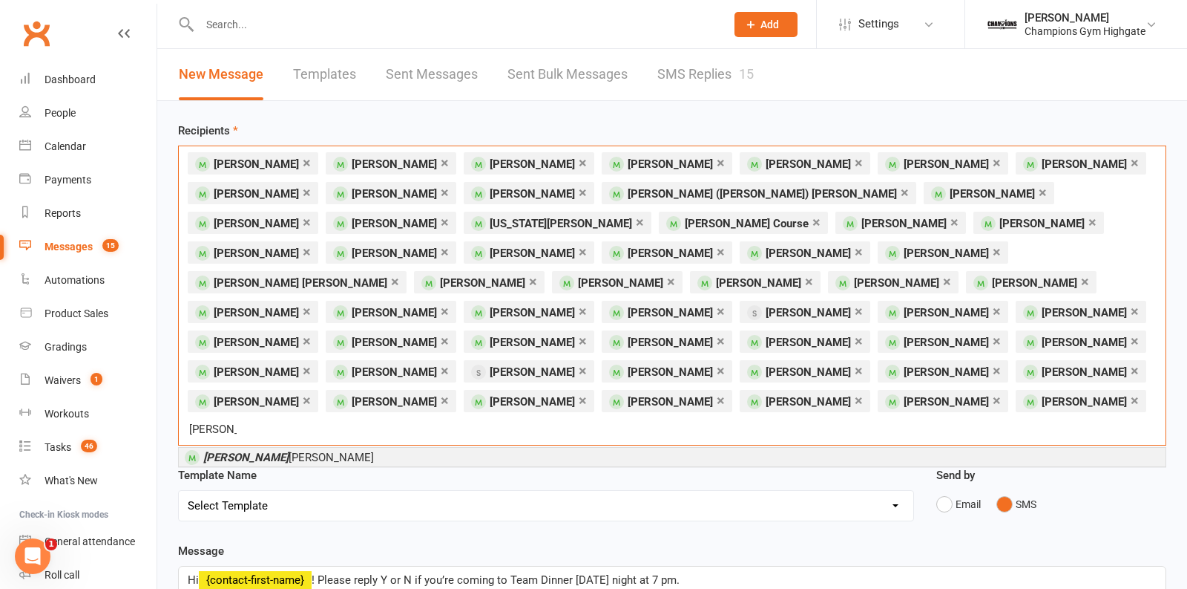
type input "nihal"
click at [302, 448] on li "Nihal Singh Dev" at bounding box center [672, 457] width 987 height 19
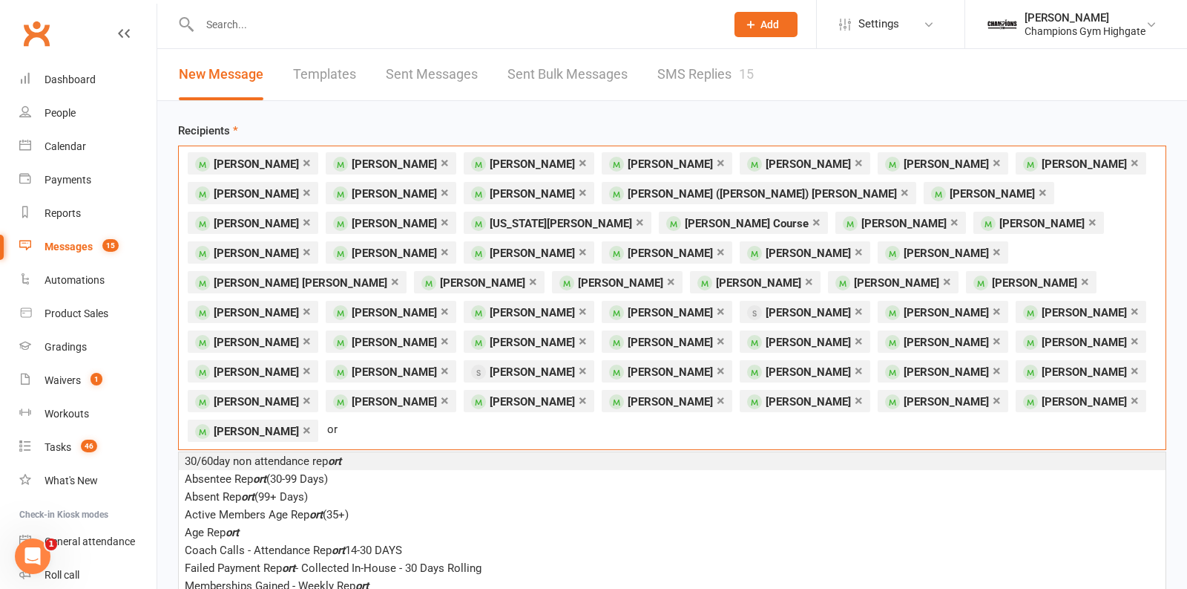
type input "o"
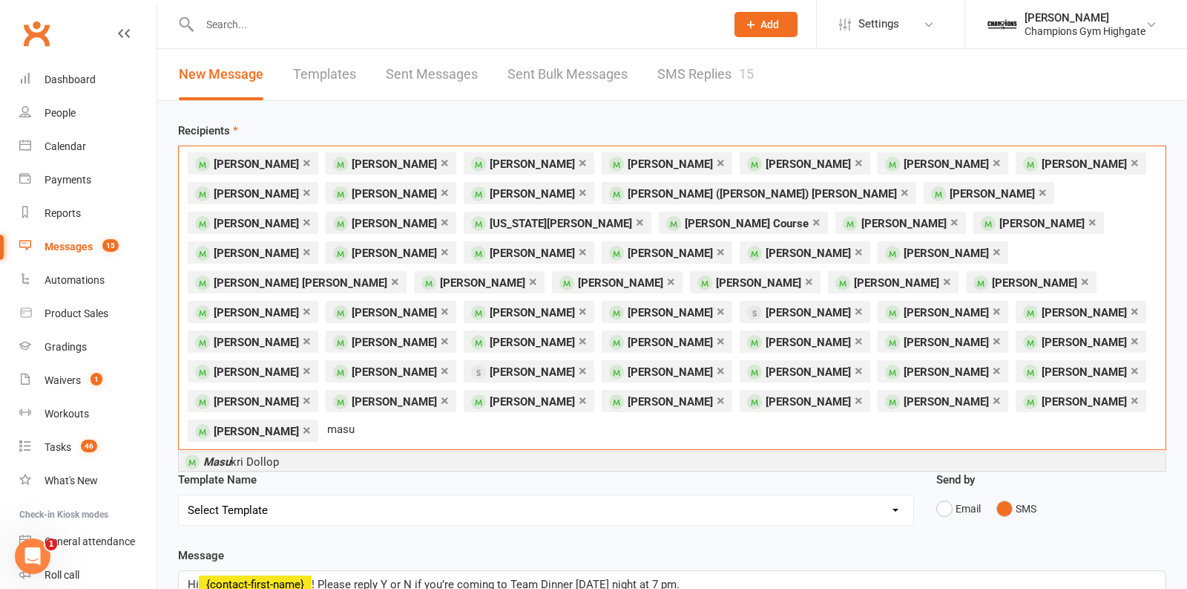
type input "masu"
click at [352, 452] on li "Masu kri Dollop" at bounding box center [672, 461] width 987 height 19
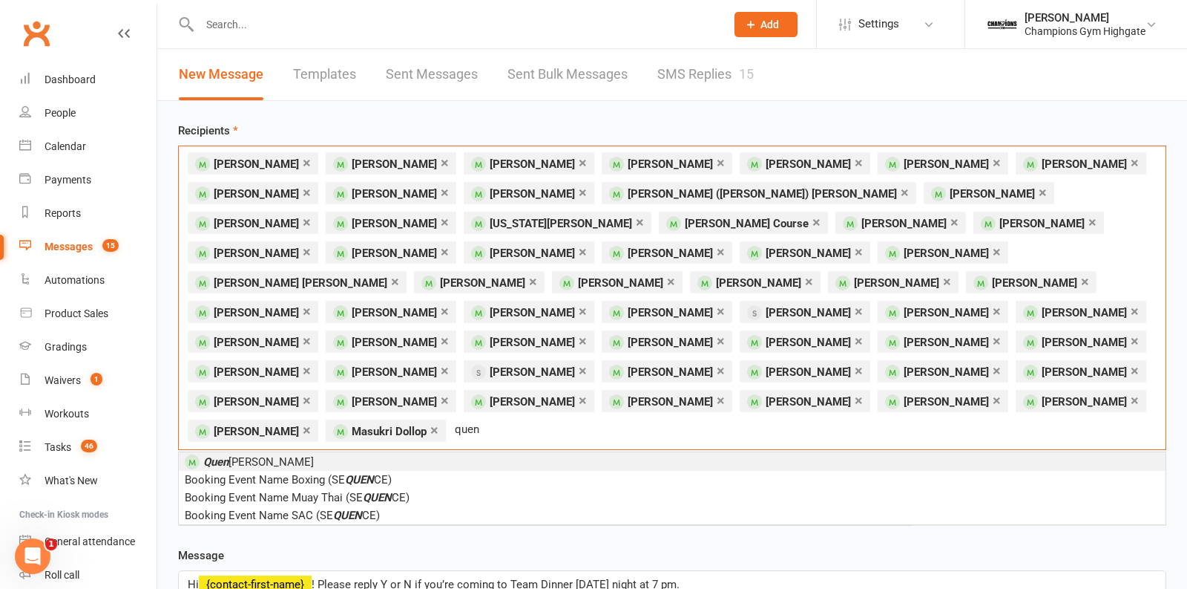
type input "quen"
click at [301, 452] on li "Quen tin Siegwalt" at bounding box center [672, 461] width 987 height 19
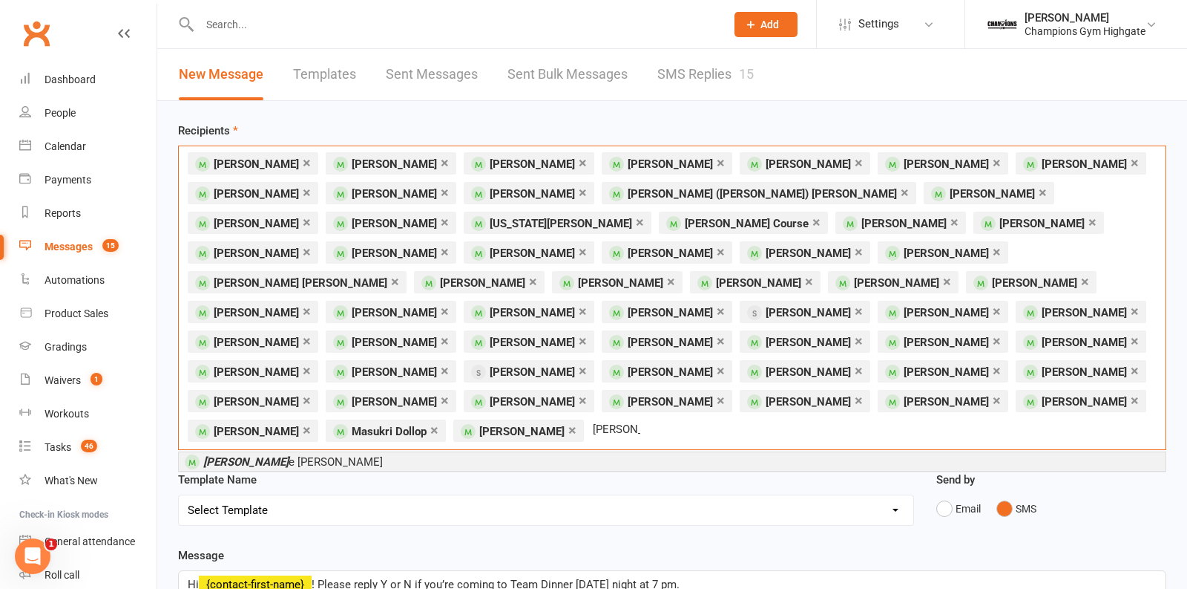
type input "rene"
click at [289, 452] on li "Rene e Youngs" at bounding box center [672, 461] width 987 height 19
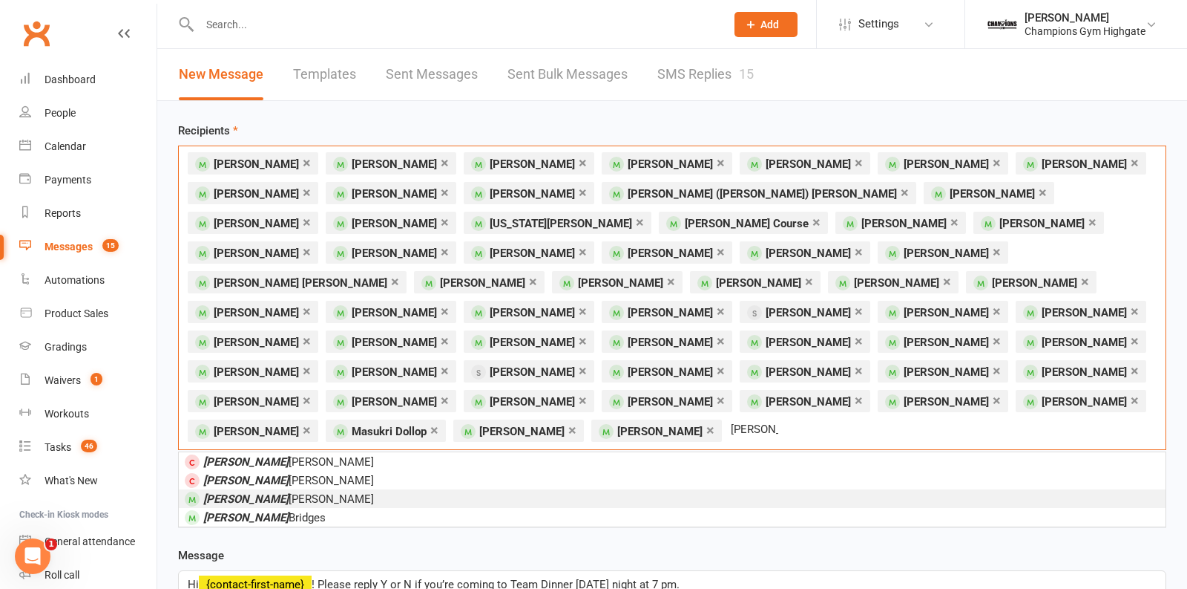
type input "samuel"
click at [275, 492] on span "Samuel Charles" at bounding box center [288, 498] width 171 height 13
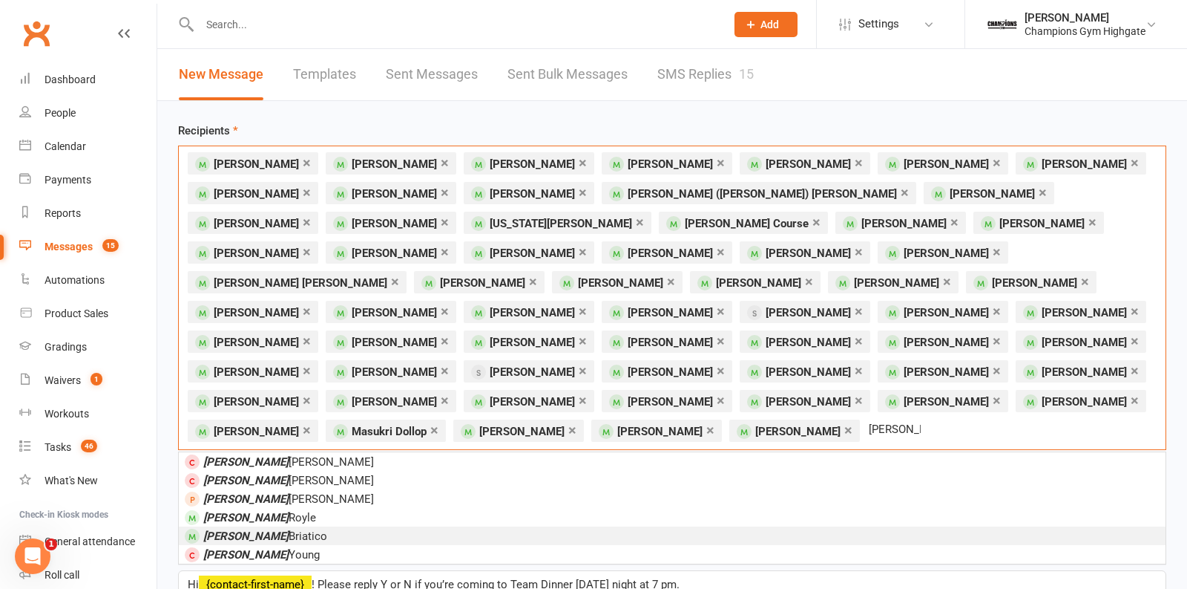
type input "samantha"
click at [342, 526] on li "Samantha Briatico" at bounding box center [672, 535] width 987 height 19
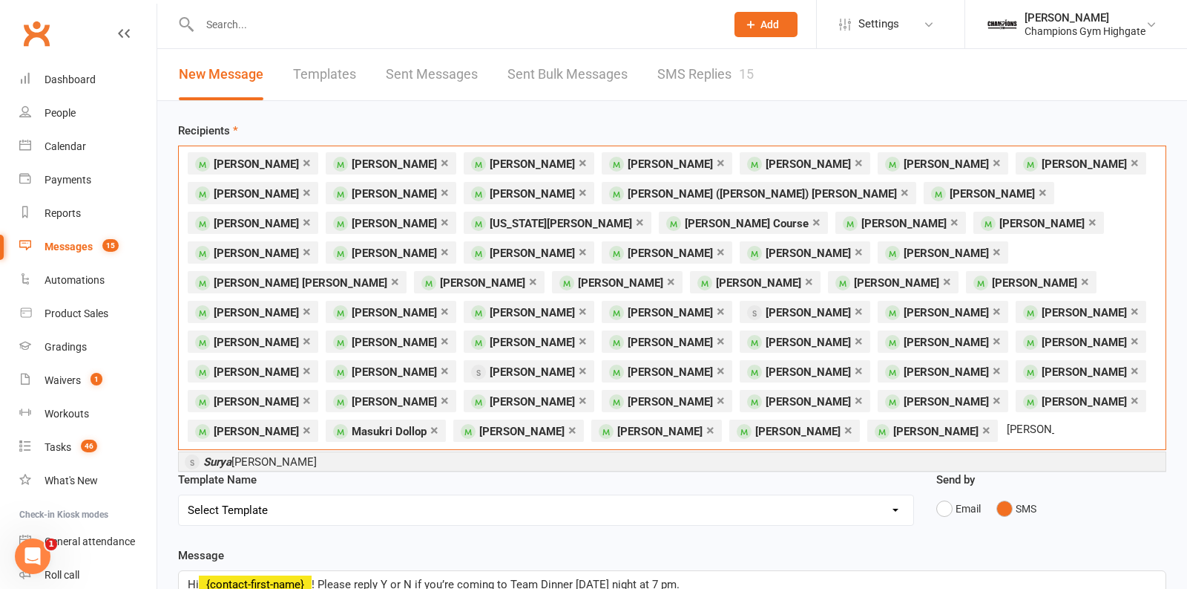
type input "surya"
click at [243, 455] on span "Surya Selvakumar" at bounding box center [260, 461] width 114 height 13
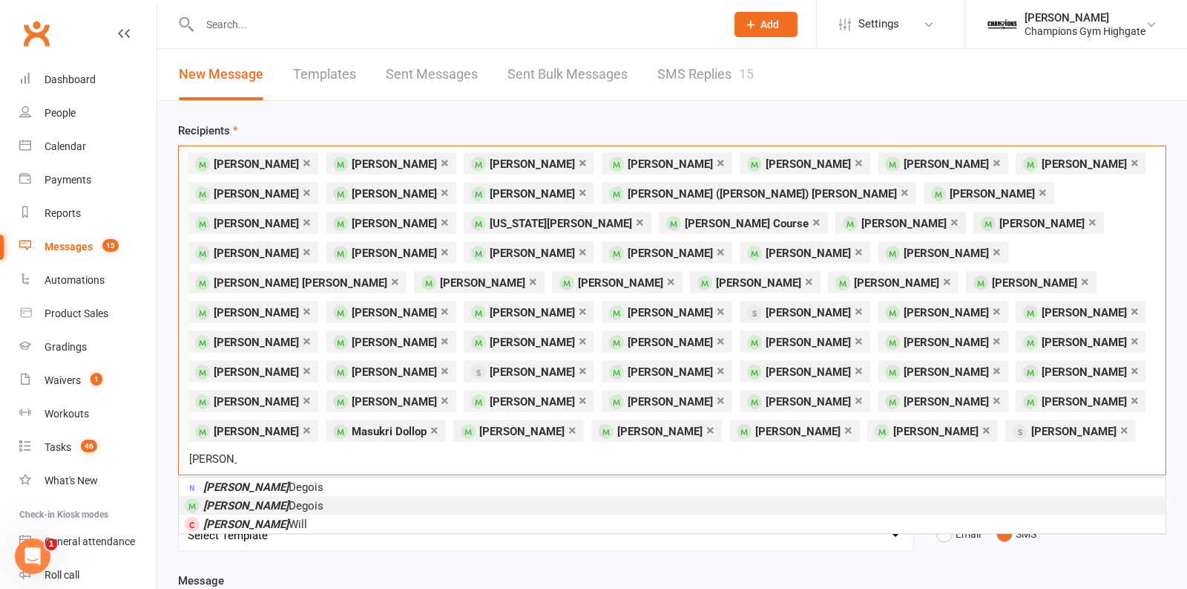
type input "travis"
click at [283, 496] on li "Travis Degois" at bounding box center [672, 505] width 987 height 19
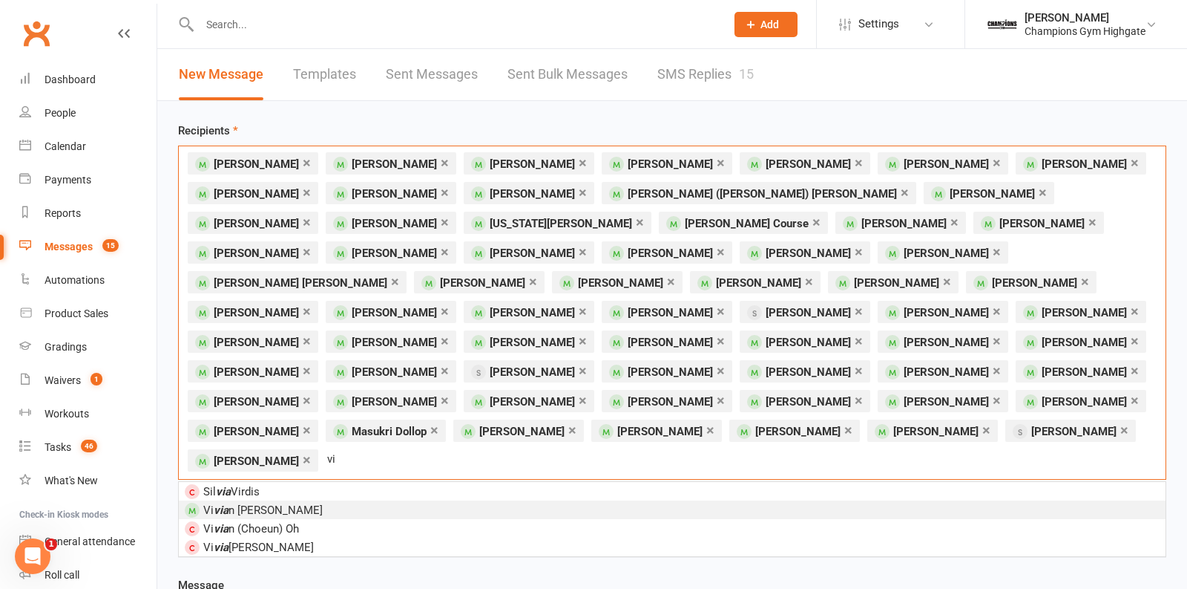
type input "v"
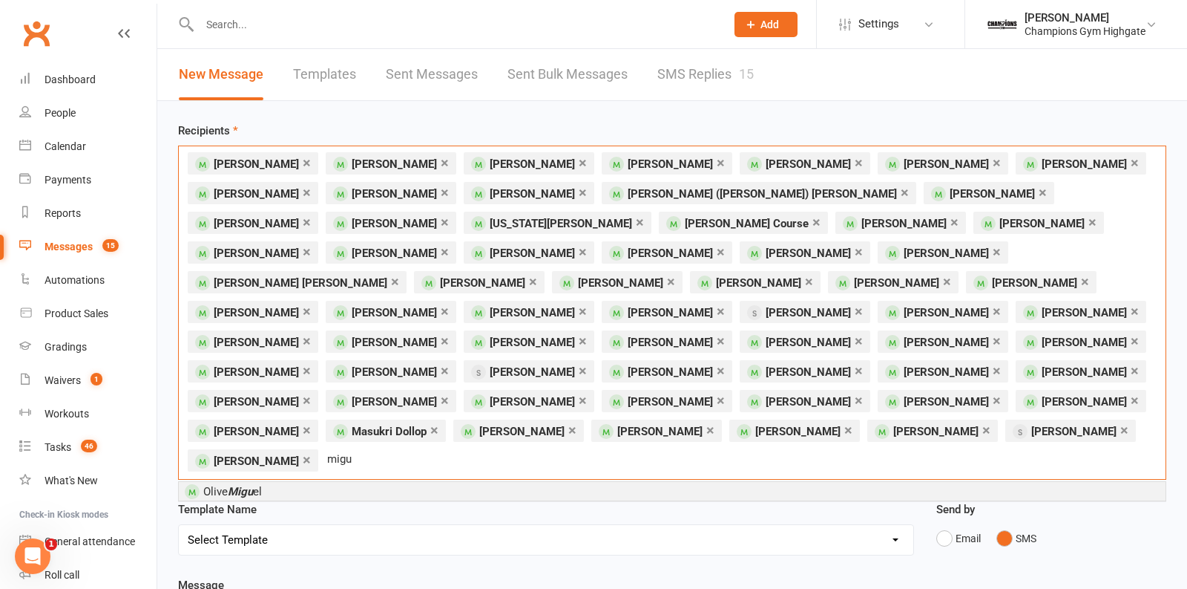
type input "migu"
click at [258, 485] on span "Olive Migu el" at bounding box center [232, 491] width 59 height 13
type input "yanni"
click at [291, 482] on li "Yanni ck Pech" at bounding box center [672, 491] width 987 height 19
type input "zak"
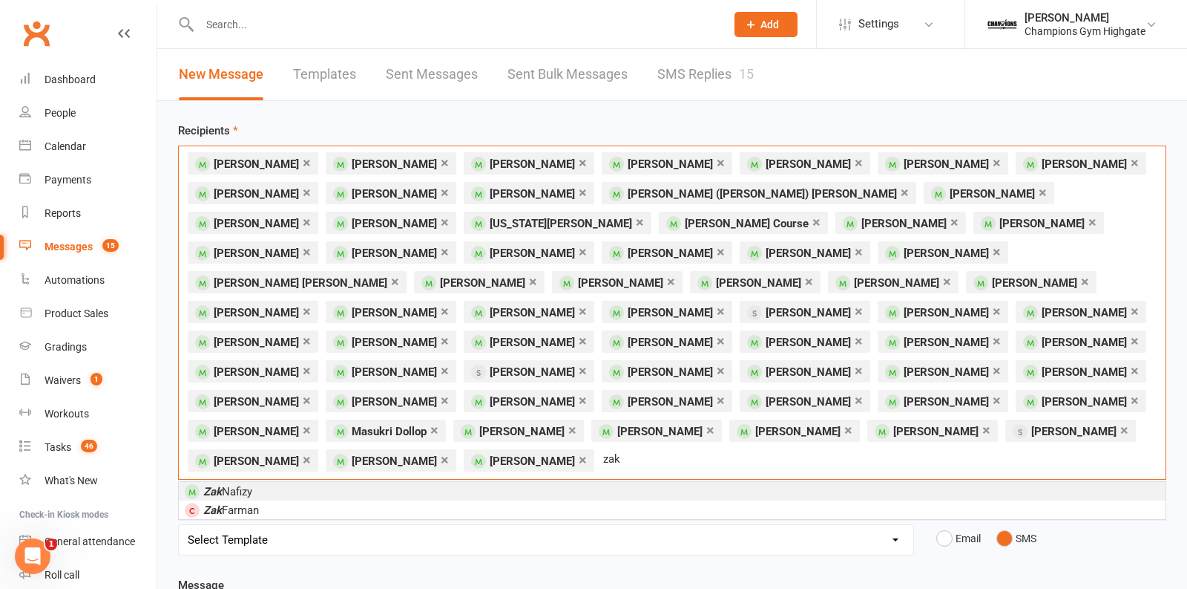
click at [315, 482] on li "Zak Nafizy" at bounding box center [672, 491] width 987 height 19
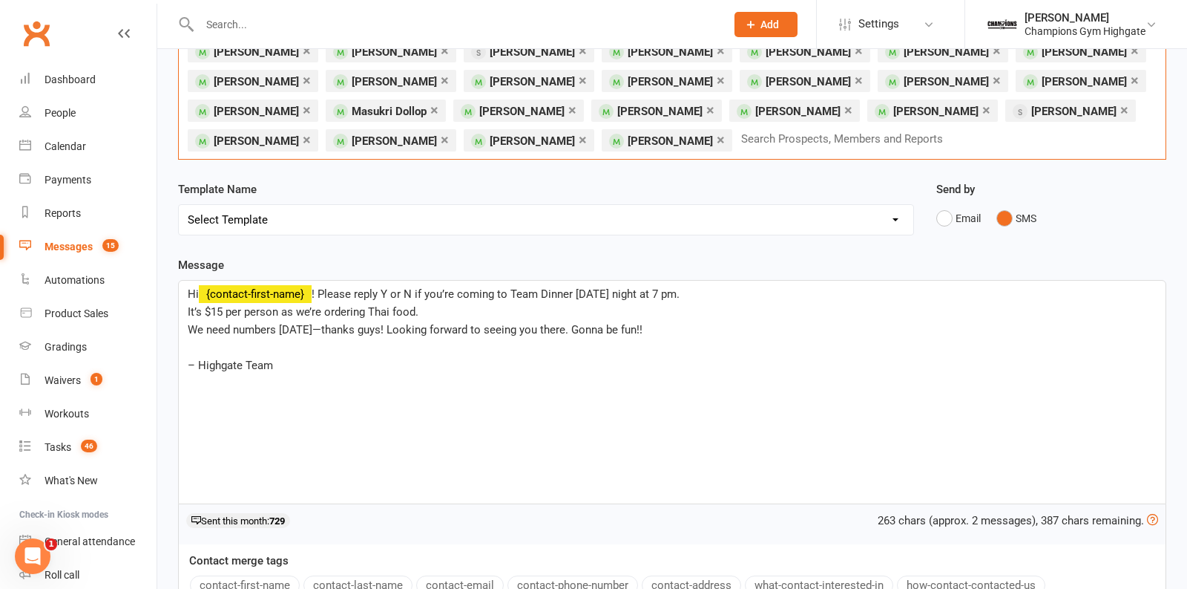
scroll to position [342, 0]
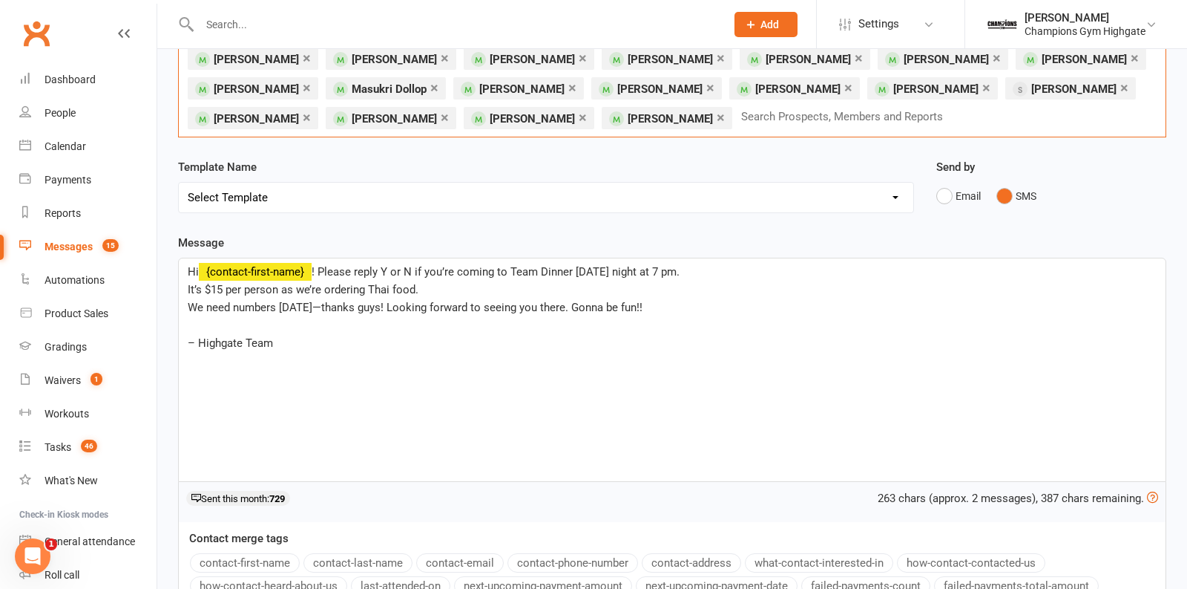
click at [680, 265] on span "! Please reply Y or N if you’re coming to Team Dinner tomorrow night at 7 pm." at bounding box center [496, 271] width 368 height 13
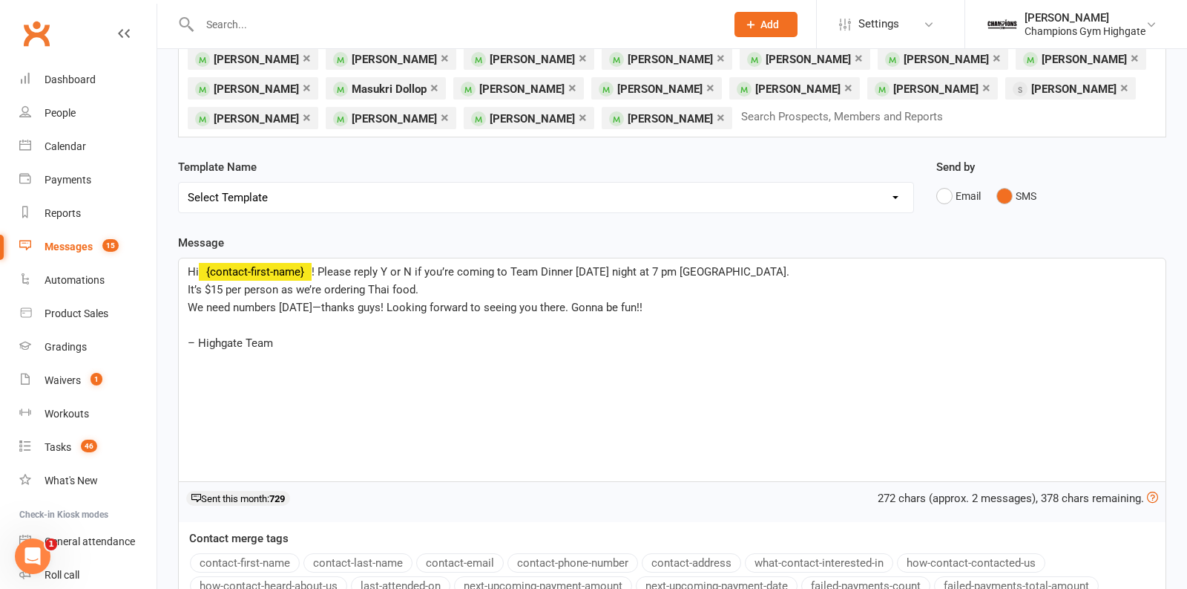
click at [424, 281] on p "It’s $15 per person as we’re ordering Thai food." at bounding box center [672, 290] width 969 height 18
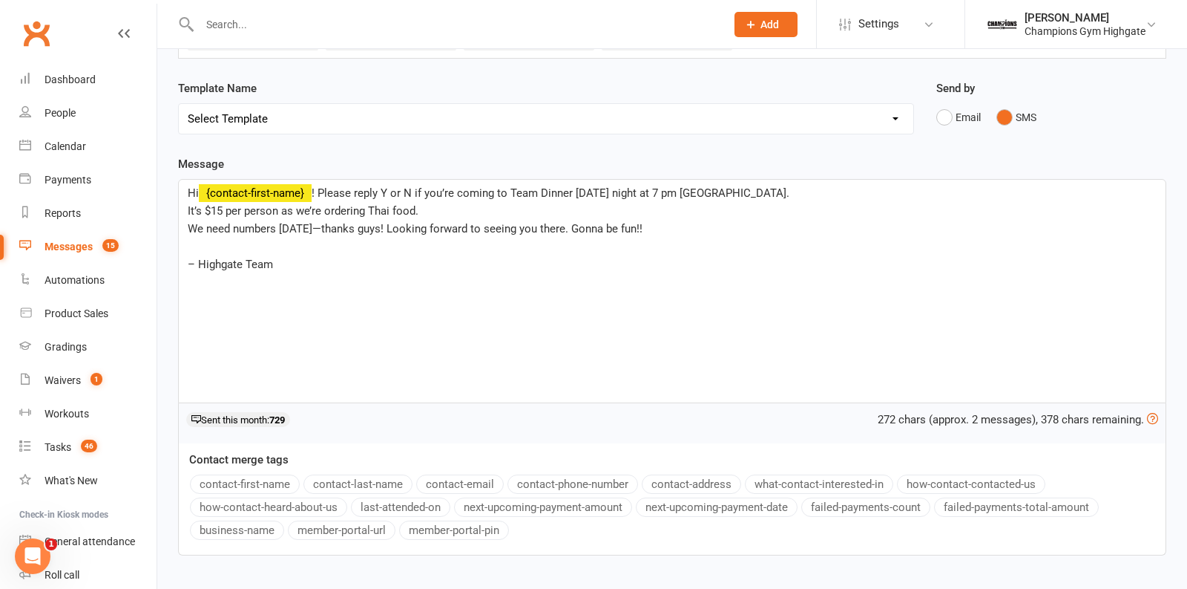
scroll to position [485, 0]
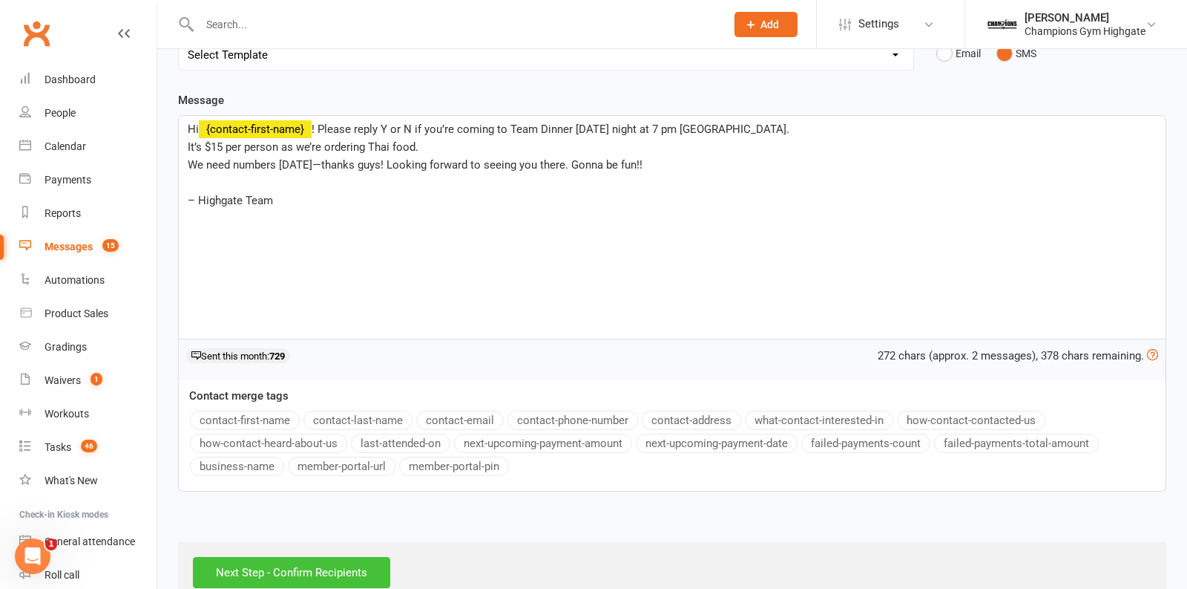
click at [327, 557] on input "Next Step - Confirm Recipients" at bounding box center [291, 572] width 197 height 31
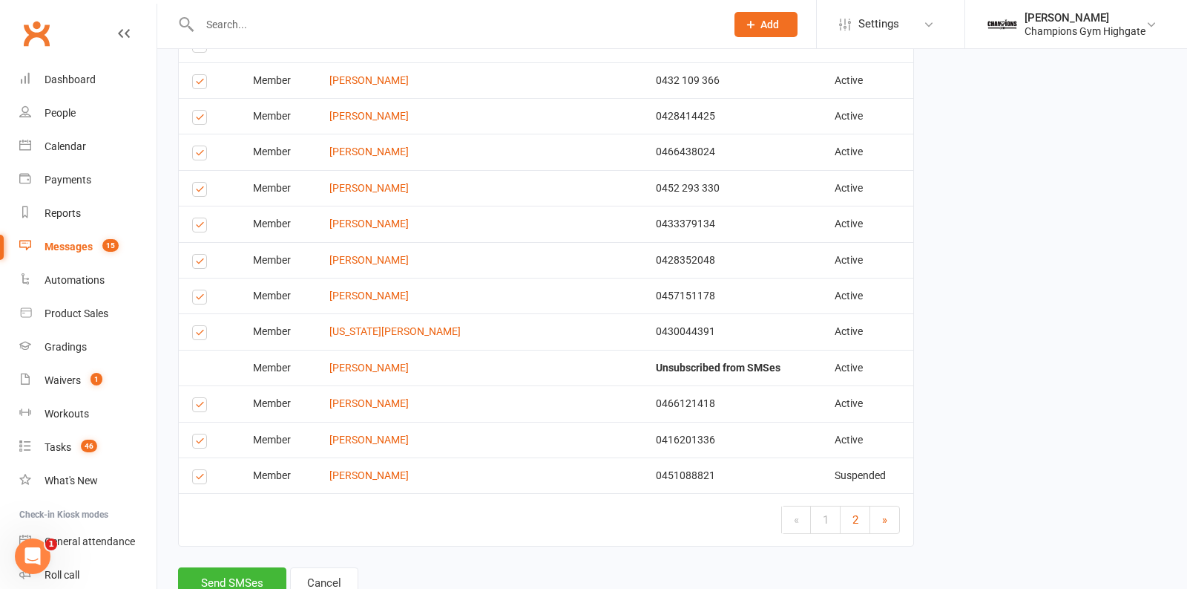
scroll to position [1806, 0]
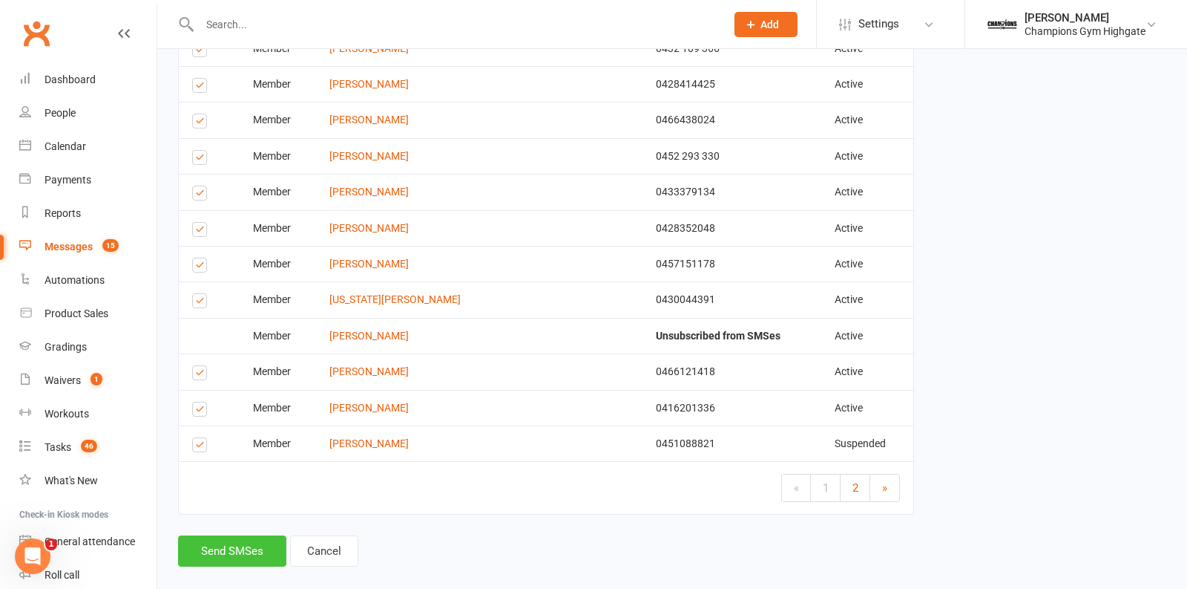
click at [237, 535] on button "Send SMSes" at bounding box center [232, 550] width 108 height 31
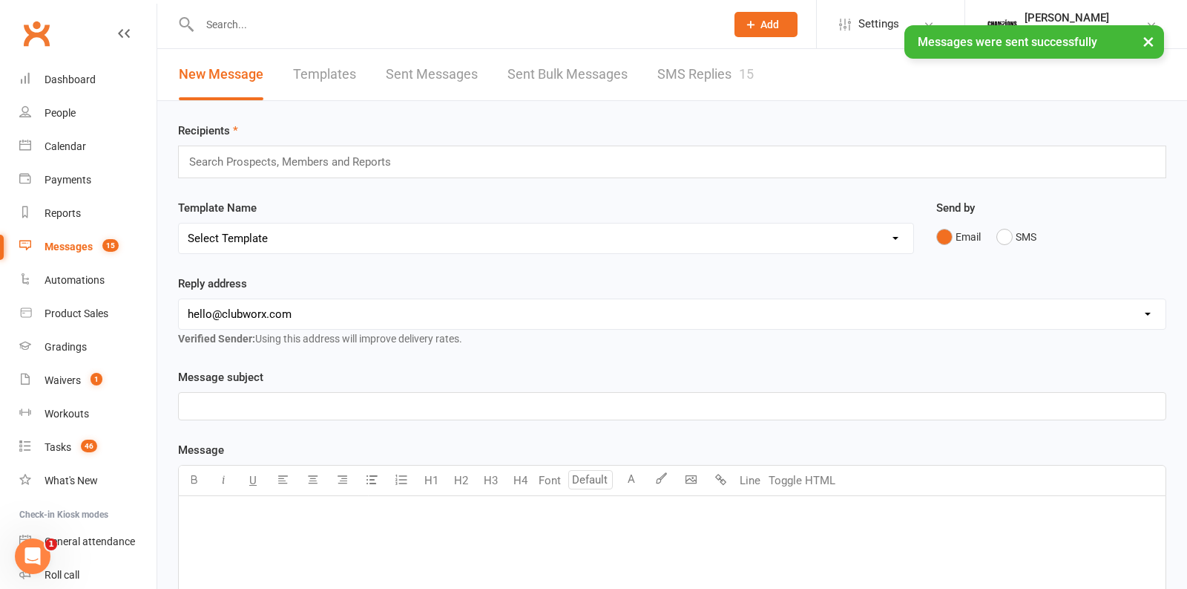
click at [548, 73] on link "Sent Bulk Messages" at bounding box center [568, 74] width 120 height 51
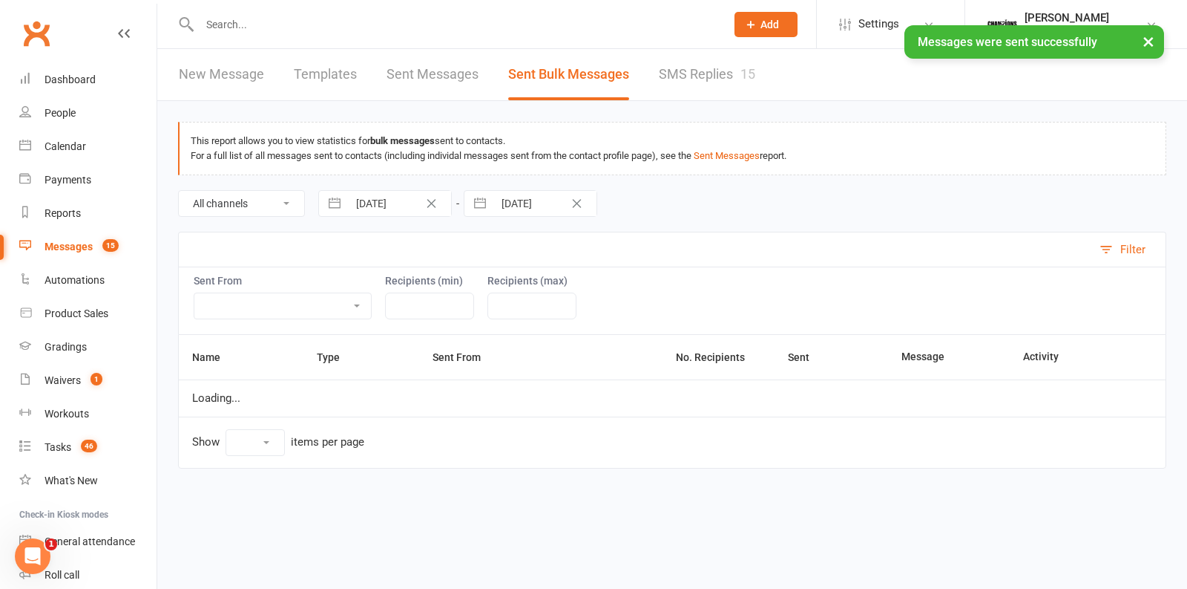
select select "10"
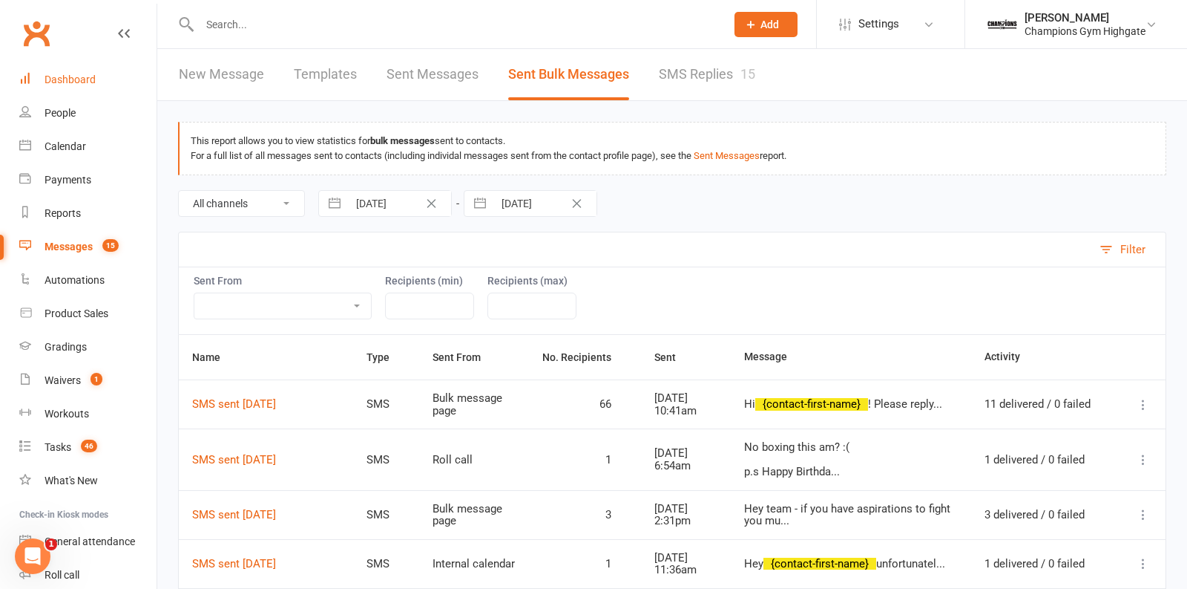
click at [72, 91] on link "Dashboard" at bounding box center [87, 79] width 137 height 33
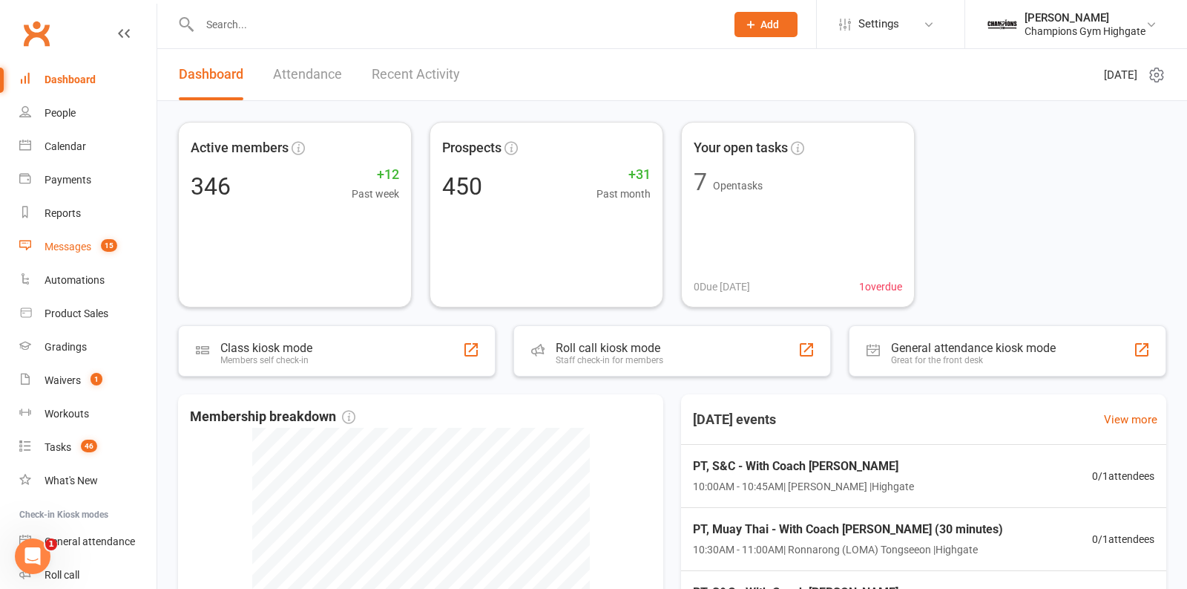
click at [113, 240] on span "15" at bounding box center [109, 245] width 16 height 13
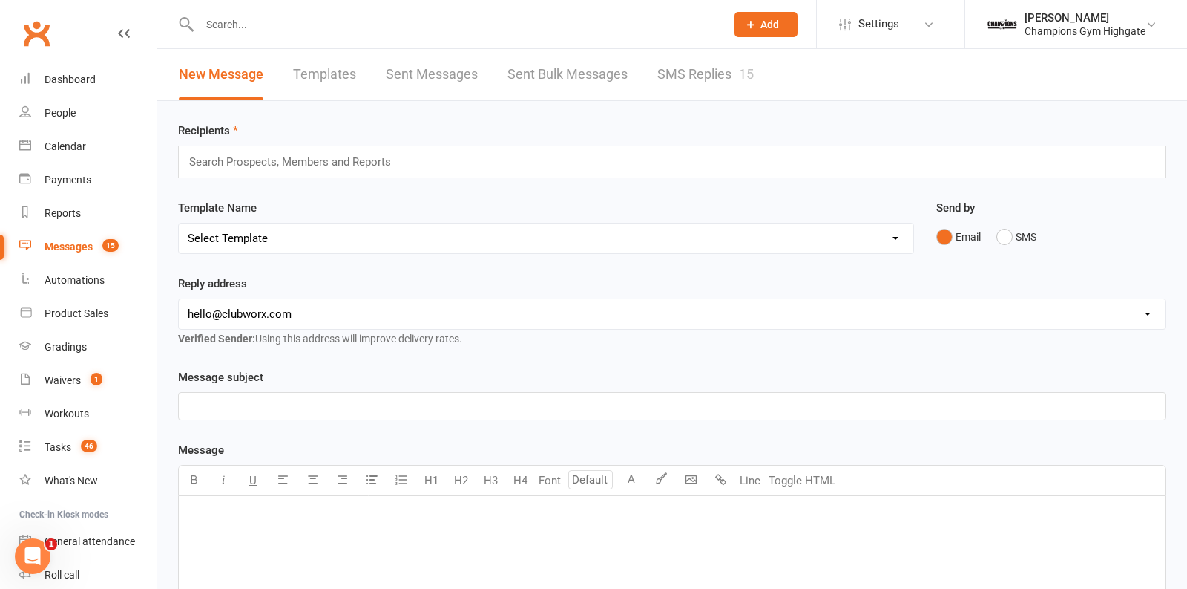
click at [731, 61] on link "SMS Replies 15" at bounding box center [706, 74] width 96 height 51
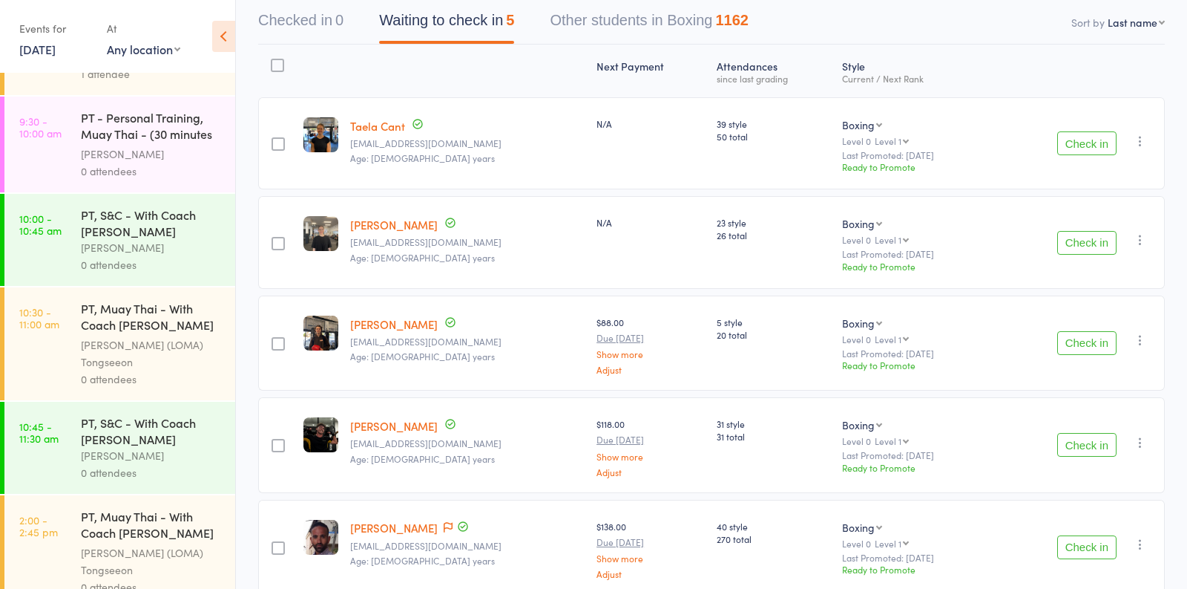
scroll to position [934, 0]
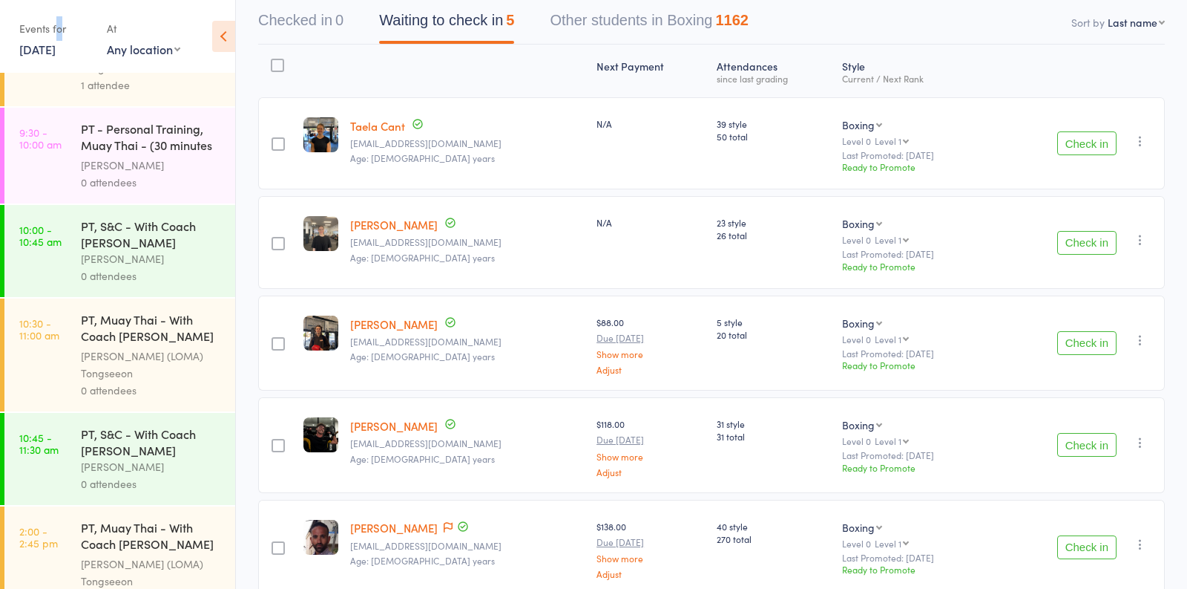
click at [58, 37] on div "Events for" at bounding box center [55, 28] width 73 height 24
click at [56, 51] on link "14 Aug, 2025" at bounding box center [37, 49] width 36 height 16
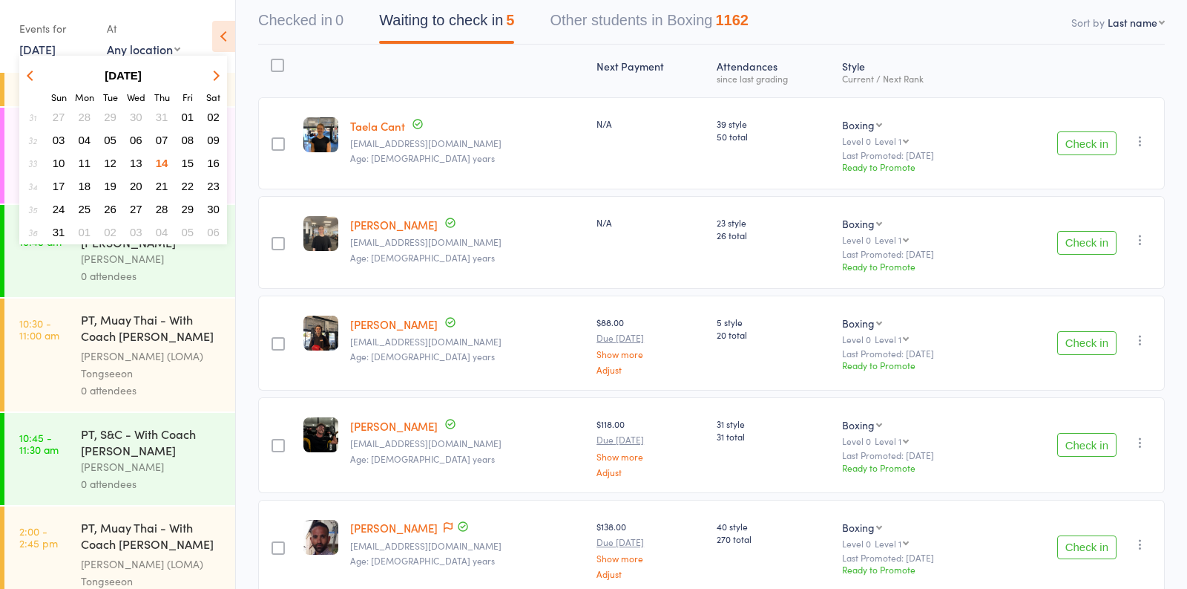
click at [1080, 145] on button "Check in" at bounding box center [1087, 143] width 59 height 24
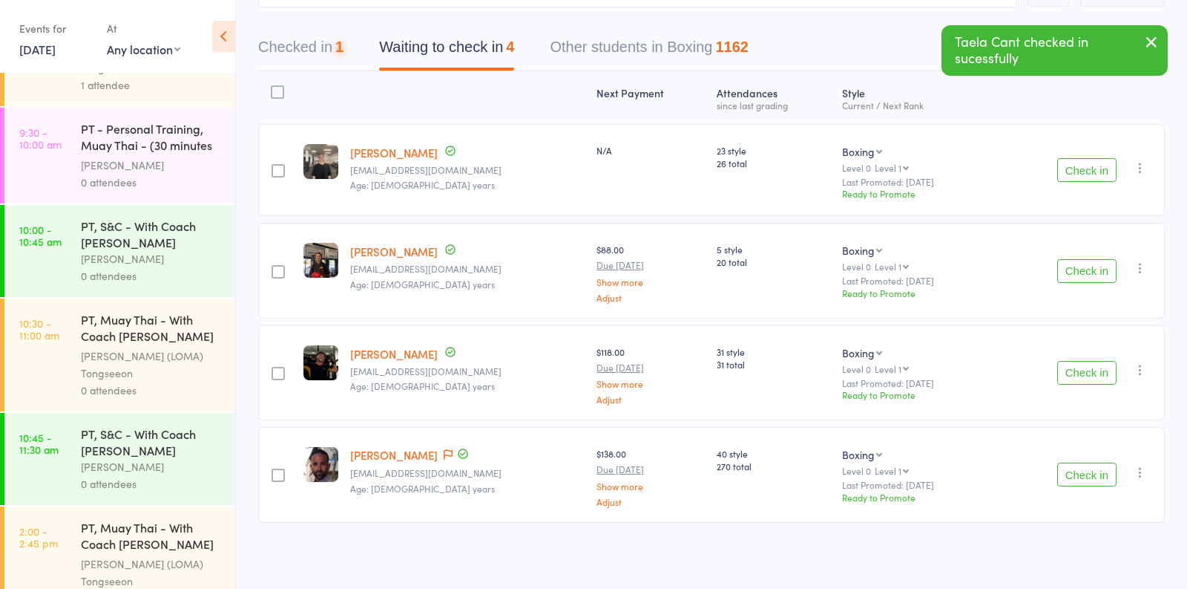
scroll to position [119, 0]
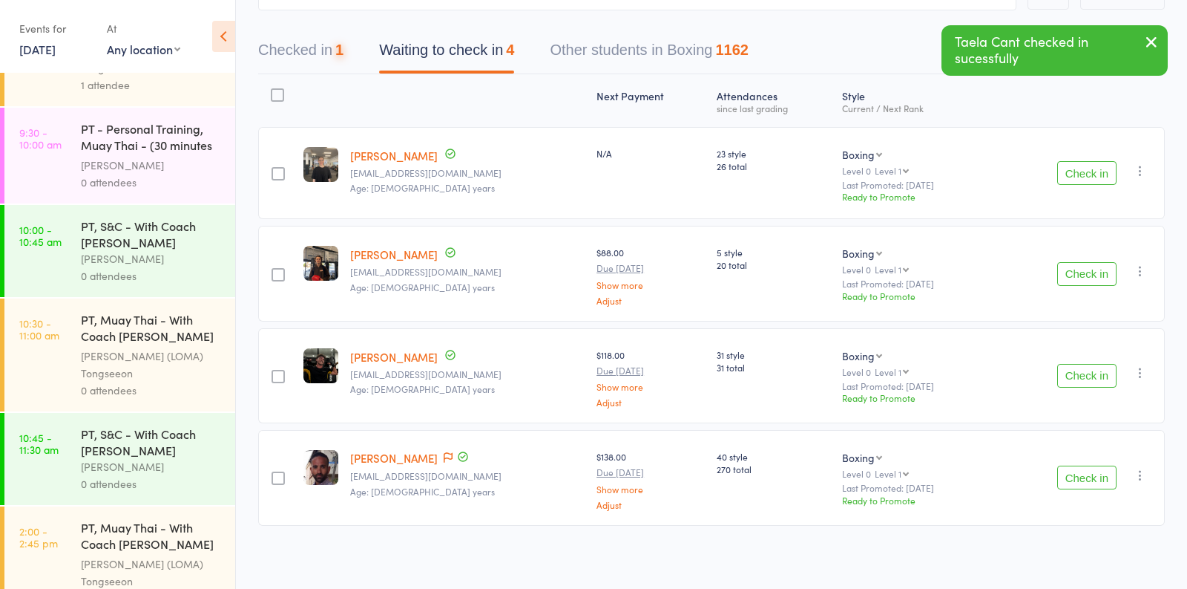
click at [1081, 144] on div "Check in Check in Promote Send message Add Note Add Task Add Flag Remove Mark a…" at bounding box center [1079, 173] width 172 height 92
click at [1085, 178] on button "Check in" at bounding box center [1087, 173] width 59 height 24
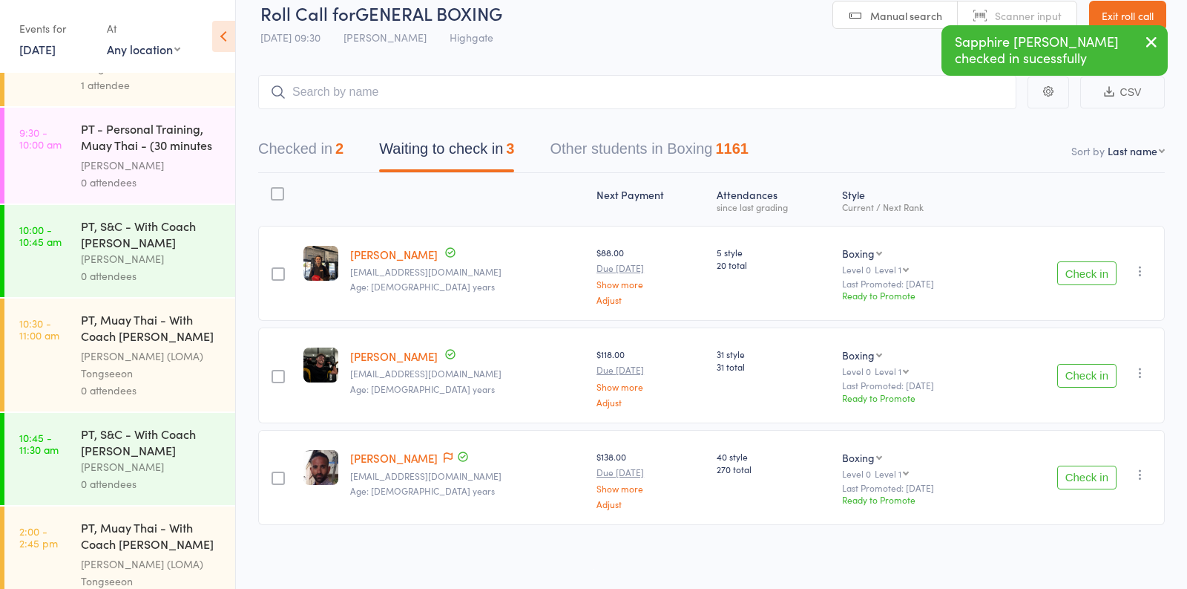
click at [1081, 278] on button "Check in" at bounding box center [1087, 273] width 59 height 24
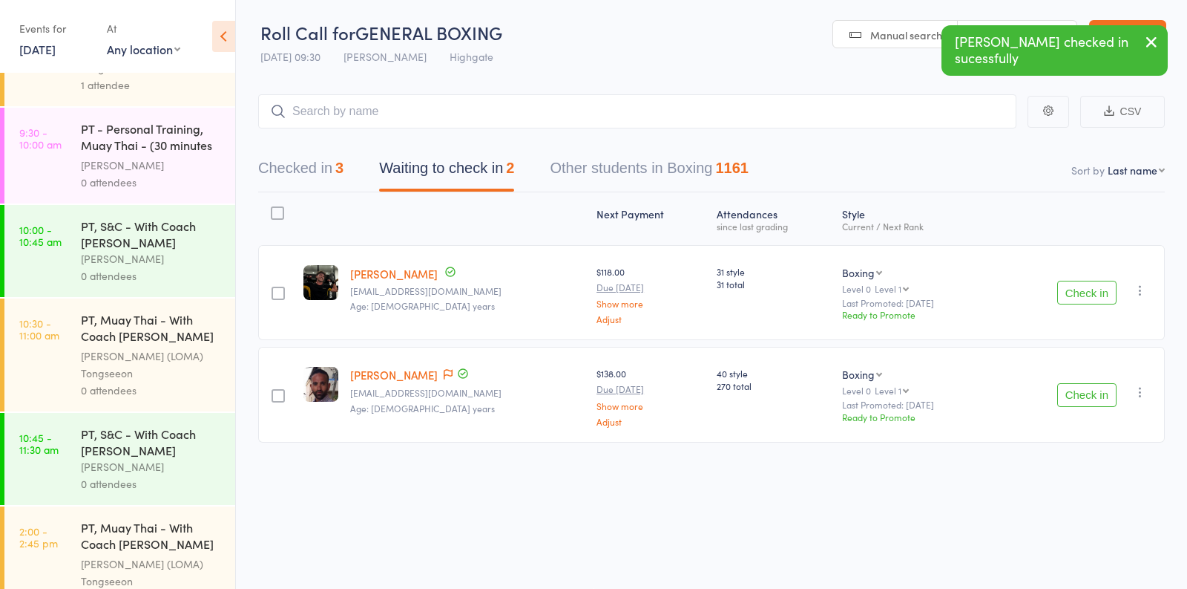
click at [1081, 298] on button "Check in" at bounding box center [1087, 293] width 59 height 24
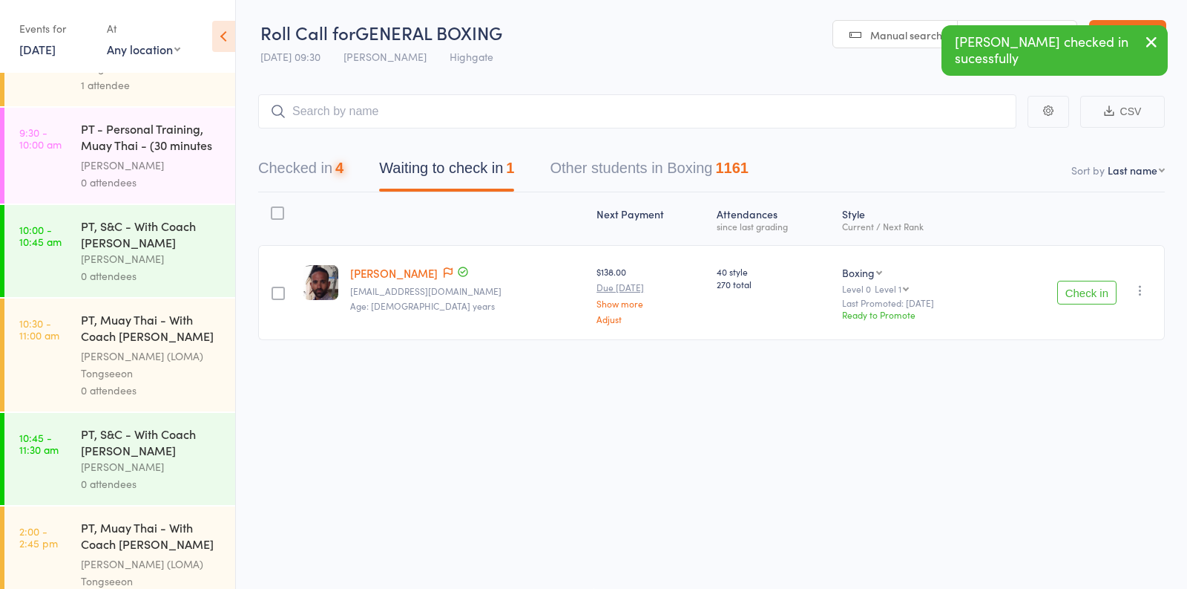
click at [1081, 295] on button "Check in" at bounding box center [1087, 293] width 59 height 24
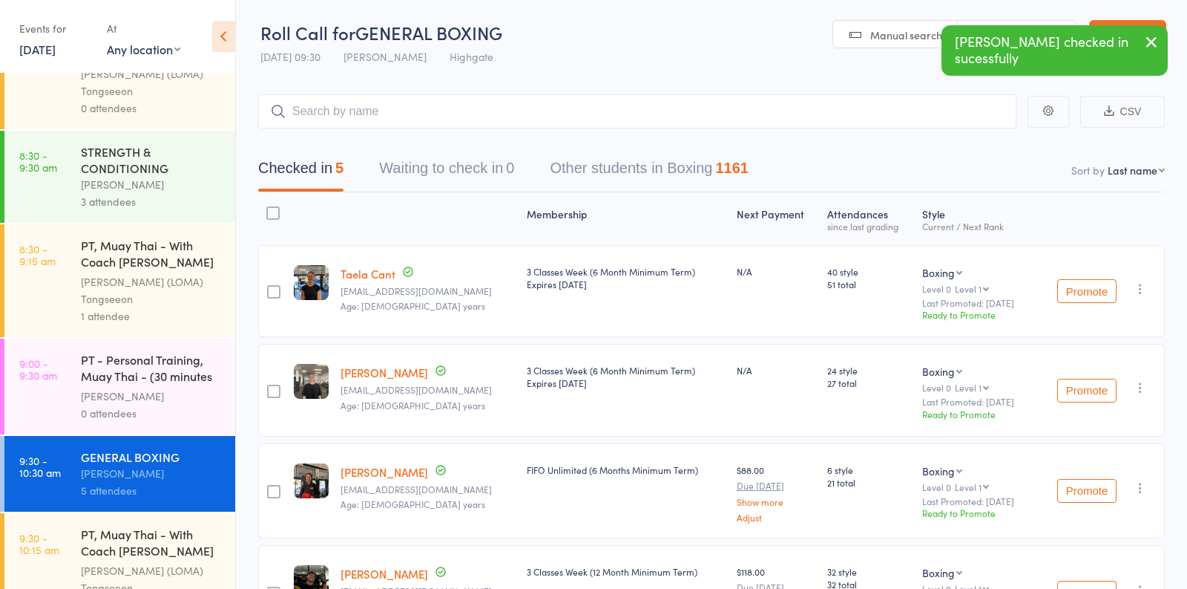
scroll to position [413, 0]
click at [166, 201] on div "3 attendees" at bounding box center [152, 202] width 142 height 17
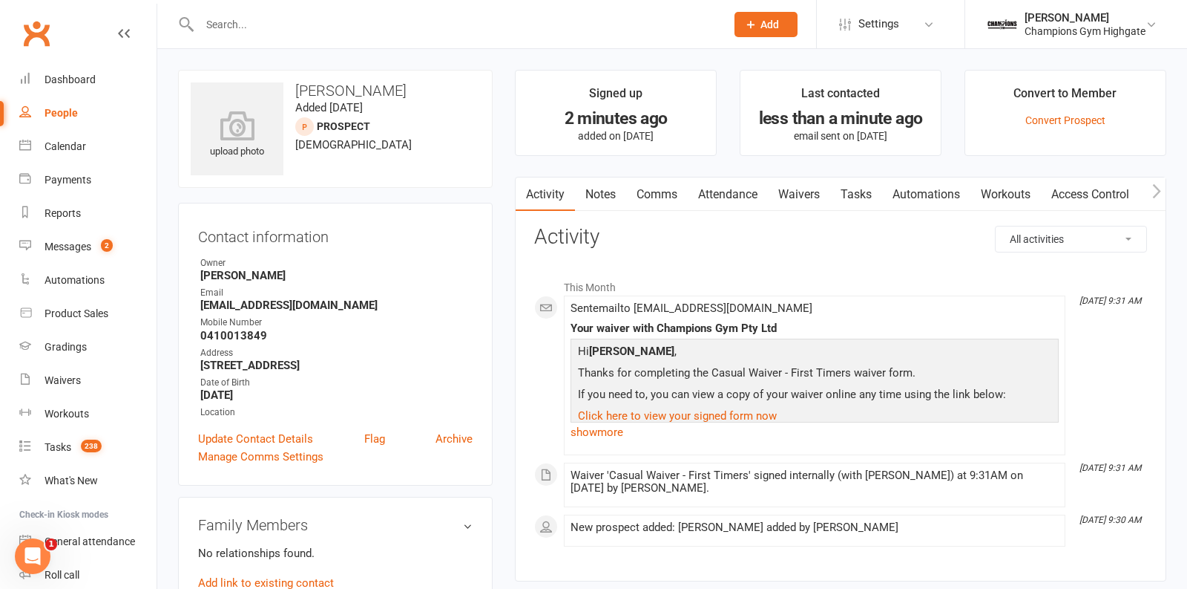
scroll to position [91, 0]
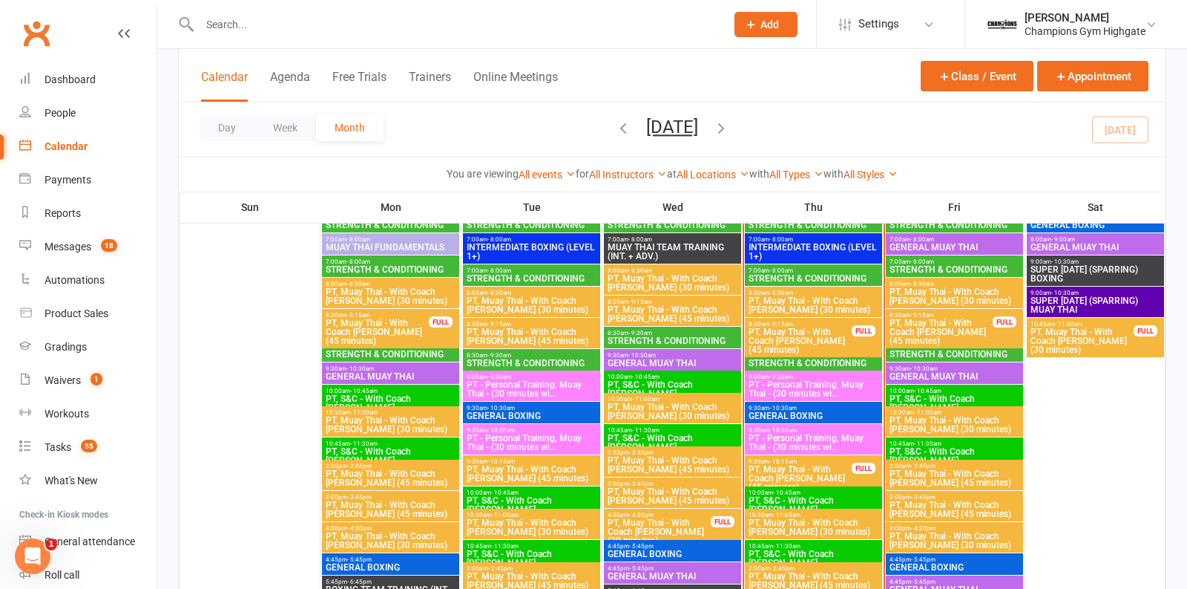
scroll to position [91, 0]
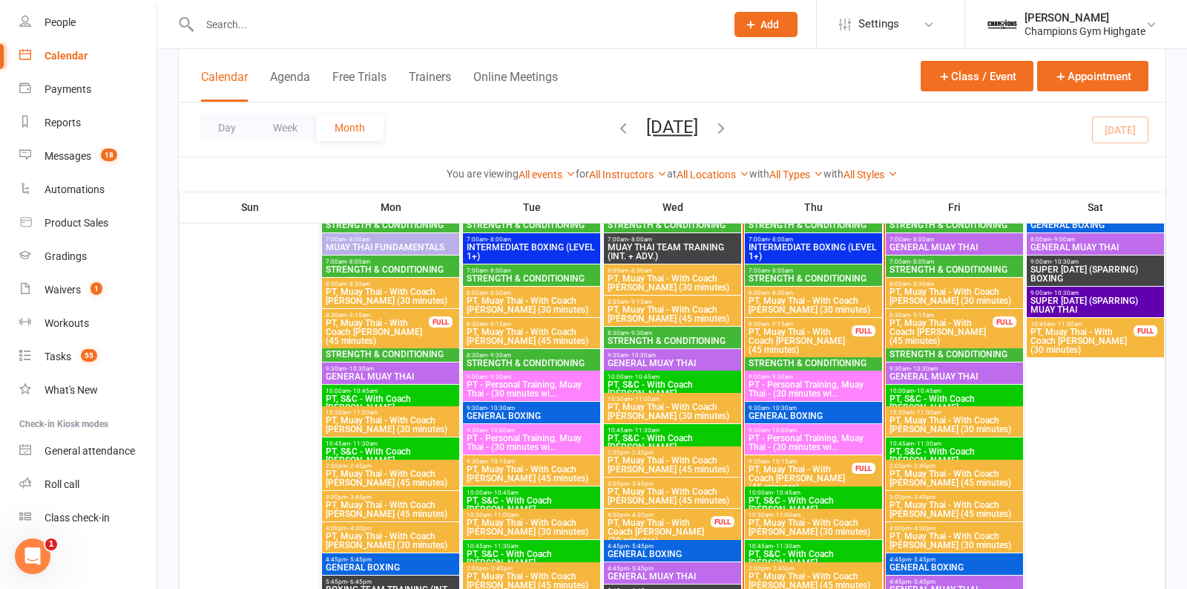
click at [318, 47] on div at bounding box center [446, 24] width 537 height 48
click at [315, 22] on input "text" at bounding box center [455, 24] width 520 height 21
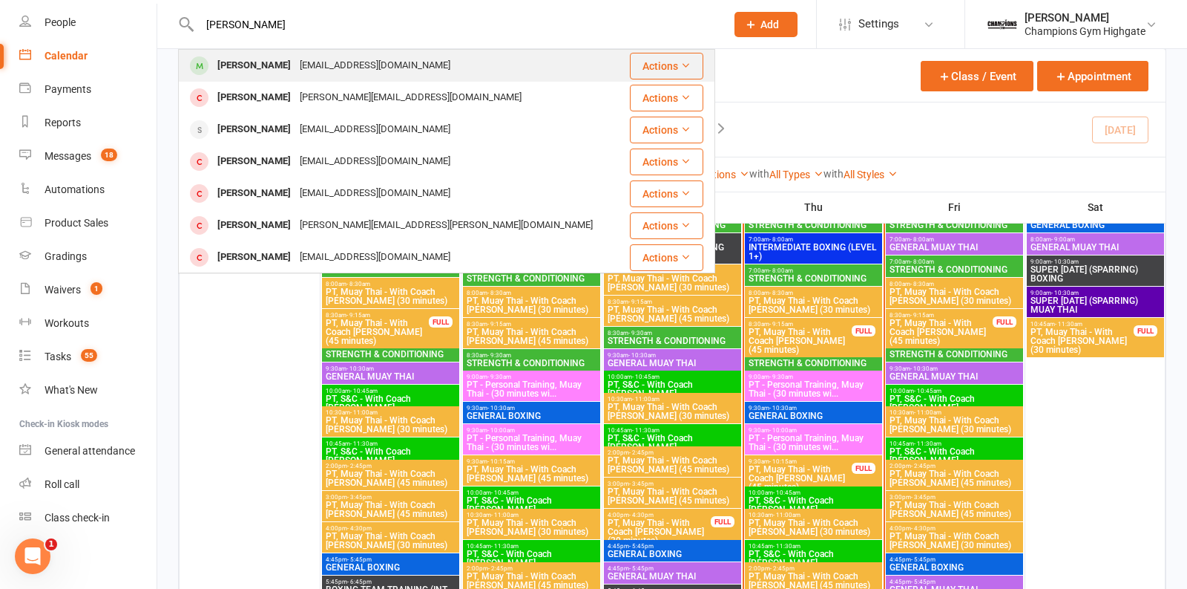
type input "warren"
click at [330, 59] on div "wbui0000@gmail.com" at bounding box center [375, 66] width 160 height 22
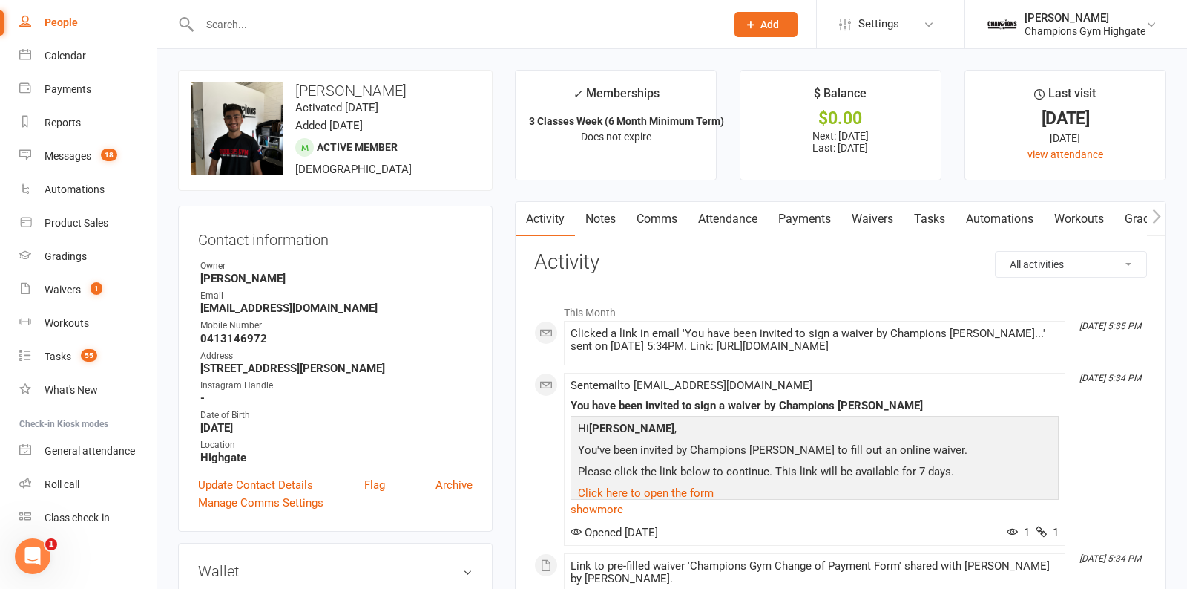
click at [865, 223] on link "Waivers" at bounding box center [873, 219] width 62 height 34
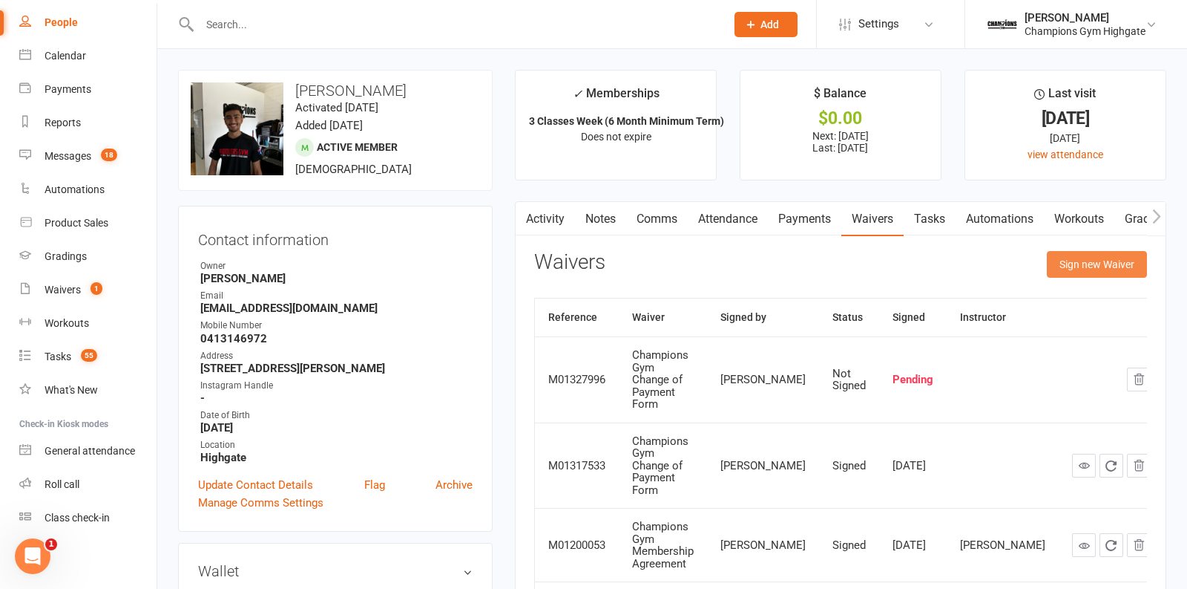
click at [1056, 270] on button "Sign new Waiver" at bounding box center [1097, 264] width 100 height 27
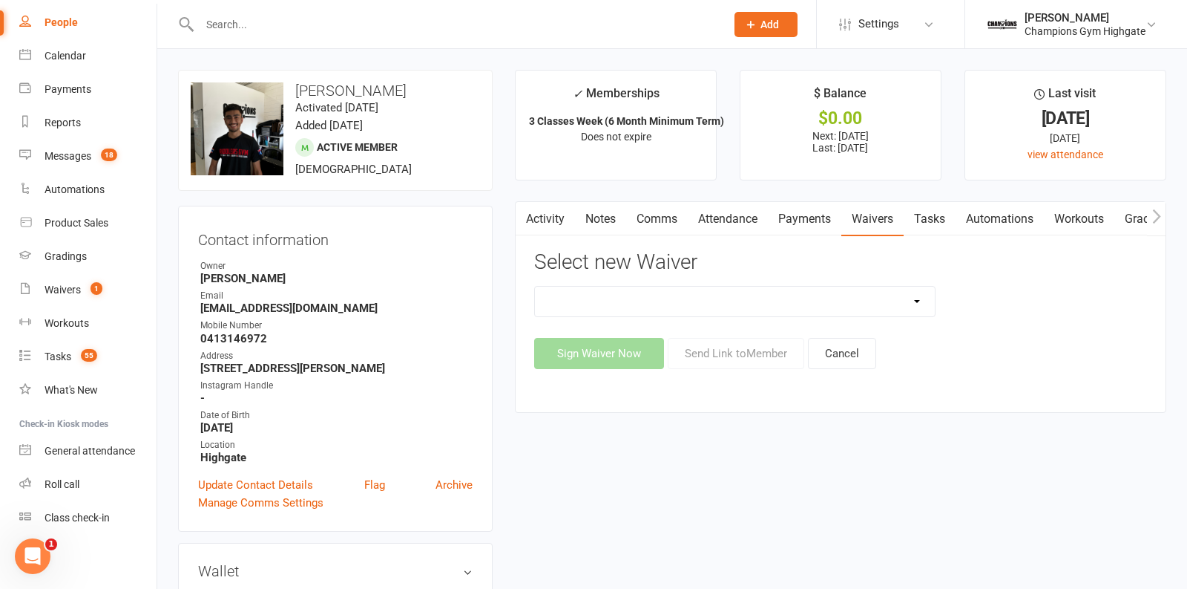
click at [859, 303] on select "Casual Waiver - First Timers Casual Waiver (STAFF ONLY) Champions Gym Cancellat…" at bounding box center [735, 301] width 400 height 30
select select "8698"
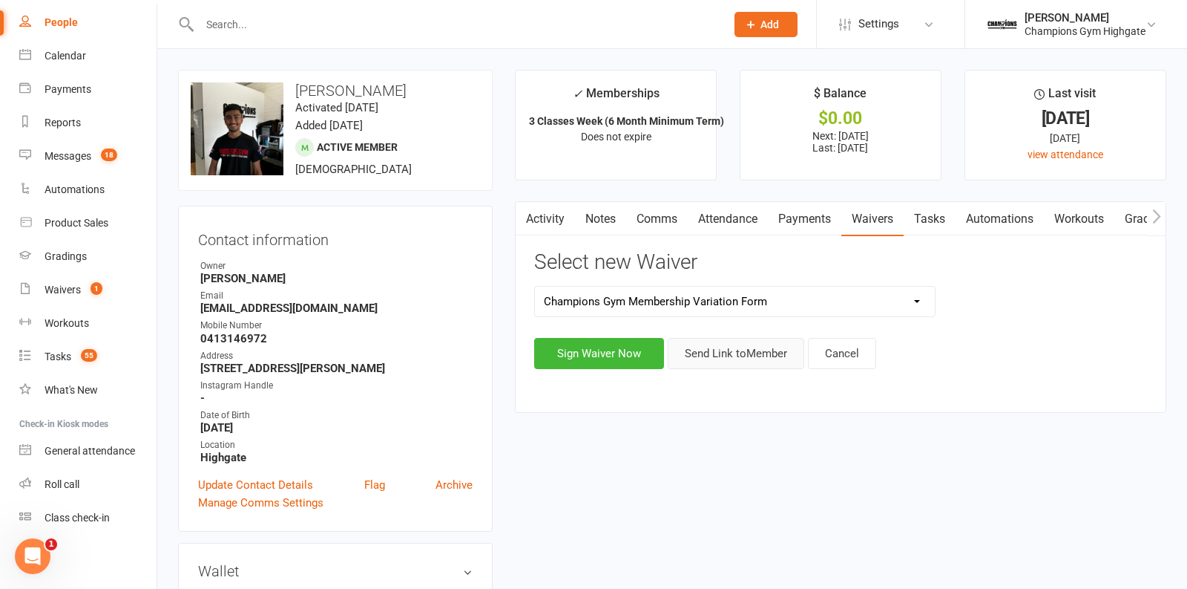
click at [693, 358] on button "Send Link to Member" at bounding box center [736, 353] width 137 height 31
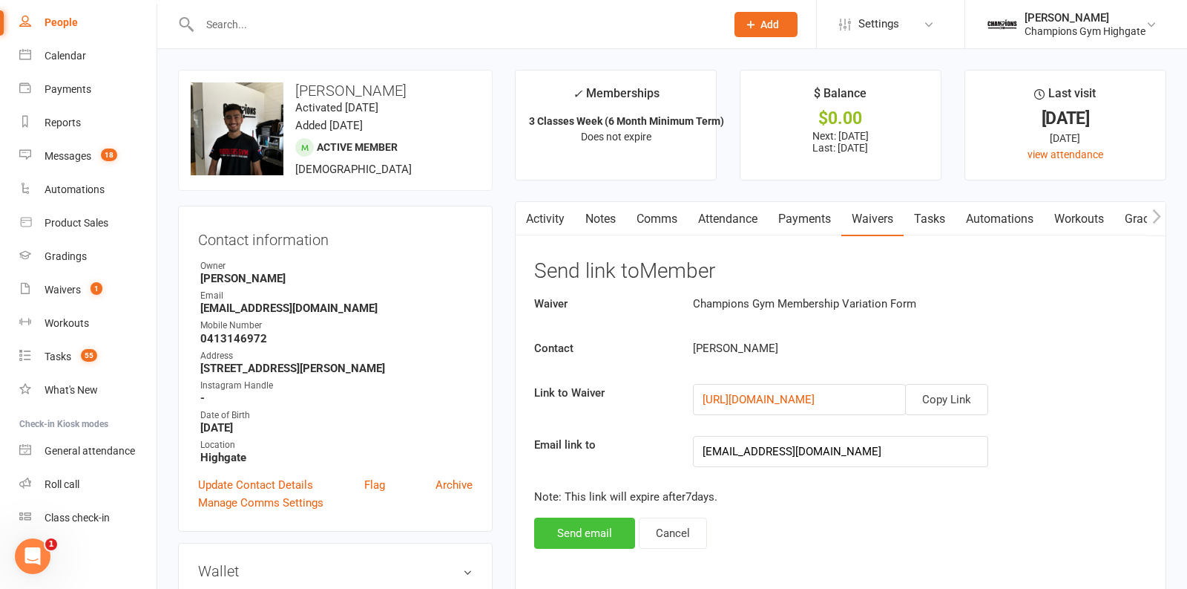
click at [576, 520] on button "Send email" at bounding box center [584, 532] width 101 height 31
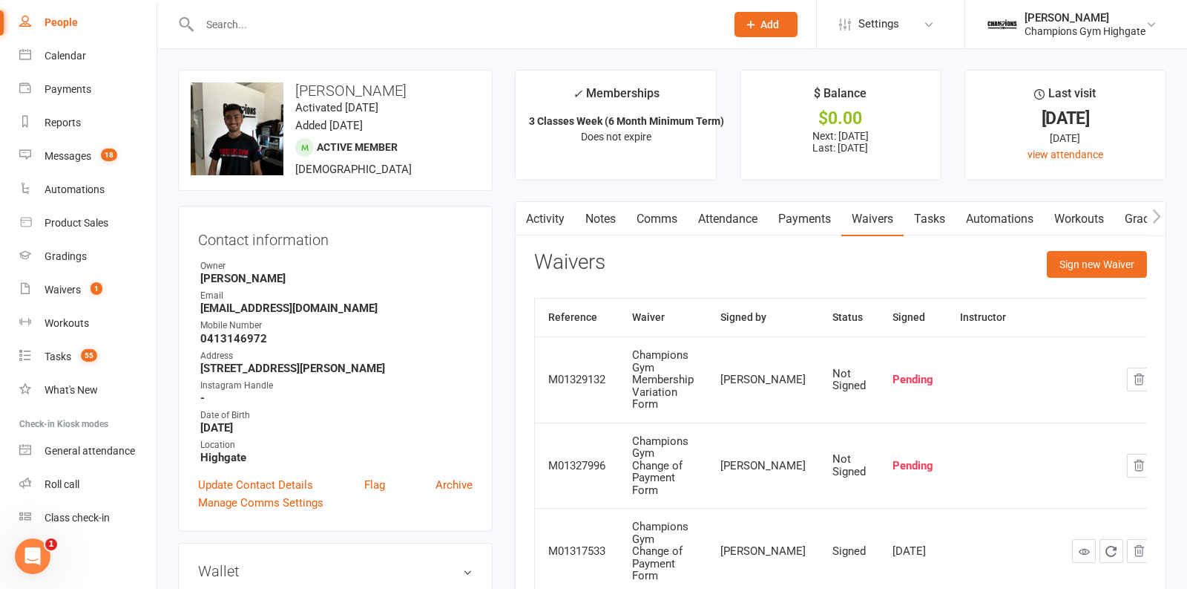
click at [370, 23] on input "text" at bounding box center [455, 24] width 520 height 21
drag, startPoint x: 416, startPoint y: 30, endPoint x: 183, endPoint y: 33, distance: 232.3
click at [183, 33] on div "ibstem No results" at bounding box center [446, 24] width 537 height 48
drag, startPoint x: 276, startPoint y: 17, endPoint x: 148, endPoint y: 17, distance: 128.4
click at [148, 4] on header "ibstem No results Prospect Member Non-attending contact Class / event Appointme…" at bounding box center [593, 4] width 1187 height 0
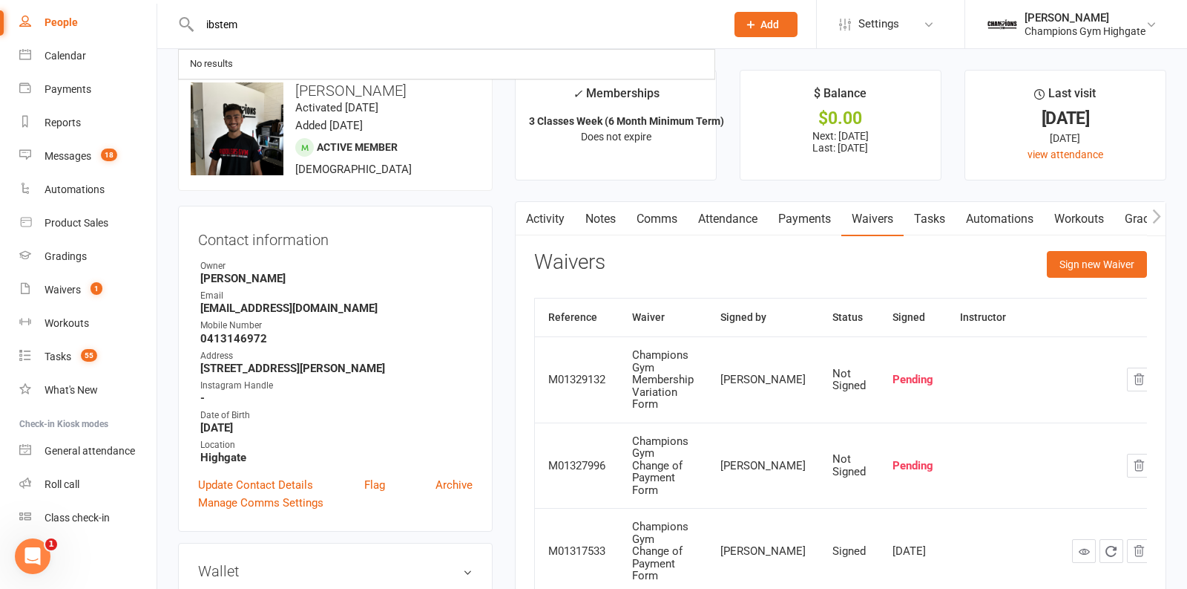
drag, startPoint x: 255, startPoint y: 24, endPoint x: 83, endPoint y: 3, distance: 172.8
click at [83, 3] on react-component "ibstem No results" at bounding box center [357, 24] width 715 height 48
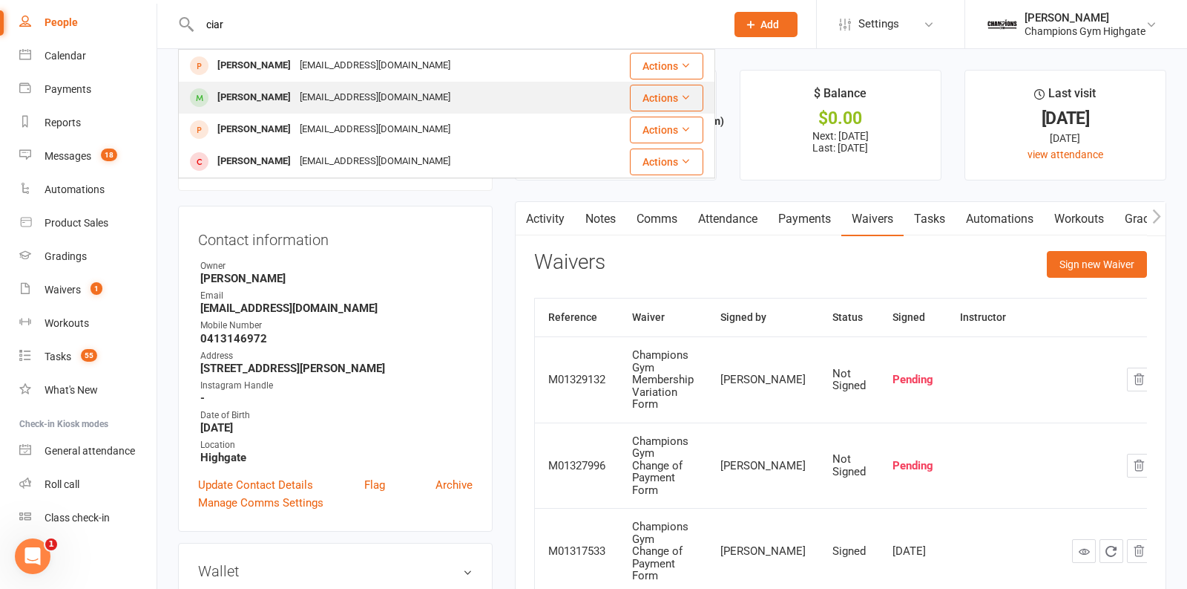
type input "ciar"
click at [227, 94] on div "Ciaran Mullin" at bounding box center [254, 98] width 82 height 22
